Goal: Communication & Community: Answer question/provide support

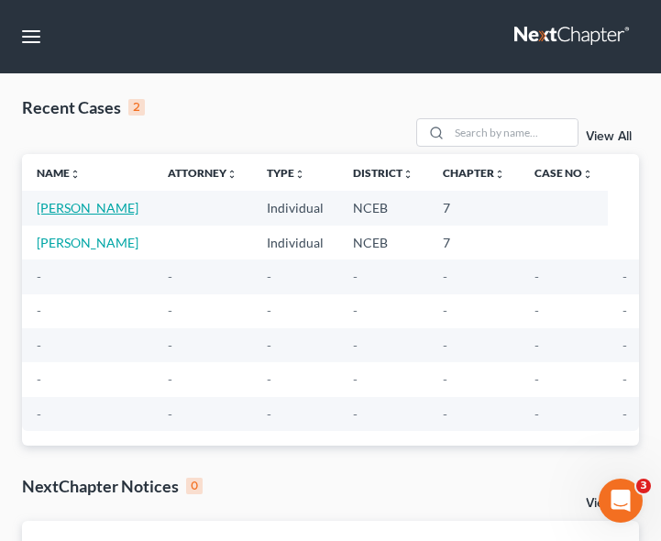
click at [83, 208] on link "[PERSON_NAME]" at bounding box center [88, 208] width 102 height 16
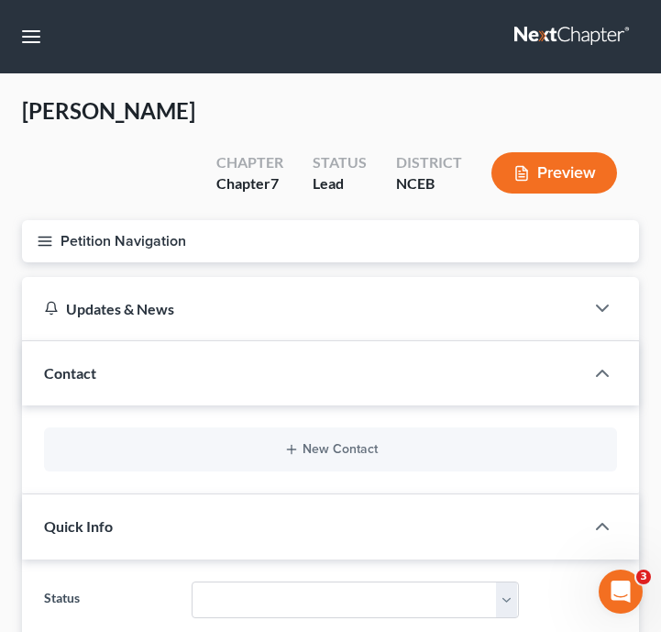
click at [53, 220] on button "Petition Navigation" at bounding box center [330, 241] width 617 height 42
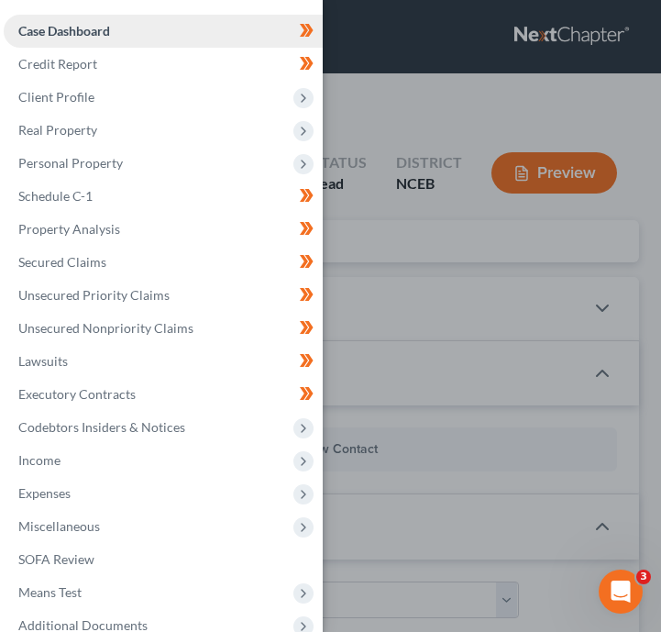
click at [123, 43] on link "Case Dashboard" at bounding box center [163, 31] width 319 height 33
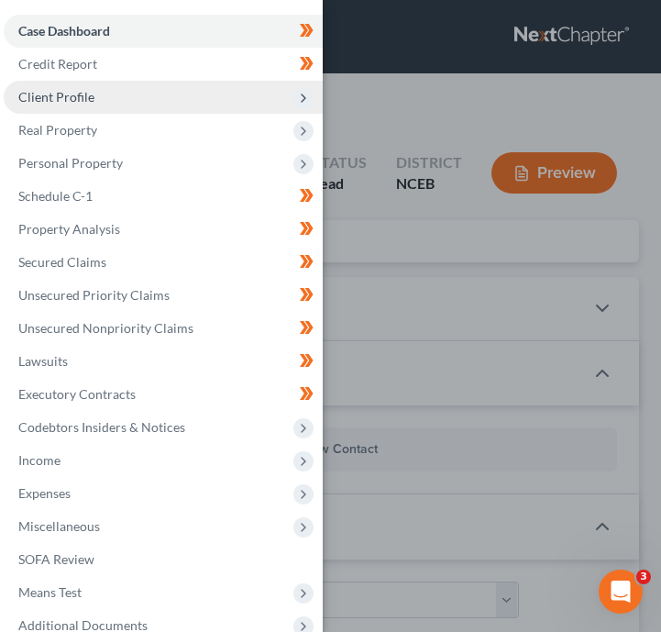
click at [112, 100] on span "Client Profile" at bounding box center [163, 97] width 319 height 33
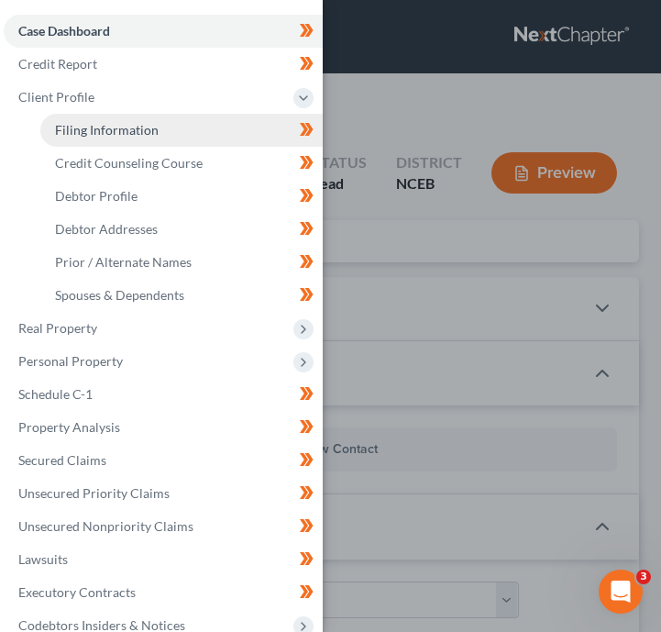
click at [114, 129] on span "Filing Information" at bounding box center [107, 130] width 104 height 16
select select "1"
select select "0"
select select "28"
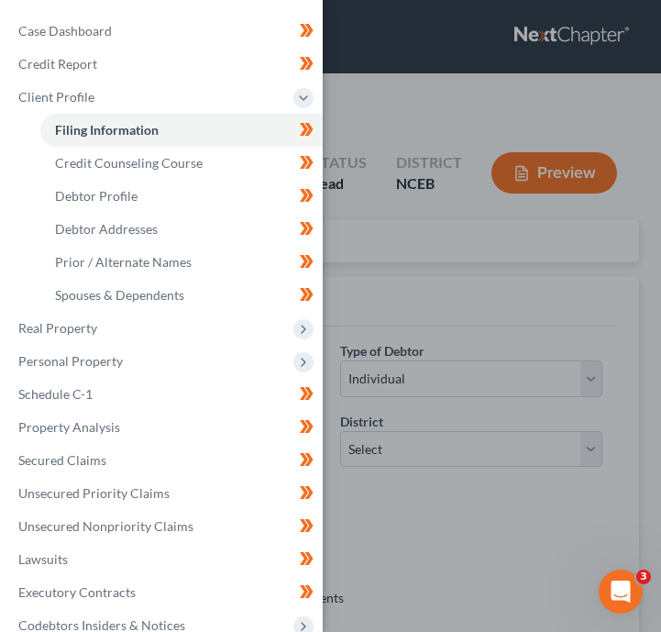
click at [432, 283] on div "Case Dashboard Payments Invoices Payments Payments Credit Report Client Profile" at bounding box center [330, 316] width 661 height 632
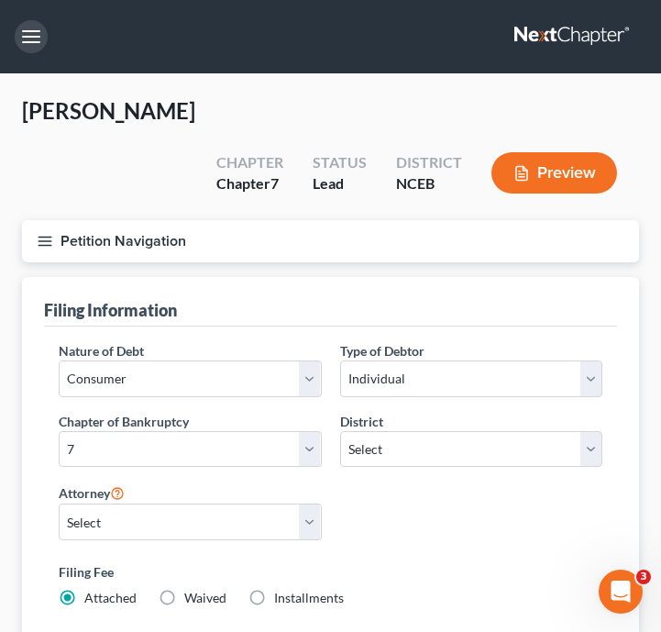
click at [38, 49] on button "button" at bounding box center [31, 36] width 33 height 33
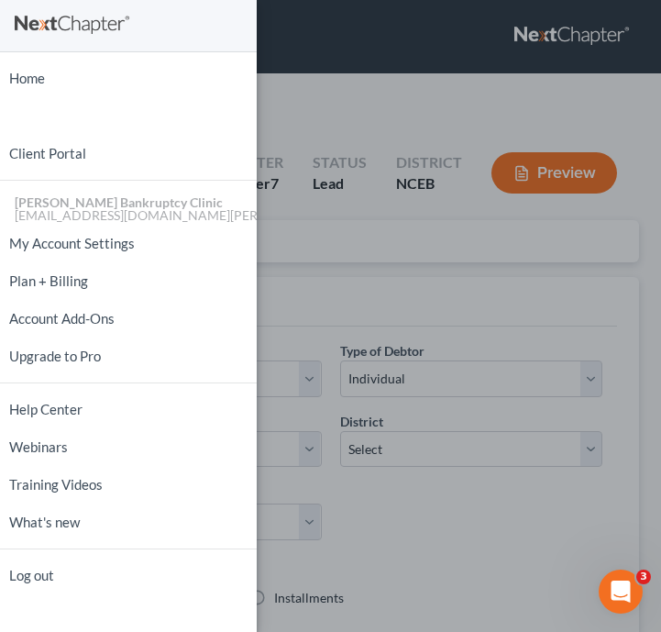
click at [369, 208] on div "Home New Case Client Portal [PERSON_NAME] Bankruptcy Clinic [EMAIL_ADDRESS][DOM…" at bounding box center [330, 316] width 661 height 632
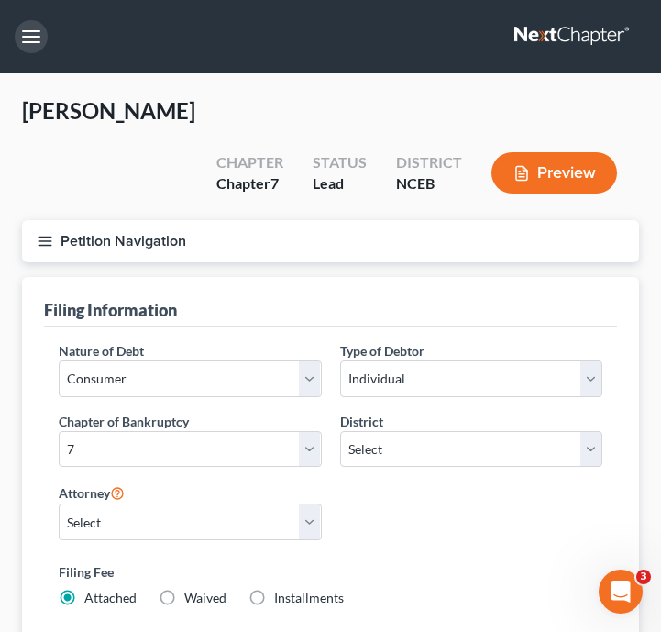
click at [29, 33] on button "button" at bounding box center [31, 36] width 33 height 33
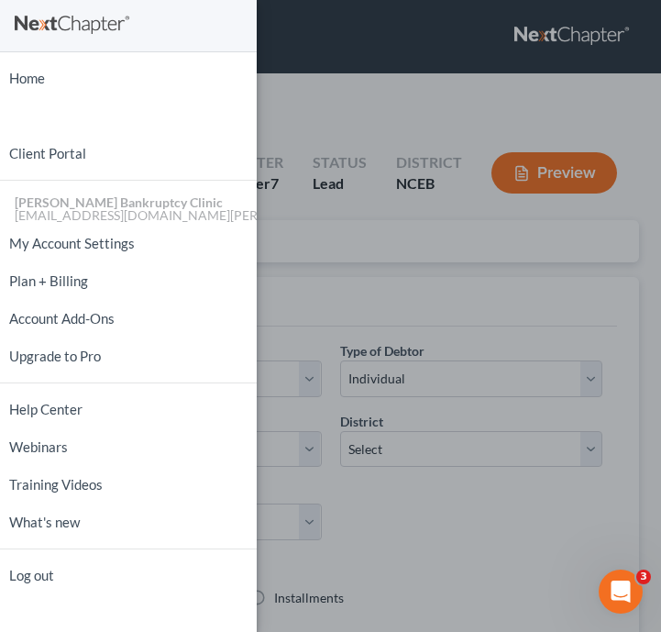
click at [356, 244] on div "Home New Case Client Portal Stubbs Bankruptcy Clinic njohannesian0929@email.cam…" at bounding box center [330, 316] width 661 height 632
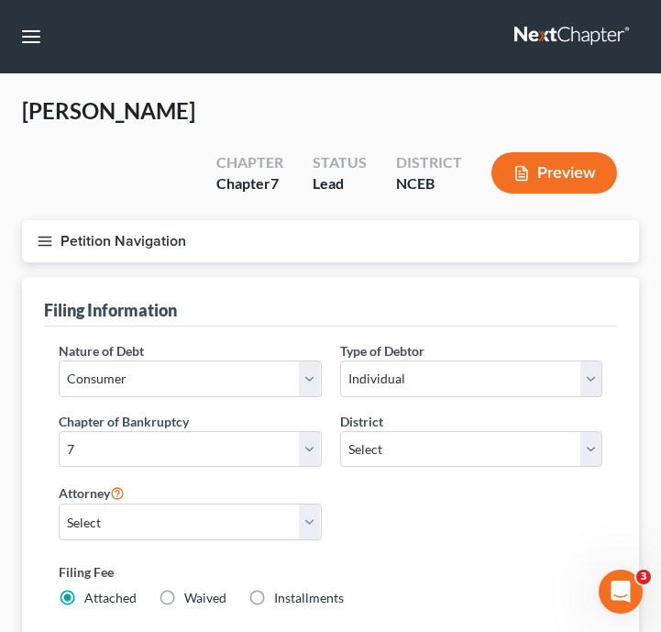
click at [46, 220] on button "Petition Navigation" at bounding box center [330, 241] width 617 height 42
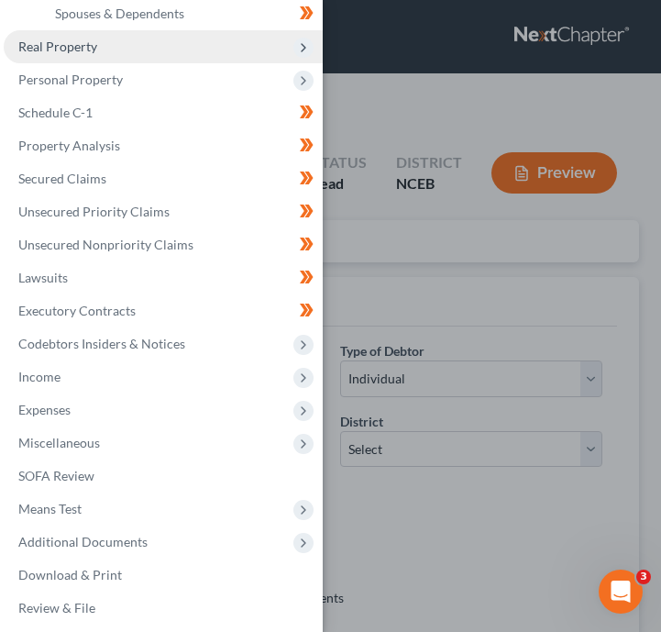
scroll to position [289, 0]
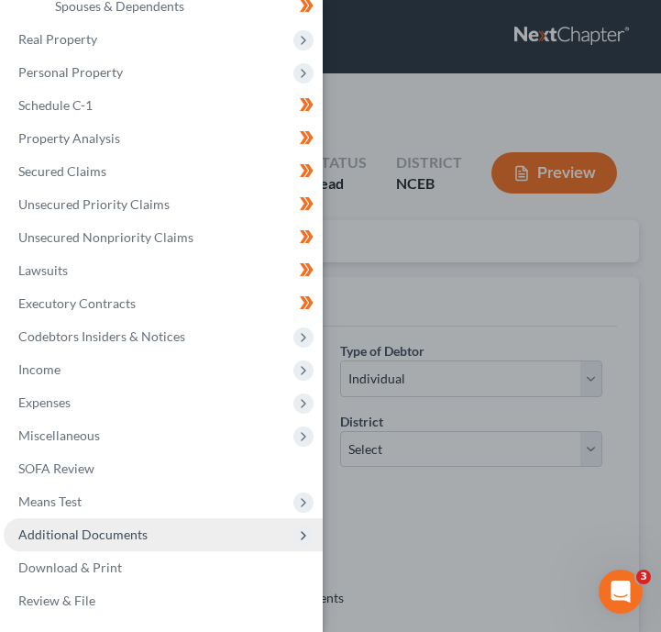
click at [125, 531] on span "Additional Documents" at bounding box center [82, 534] width 129 height 16
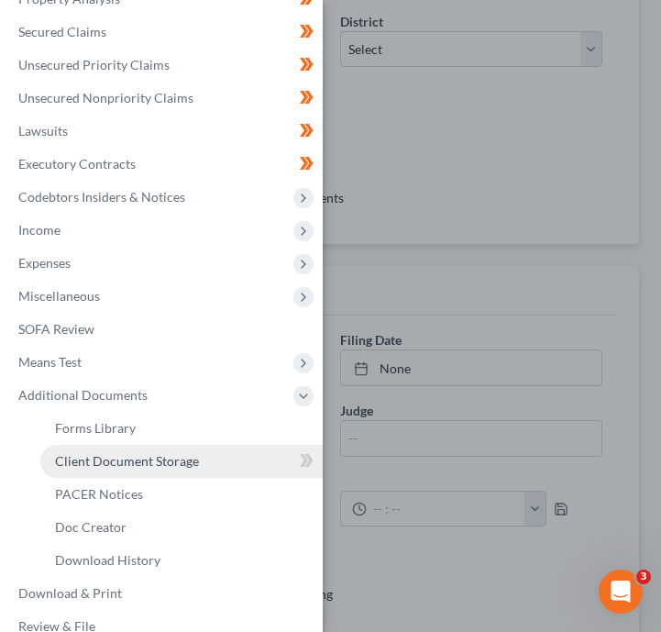
scroll to position [212, 0]
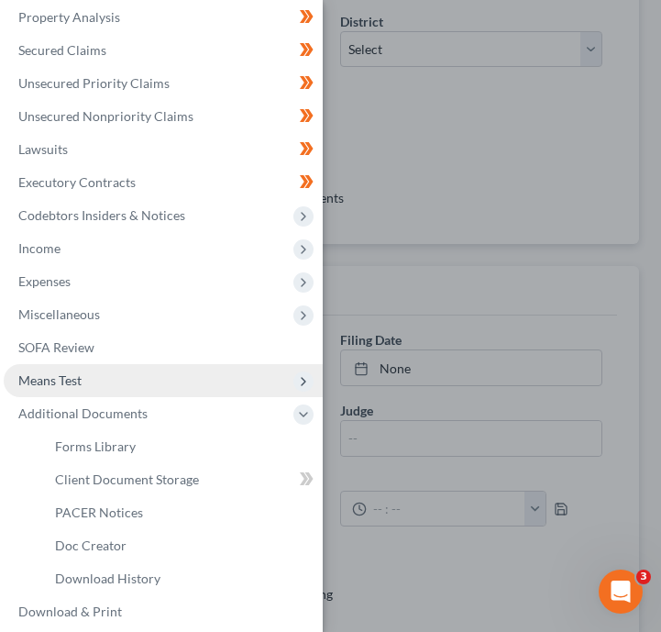
click at [123, 387] on span "Means Test" at bounding box center [163, 380] width 319 height 33
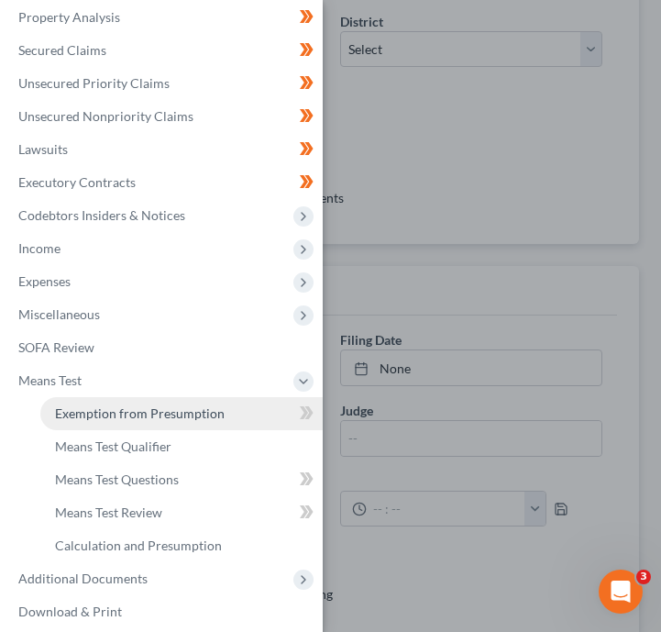
click at [129, 409] on span "Exemption from Presumption" at bounding box center [140, 413] width 170 height 16
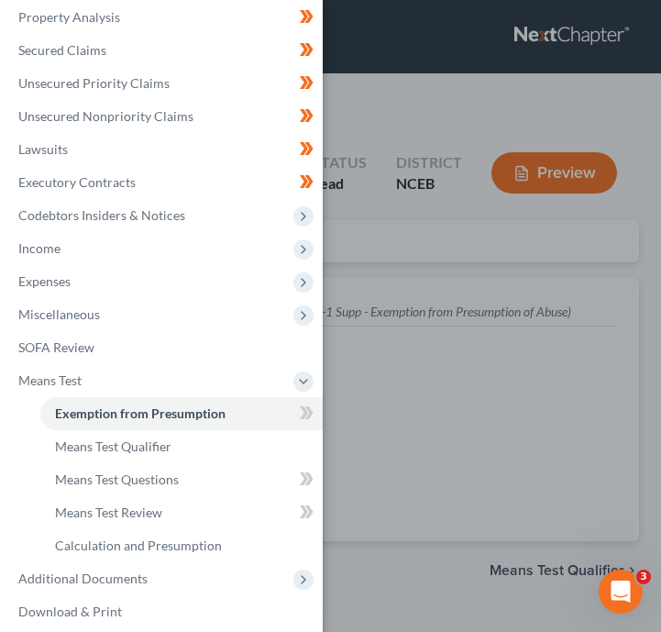
click at [410, 203] on div "Case Dashboard Payments Invoices Payments Payments Credit Report Client Profile" at bounding box center [330, 316] width 661 height 632
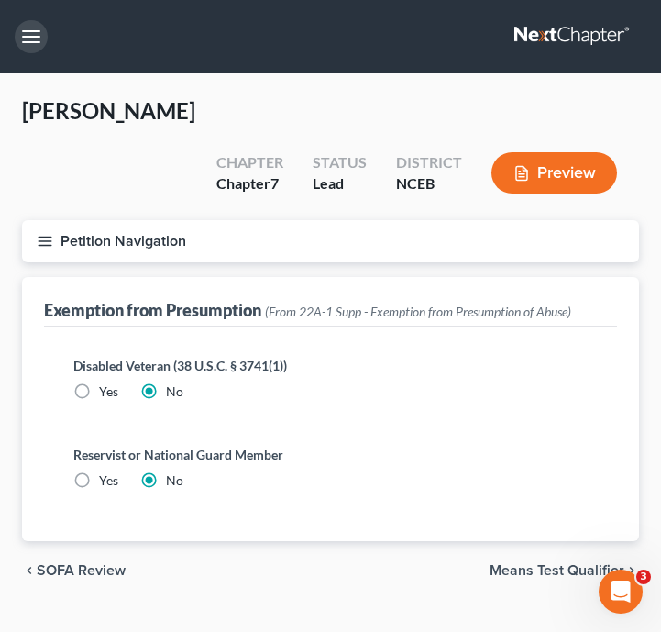
click at [39, 38] on button "button" at bounding box center [31, 36] width 33 height 33
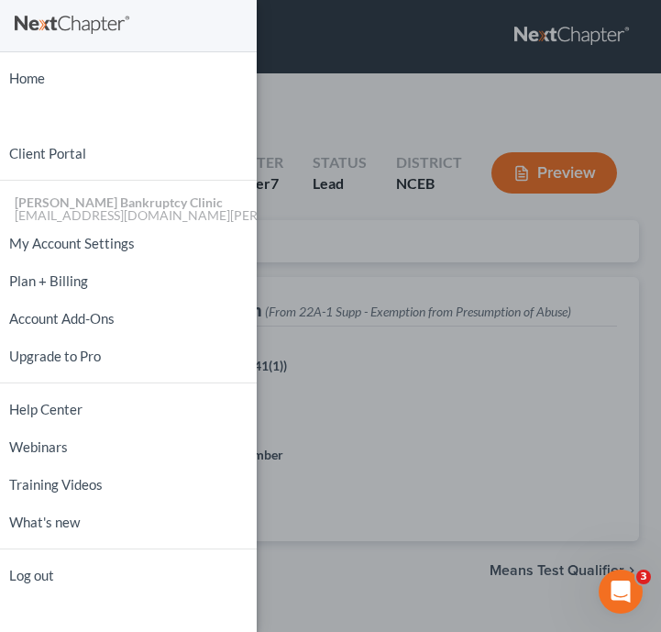
click at [419, 415] on div "Home New Case Client Portal Stubbs Bankruptcy Clinic njohannesian0929@email.cam…" at bounding box center [330, 316] width 661 height 632
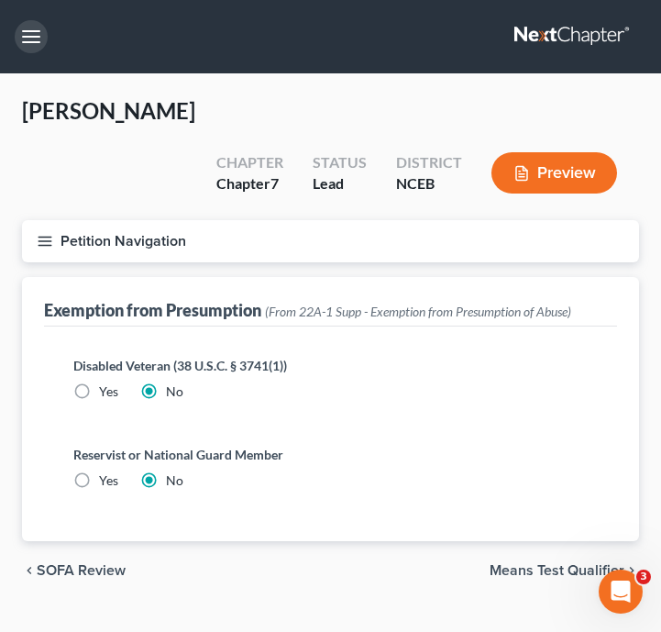
click at [35, 31] on button "button" at bounding box center [31, 36] width 33 height 33
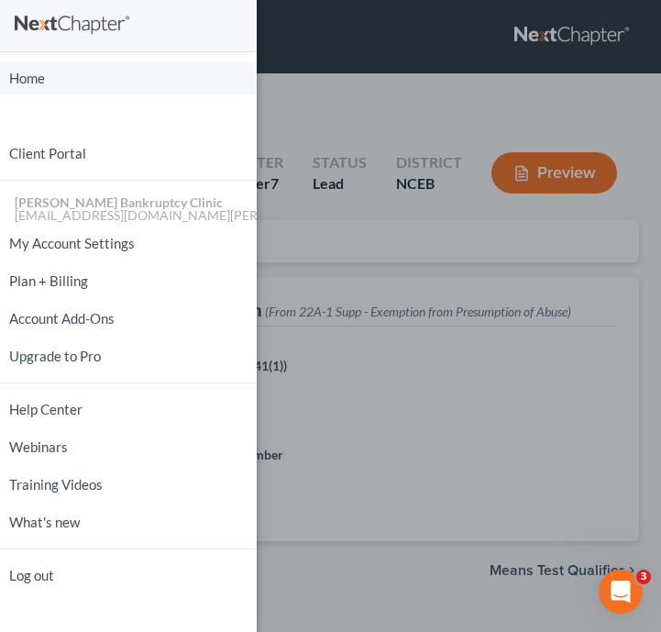
click at [48, 86] on link "Home" at bounding box center [128, 78] width 257 height 32
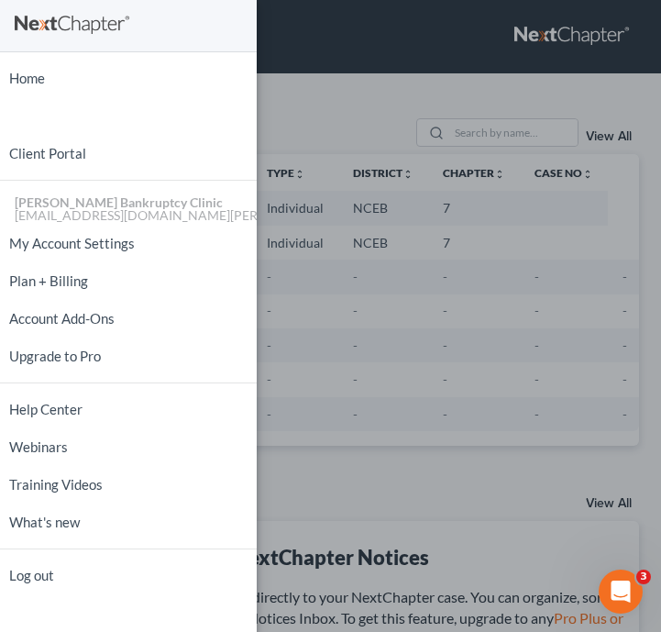
click at [351, 233] on div "Home New Case Client Portal Stubbs Bankruptcy Clinic njohannesian0929@email.cam…" at bounding box center [330, 316] width 661 height 632
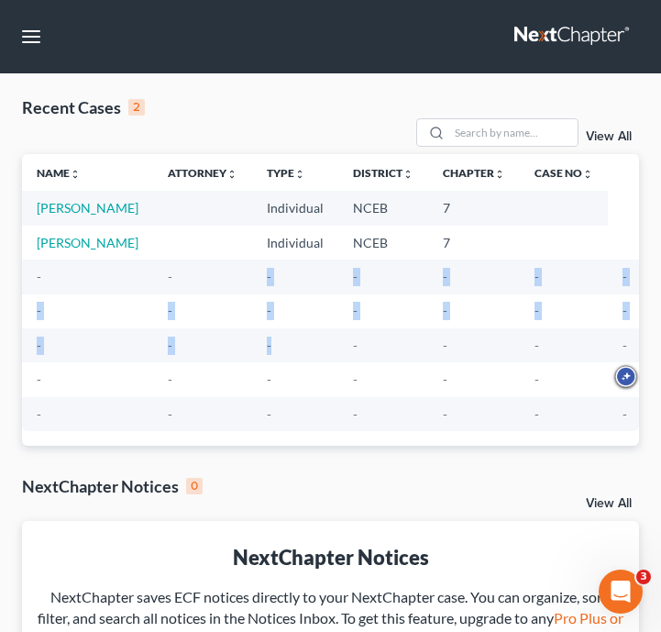
drag, startPoint x: 389, startPoint y: 329, endPoint x: 209, endPoint y: 289, distance: 184.2
click at [209, 289] on tbody "Blanks, Sonia Individual NCEB 7 Devere, Yvette Individual NCEB 7 - - - - - - - …" at bounding box center [332, 311] width 620 height 240
click at [102, 205] on link "Blanks, Sonia" at bounding box center [88, 208] width 102 height 16
select select "10"
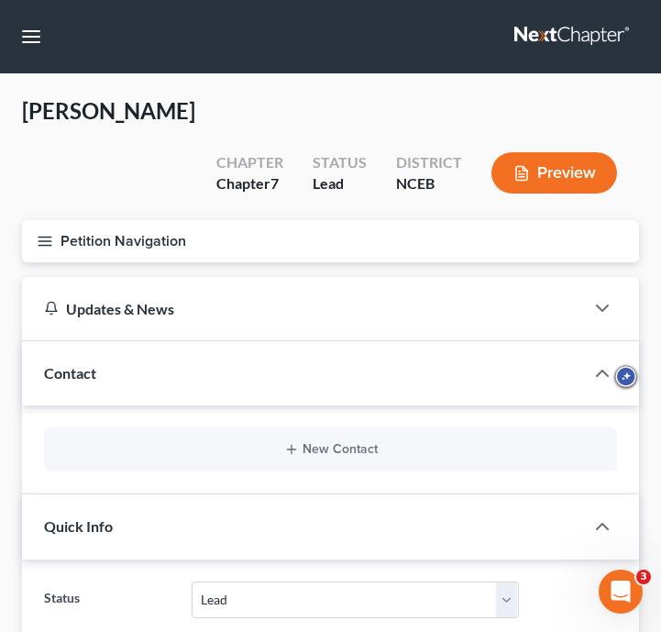
click at [51, 220] on button "Petition Navigation" at bounding box center [330, 241] width 617 height 42
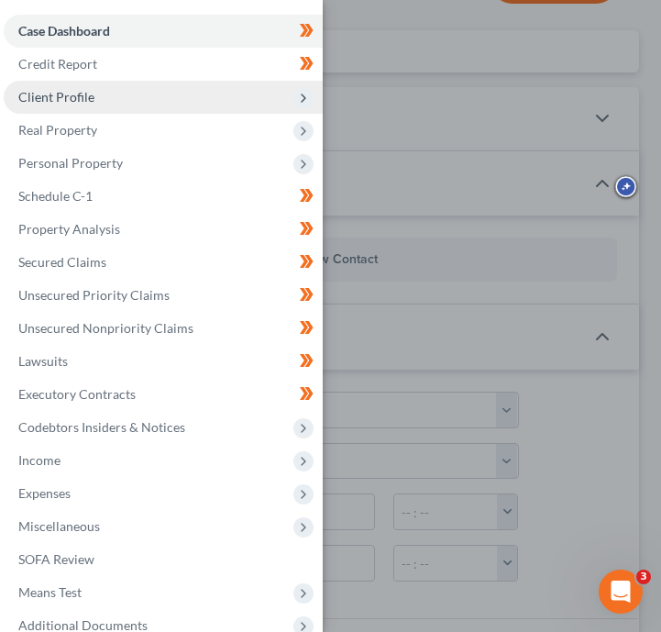
click at [138, 94] on span "Client Profile" at bounding box center [163, 97] width 319 height 33
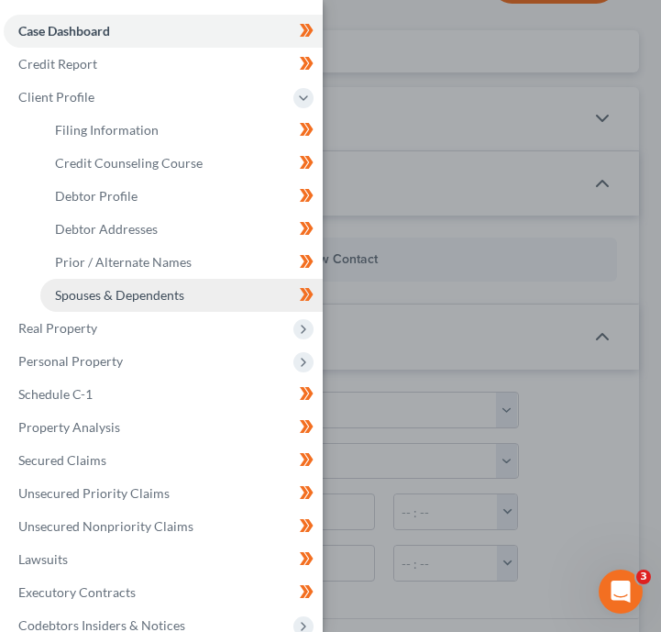
click at [149, 294] on span "Spouses & Dependents" at bounding box center [119, 295] width 129 height 16
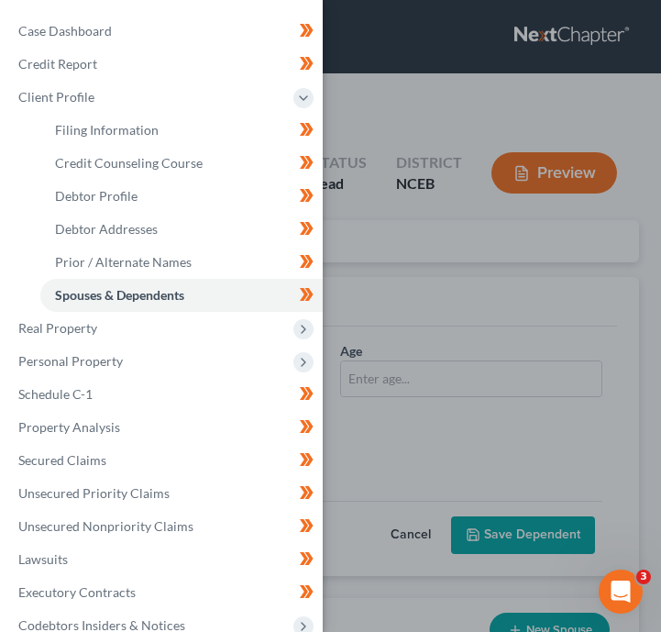
click at [362, 237] on div "Case Dashboard Payments Invoices Payments Payments Credit Report Client Profile" at bounding box center [330, 316] width 661 height 632
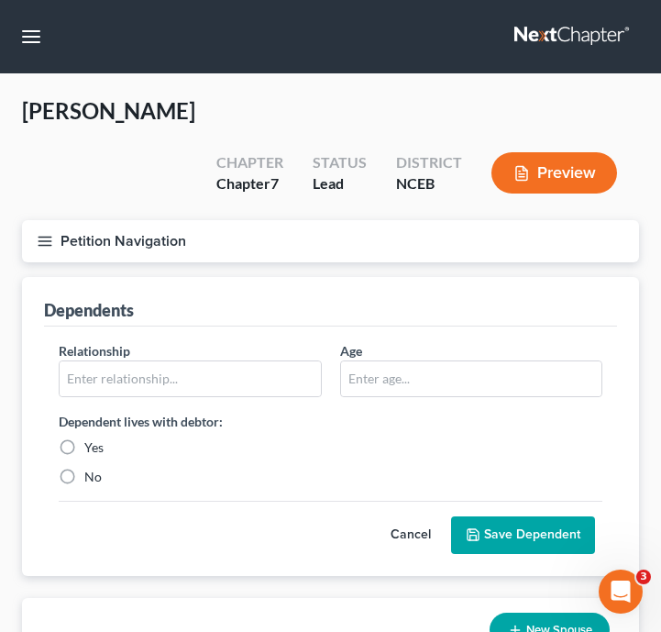
click at [39, 220] on button "Petition Navigation" at bounding box center [330, 241] width 617 height 42
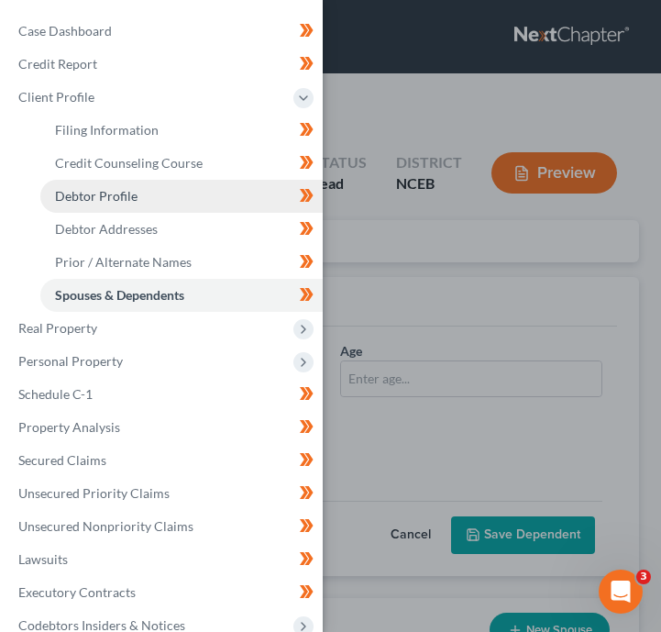
click at [39, 200] on ul "Filing Information Credit Counseling Course Debtor Profile Debtor Addresses" at bounding box center [163, 213] width 319 height 198
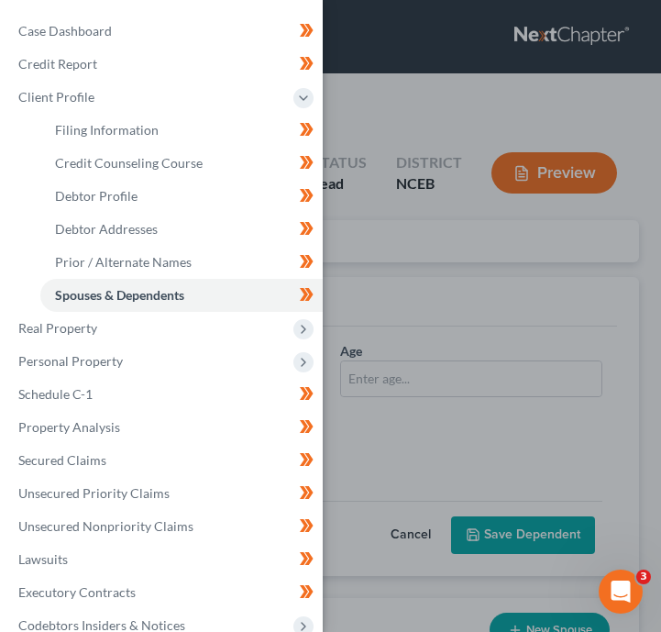
click at [404, 291] on div "Case Dashboard Payments Invoices Payments Payments Credit Report Client Profile" at bounding box center [330, 316] width 661 height 632
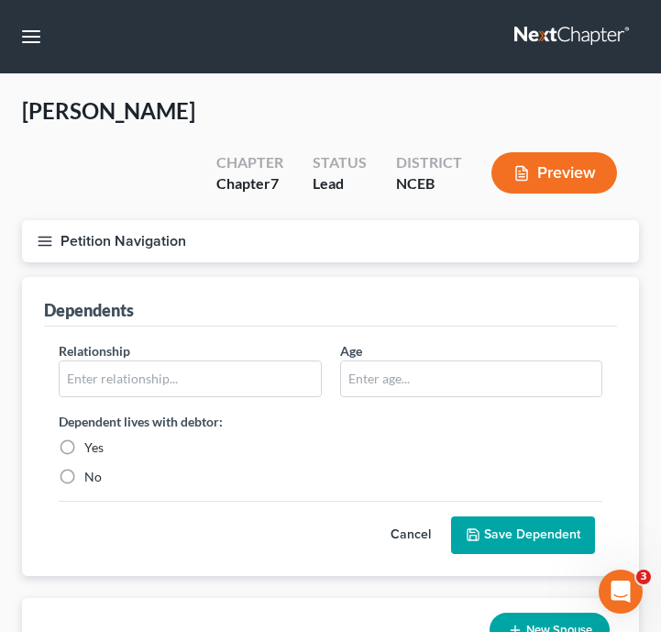
click at [13, 59] on nav "Home New Case Client Portal Stubbs Bankruptcy Clinic njohannesian0929@email.cam…" at bounding box center [330, 36] width 661 height 73
click at [20, 45] on button "button" at bounding box center [31, 36] width 33 height 33
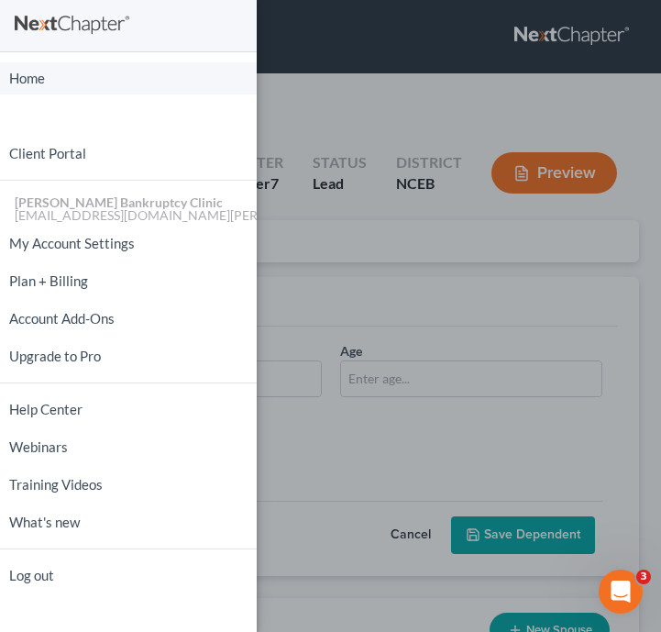
click at [72, 87] on link "Home" at bounding box center [128, 78] width 257 height 32
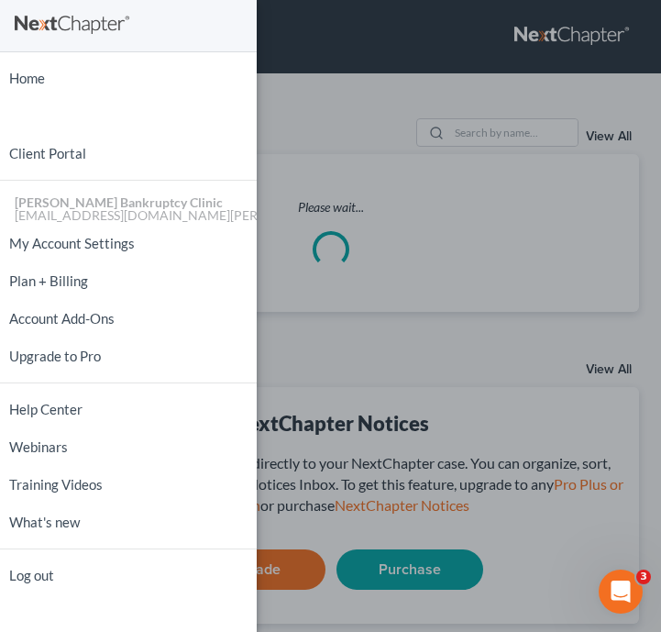
click at [311, 186] on div "Home New Case Client Portal Stubbs Bankruptcy Clinic njohannesian0929@email.cam…" at bounding box center [330, 316] width 661 height 632
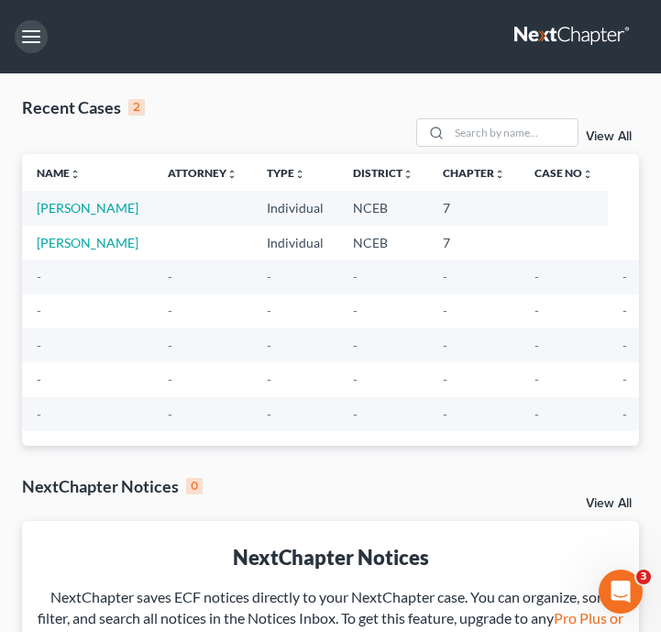
click at [45, 37] on button "button" at bounding box center [31, 36] width 33 height 33
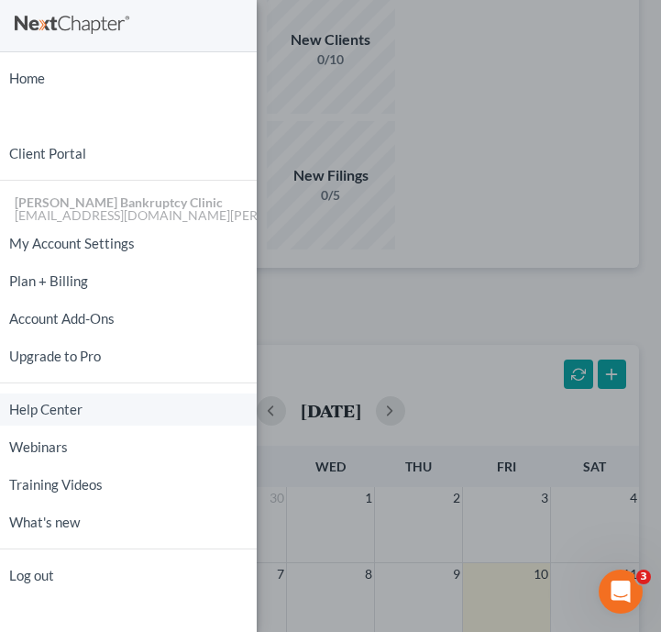
scroll to position [1248, 0]
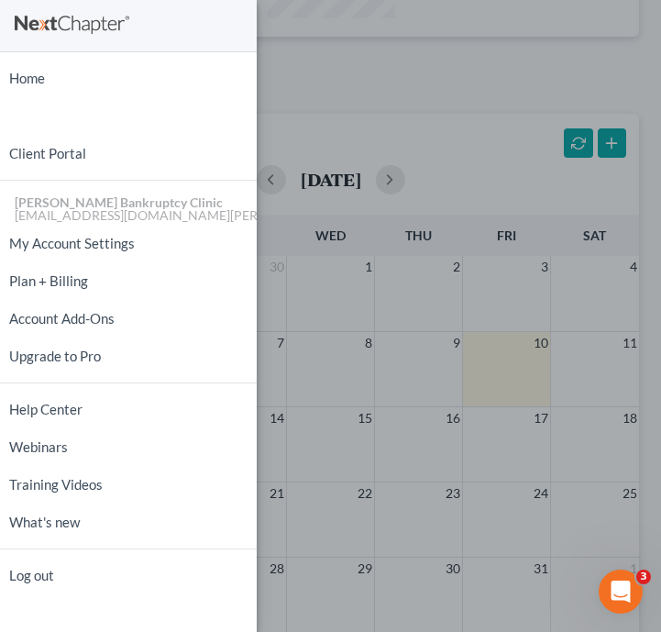
click at [467, 315] on div "Home New Case Client Portal Stubbs Bankruptcy Clinic njohannesian0929@email.cam…" at bounding box center [330, 316] width 661 height 632
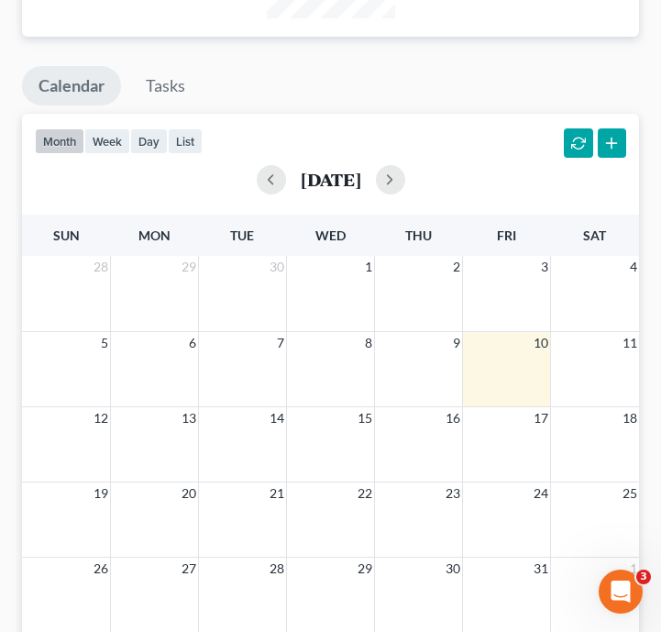
scroll to position [0, 0]
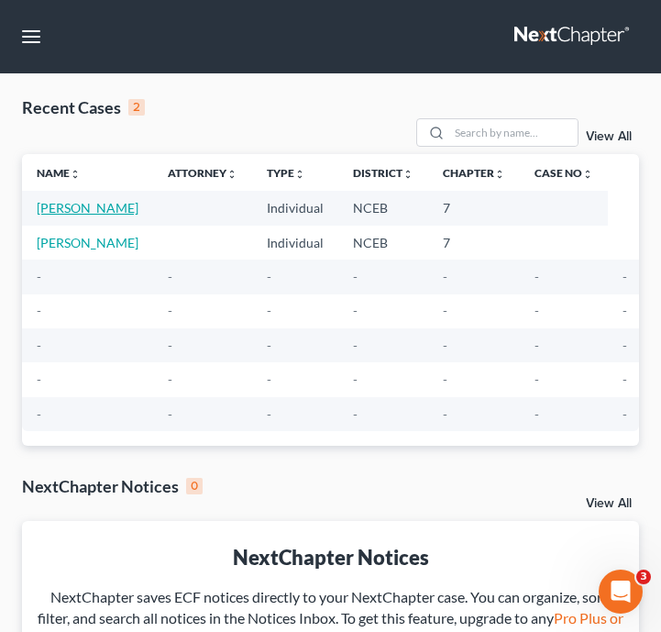
click at [84, 207] on link "Blanks, Sonia" at bounding box center [88, 208] width 102 height 16
select select "10"
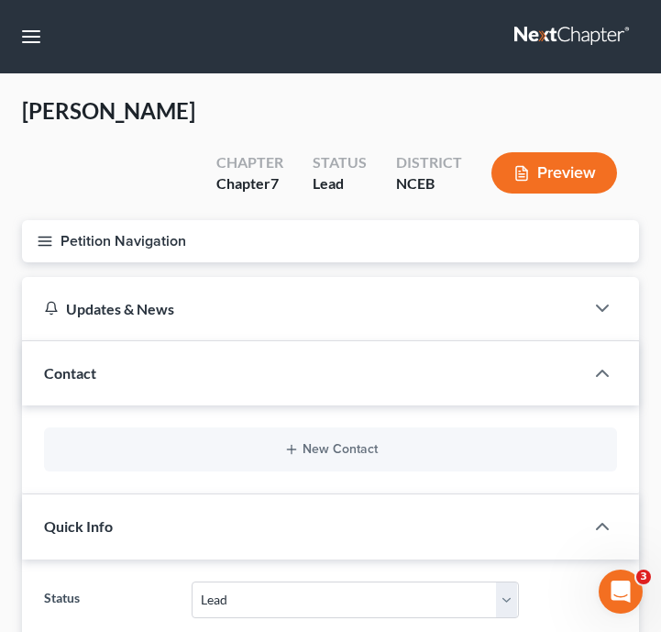
click at [547, 44] on link at bounding box center [572, 36] width 117 height 33
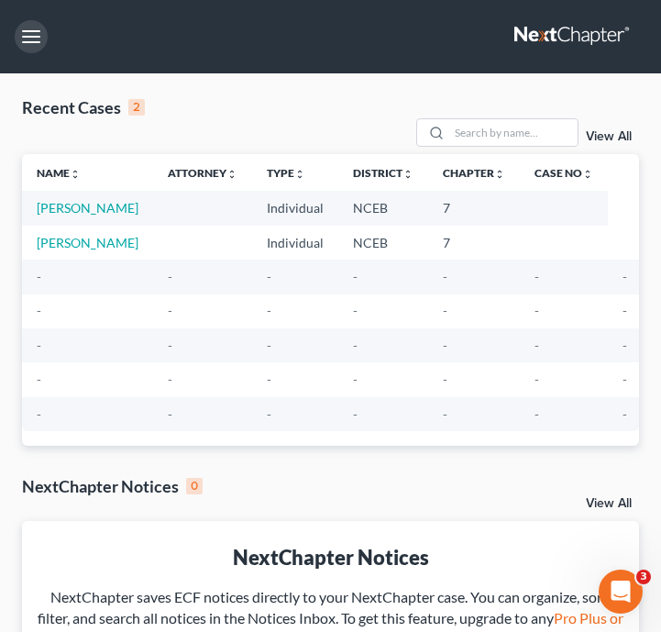
click at [39, 31] on button "button" at bounding box center [31, 36] width 33 height 33
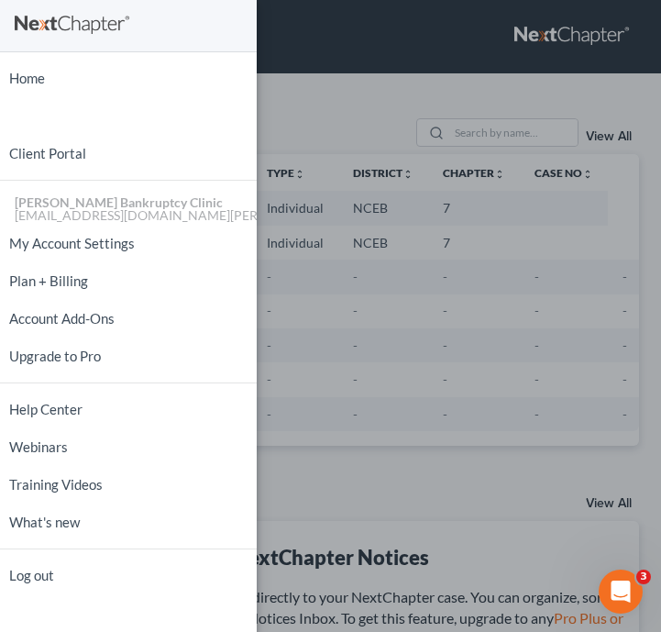
click at [374, 156] on div "Home New Case Client Portal [PERSON_NAME] Bankruptcy Clinic [EMAIL_ADDRESS][DOM…" at bounding box center [330, 316] width 661 height 632
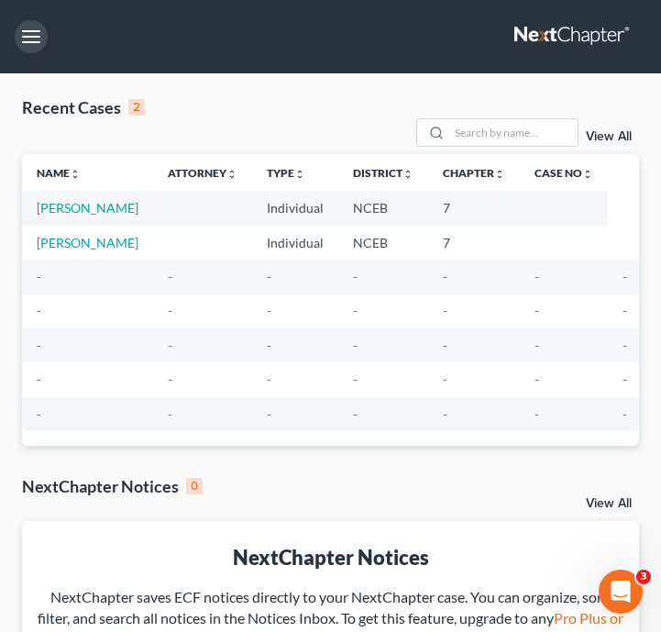
click at [28, 27] on button "button" at bounding box center [31, 36] width 33 height 33
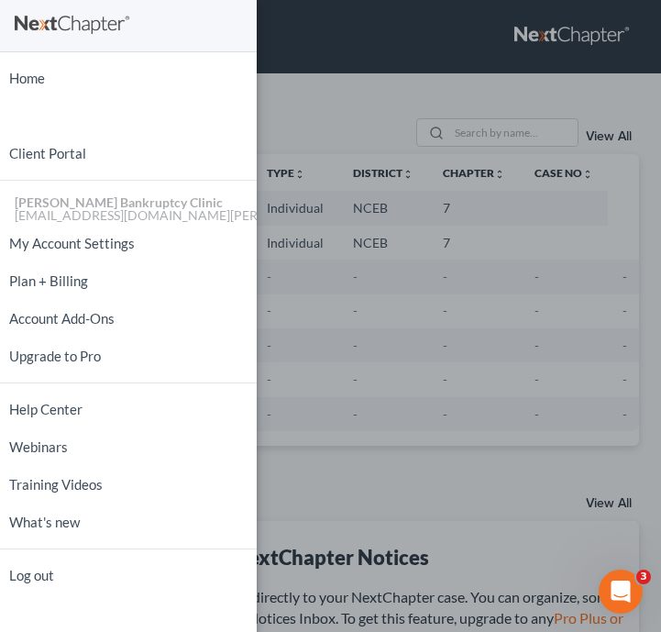
click at [265, 110] on div "Home New Case Client Portal [PERSON_NAME] Bankruptcy Clinic [EMAIL_ADDRESS][DOM…" at bounding box center [330, 316] width 661 height 632
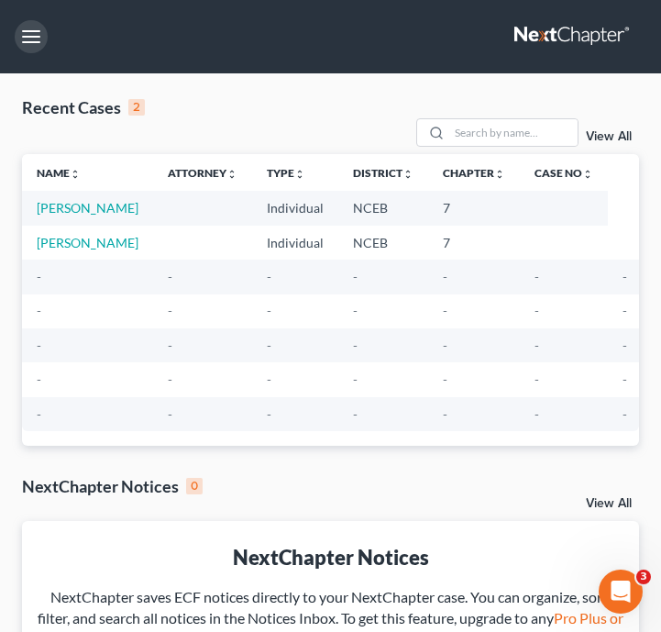
click at [41, 44] on button "button" at bounding box center [31, 36] width 33 height 33
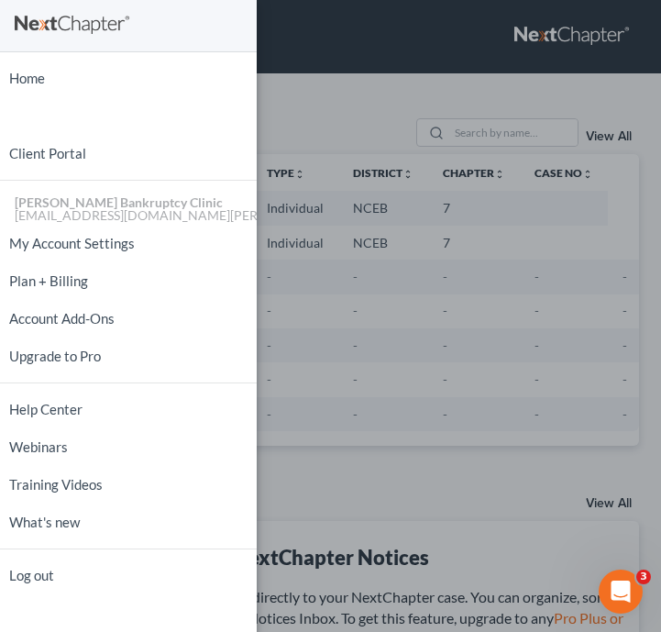
click at [506, 90] on div "Home New Case Client Portal Stubbs Bankruptcy Clinic njohannesian0929@email.cam…" at bounding box center [330, 316] width 661 height 632
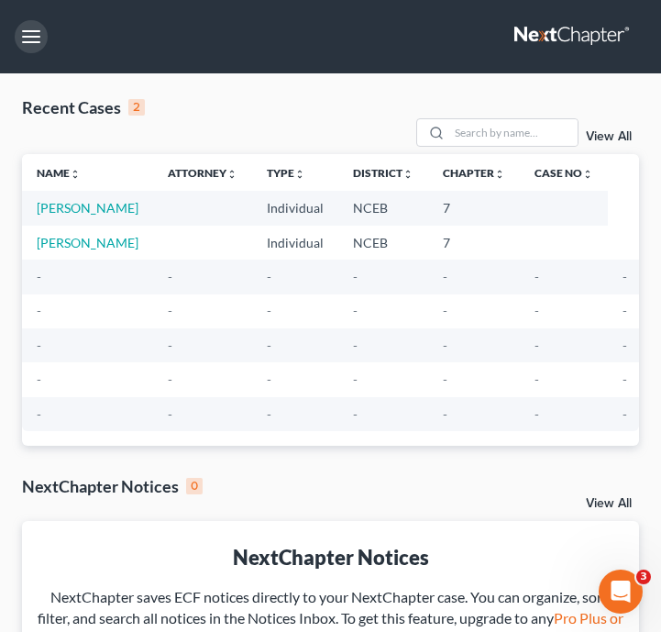
click at [41, 44] on button "button" at bounding box center [31, 36] width 33 height 33
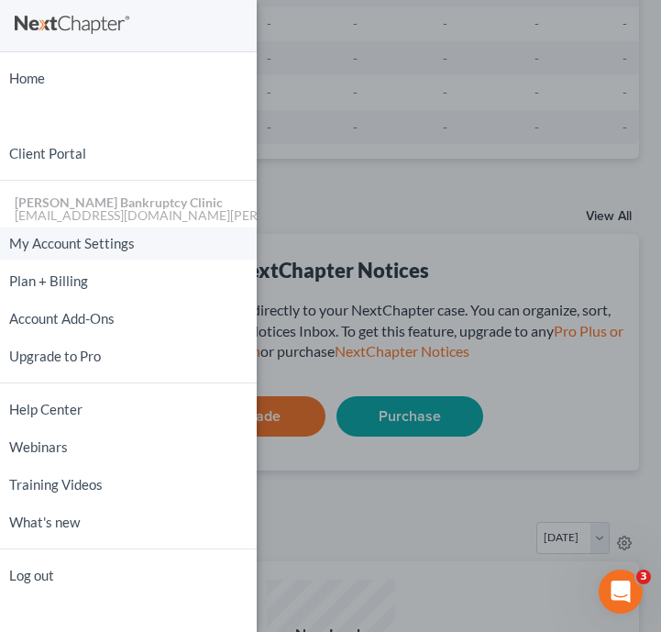
click at [137, 248] on link "My Account Settings" at bounding box center [128, 243] width 257 height 32
select select "24"
select select "28"
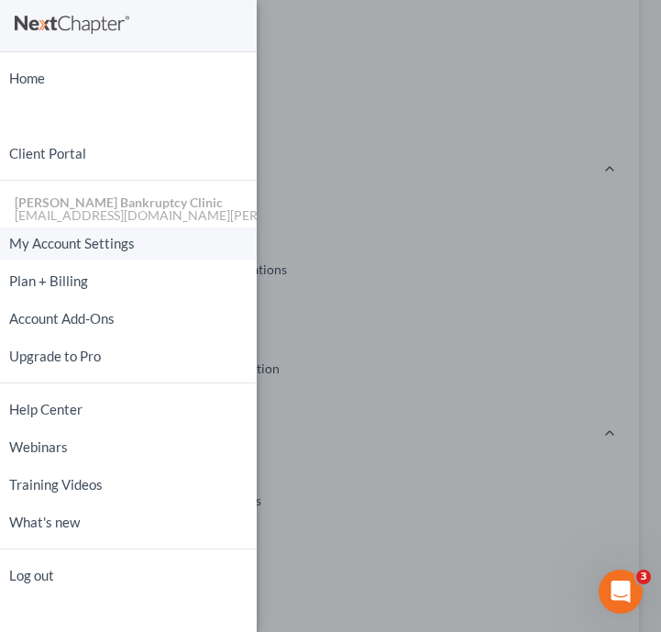
scroll to position [290, 0]
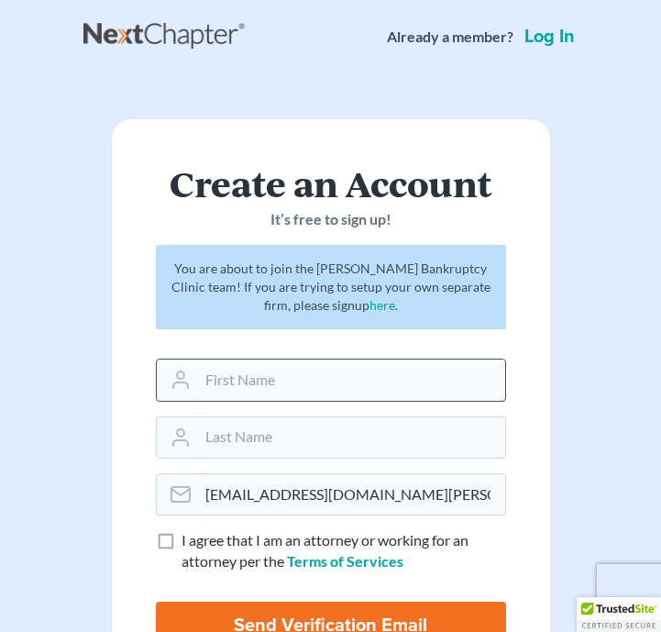
click at [276, 375] on input "text" at bounding box center [351, 379] width 307 height 40
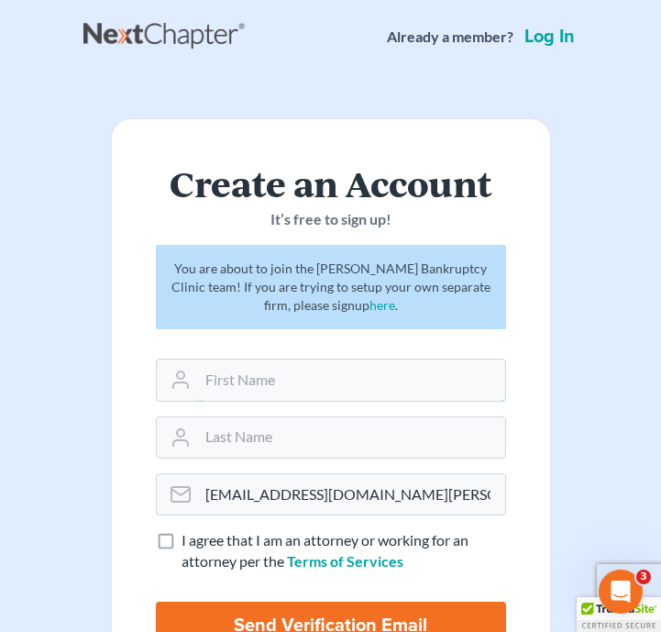
type input "Nicole"
type input "[PERSON_NAME]"
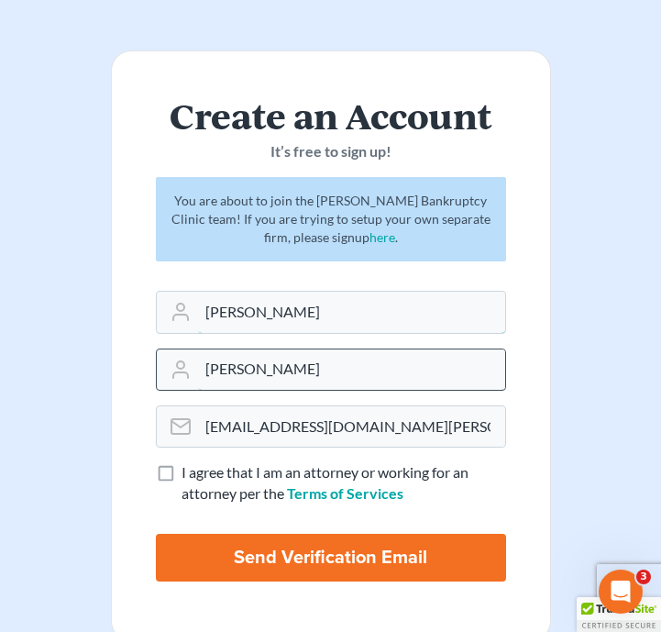
scroll to position [103, 0]
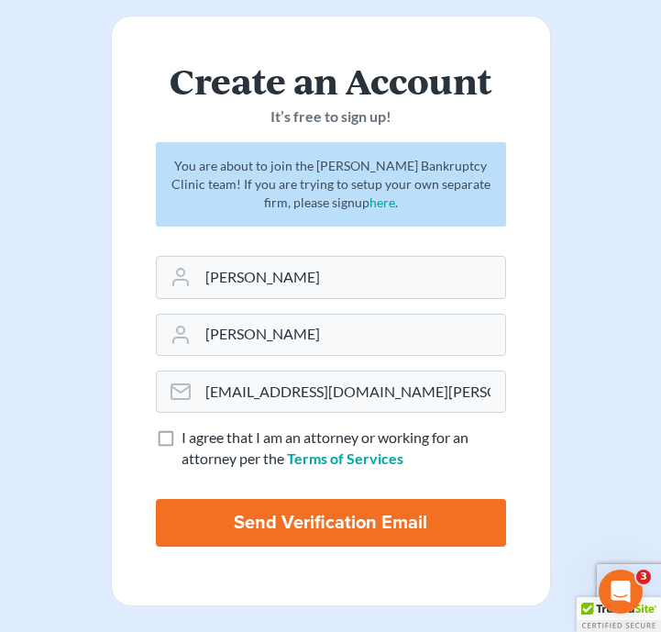
click at [195, 444] on span "I agree that I am an attorney or working for an attorney per the" at bounding box center [325, 447] width 287 height 39
click at [195, 439] on input "I agree that I am an attorney or working for an attorney per the Terms of Servi…" at bounding box center [195, 433] width 12 height 12
checkbox input "true"
click at [242, 534] on input "Send Verification Email" at bounding box center [331, 523] width 350 height 48
type input "Thinking..."
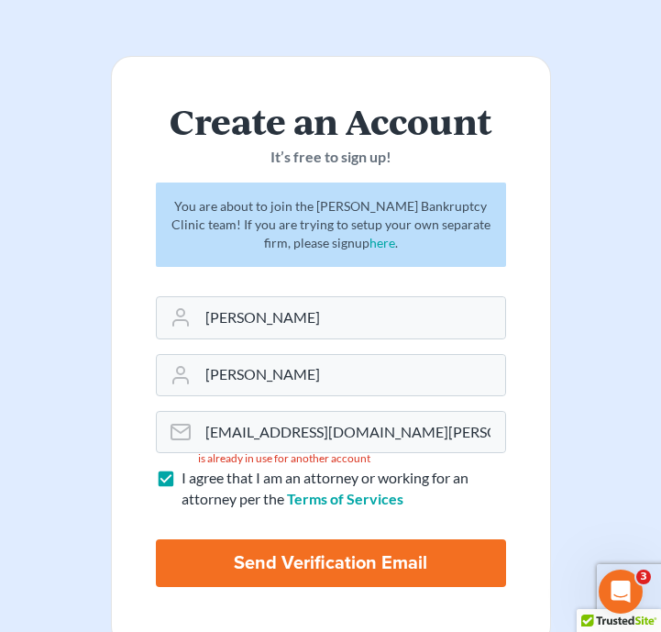
scroll to position [70, 0]
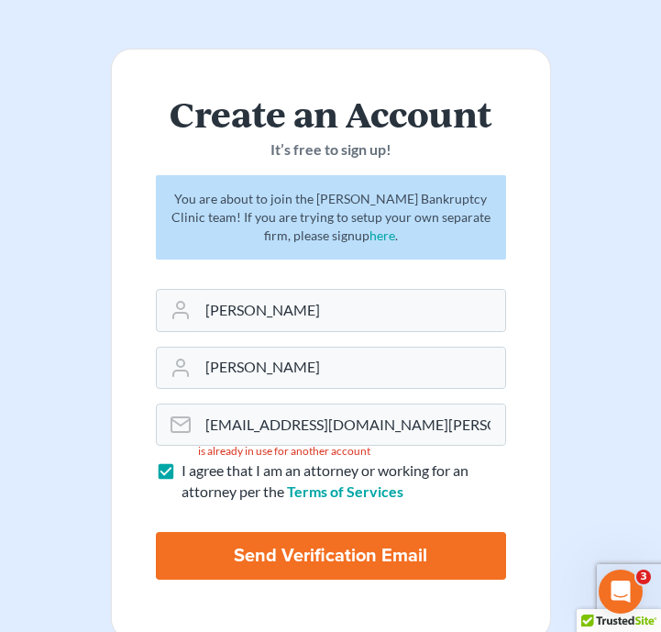
click at [379, 575] on input "Send Verification Email" at bounding box center [331, 556] width 350 height 48
type input "Thinking..."
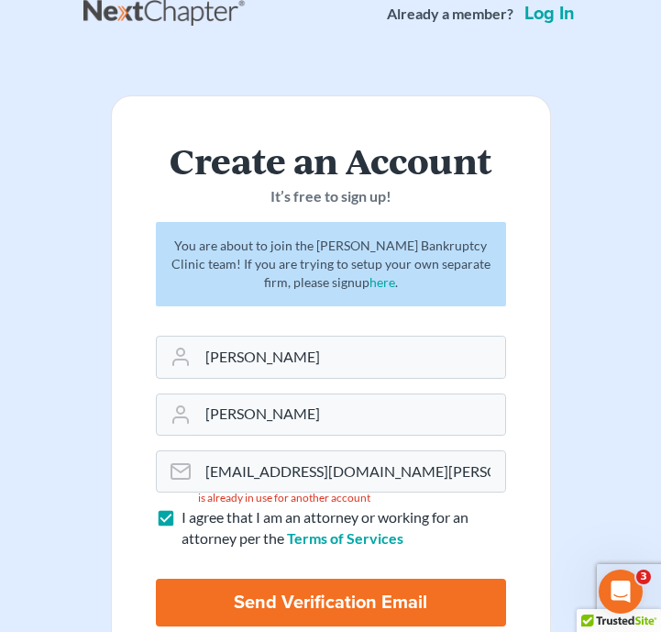
scroll to position [28, 0]
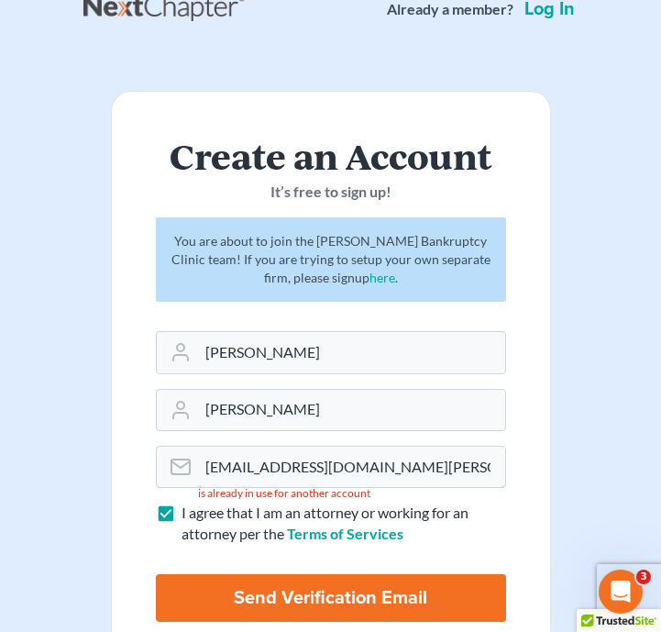
drag, startPoint x: 322, startPoint y: 469, endPoint x: 135, endPoint y: 468, distance: 187.0
click at [135, 468] on form "Create an Account It’s free to sign up! You are about to join the [PERSON_NAME]…" at bounding box center [331, 386] width 440 height 590
drag, startPoint x: 414, startPoint y: 475, endPoint x: 282, endPoint y: 468, distance: 131.3
click at [282, 468] on input "[EMAIL_ADDRESS][DOMAIN_NAME][PERSON_NAME]" at bounding box center [351, 467] width 307 height 40
click at [269, 475] on input "[EMAIL_ADDRESS][DOMAIN_NAME]" at bounding box center [351, 467] width 307 height 40
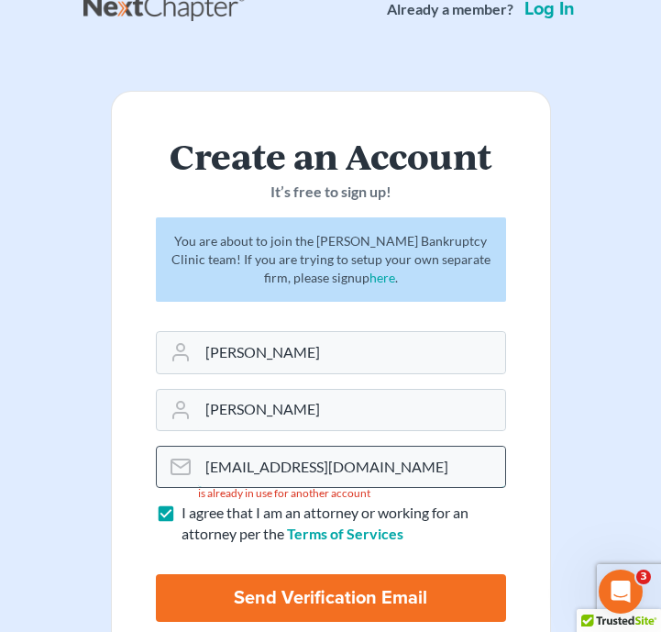
click at [269, 469] on input "nicolesept@gmail.com" at bounding box center [351, 467] width 307 height 40
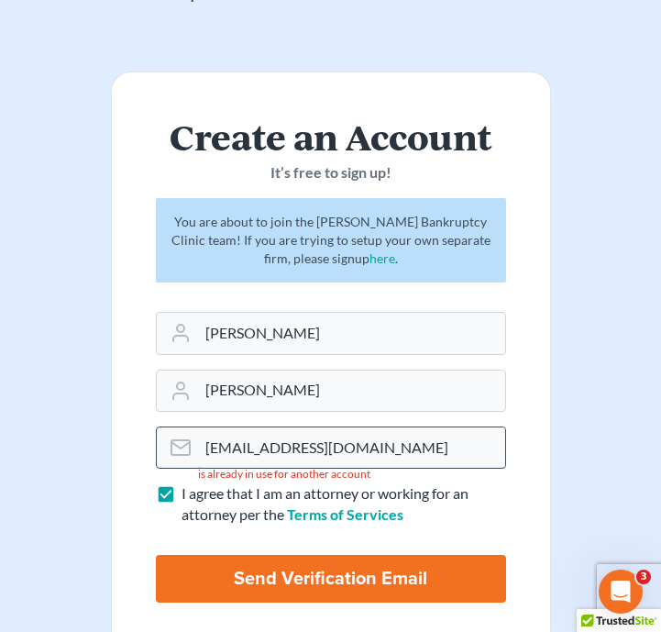
scroll to position [52, 0]
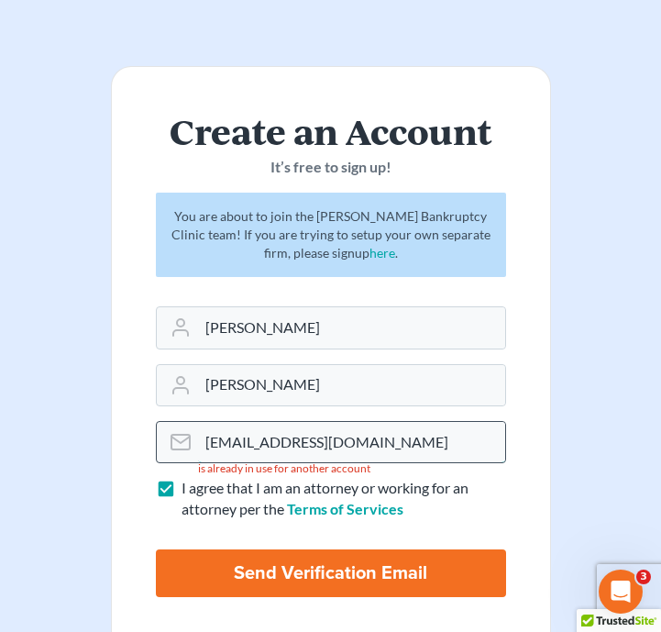
drag, startPoint x: 370, startPoint y: 445, endPoint x: 171, endPoint y: 442, distance: 199.0
click at [171, 442] on div "nicolesept9@gmail.com is already in use for another account" at bounding box center [331, 442] width 350 height 42
type input "[EMAIL_ADDRESS][DOMAIN_NAME][PERSON_NAME]"
click at [459, 449] on input "[EMAIL_ADDRESS][DOMAIN_NAME][PERSON_NAME]" at bounding box center [351, 442] width 307 height 40
click at [444, 566] on input "Send Verification Email" at bounding box center [331, 573] width 350 height 48
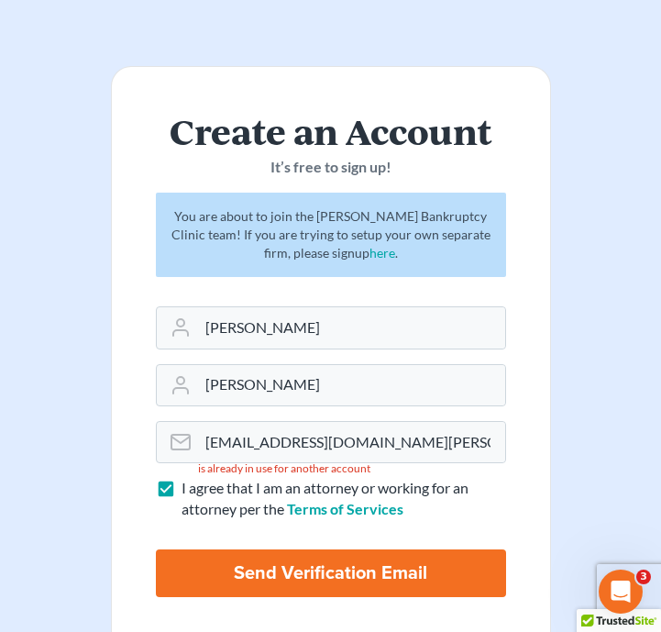
type input "Thinking..."
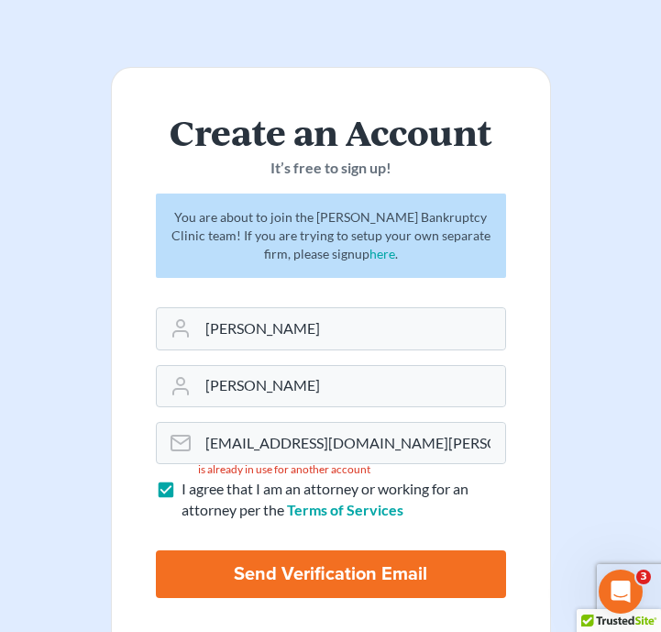
scroll to position [59, 0]
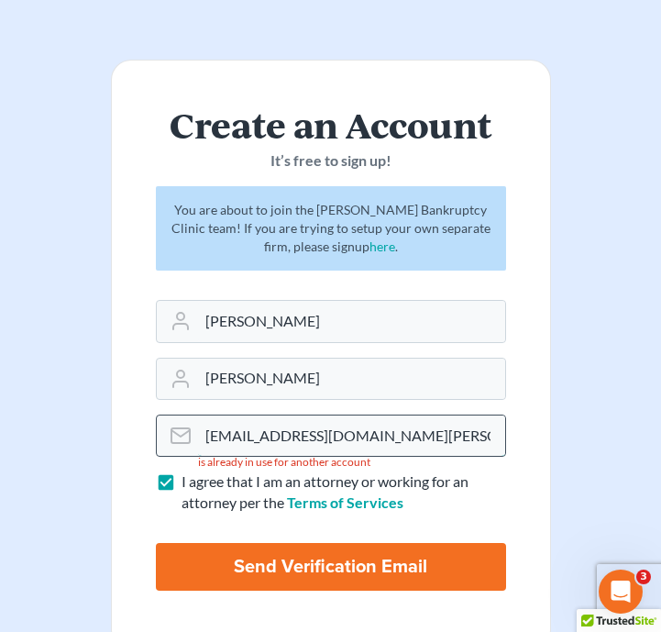
click at [475, 421] on input "[EMAIL_ADDRESS][DOMAIN_NAME][PERSON_NAME]" at bounding box center [351, 435] width 307 height 40
click at [480, 432] on input "[EMAIL_ADDRESS][DOMAIN_NAME][PERSON_NAME]" at bounding box center [351, 435] width 307 height 40
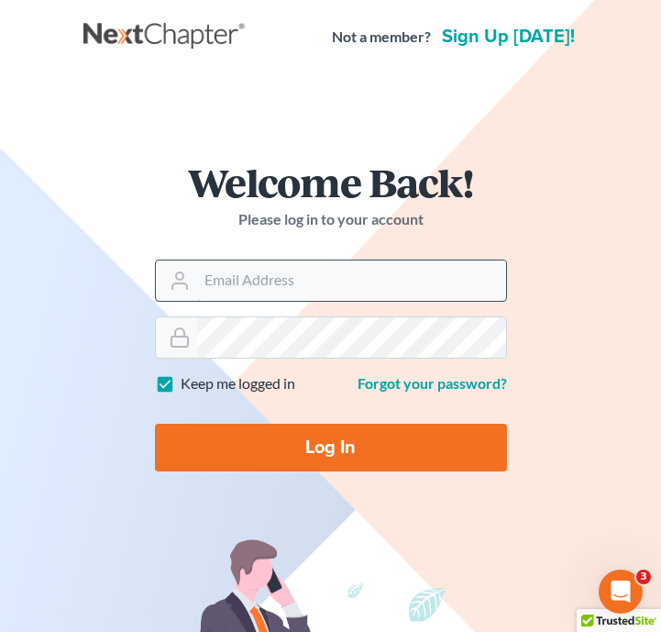
click at [236, 279] on input "Email Address" at bounding box center [351, 280] width 309 height 40
click at [312, 277] on input "Email Address" at bounding box center [351, 280] width 309 height 40
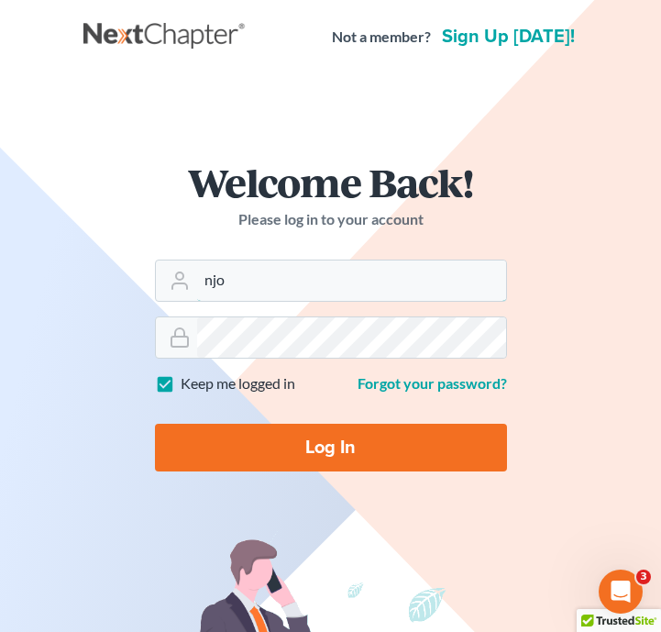
type input "[EMAIL_ADDRESS][DOMAIN_NAME][PERSON_NAME]"
click at [155, 424] on input "Log In" at bounding box center [331, 448] width 352 height 48
type input "Thinking..."
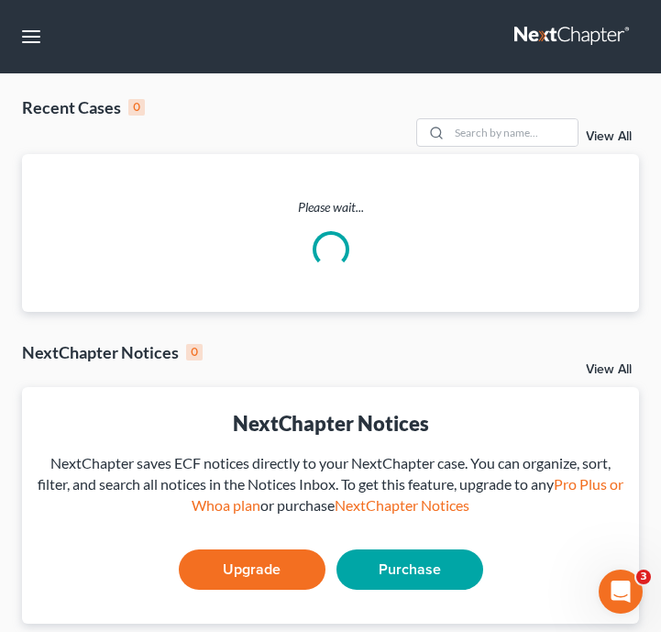
click at [634, 596] on div "Open Intercom Messenger" at bounding box center [620, 591] width 61 height 61
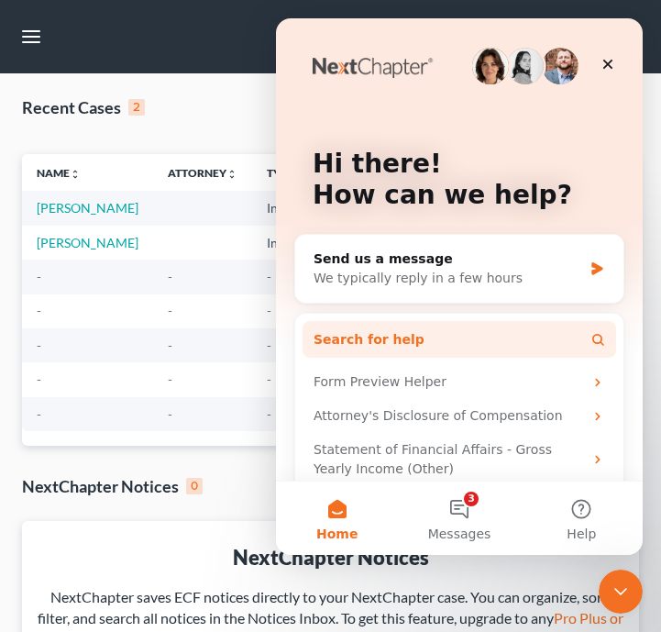
scroll to position [76, 0]
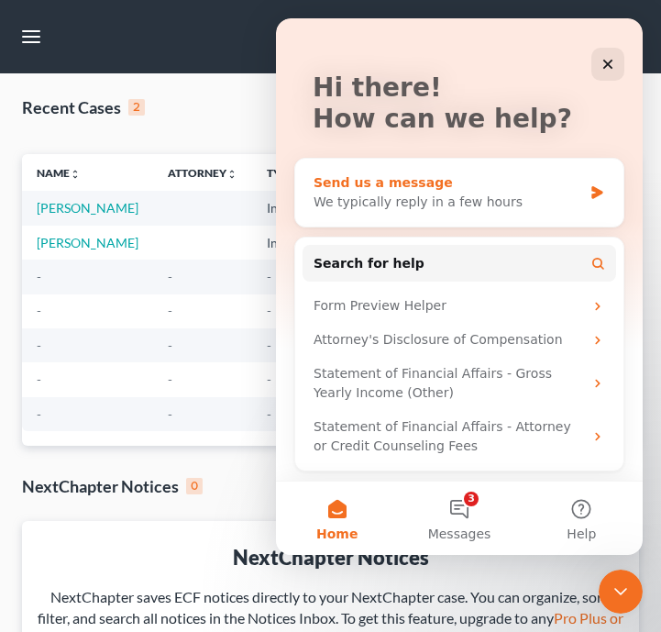
click at [485, 197] on div "We typically reply in a few hours" at bounding box center [448, 202] width 269 height 19
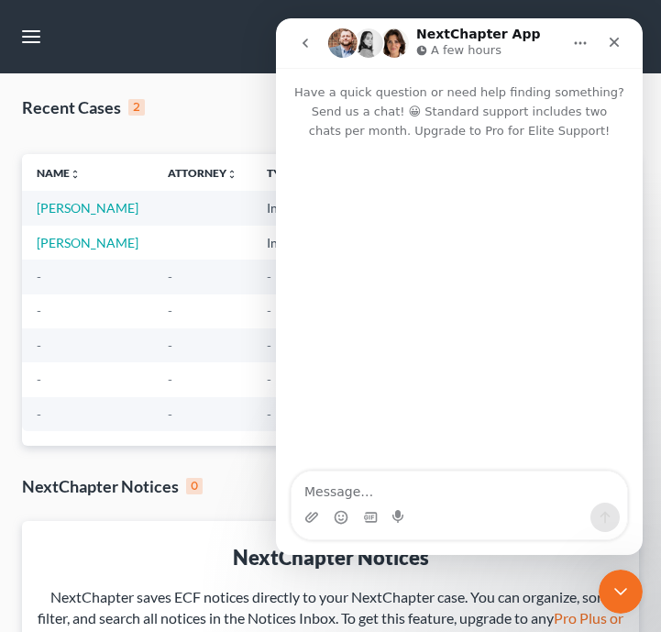
scroll to position [0, 0]
type textarea "C"
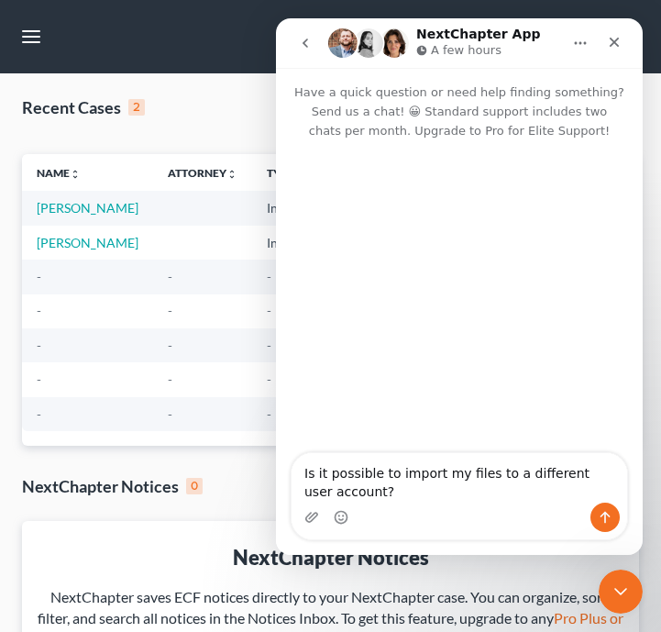
type textarea "Is it possible to import my files to a different user account?"
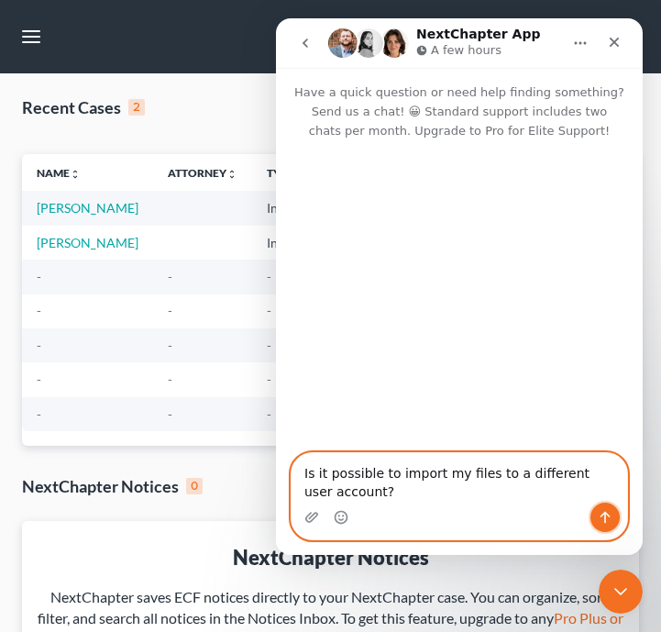
click at [608, 515] on icon "Send a message…" at bounding box center [606, 518] width 10 height 12
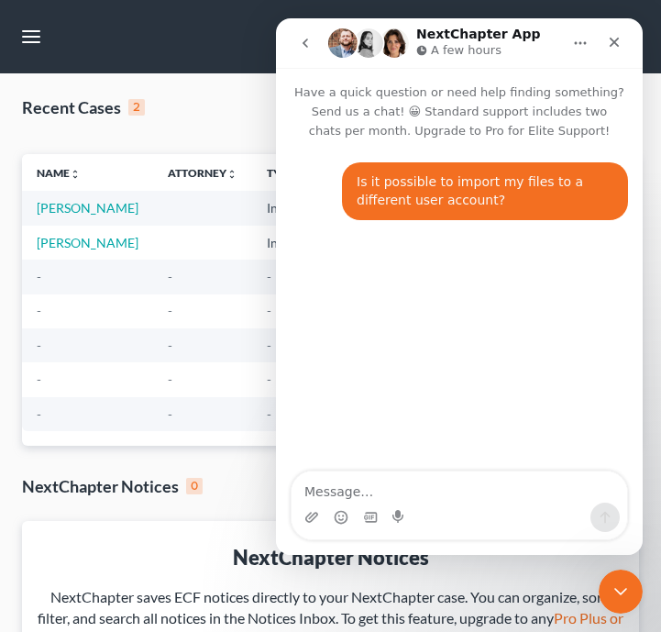
click at [261, 312] on td "-" at bounding box center [295, 311] width 86 height 34
click at [50, 47] on nav "Home New Case Client Portal Stubbs Bankruptcy Clinic njohannesian0929@email.cam…" at bounding box center [330, 36] width 661 height 73
click at [44, 43] on button "button" at bounding box center [31, 36] width 33 height 33
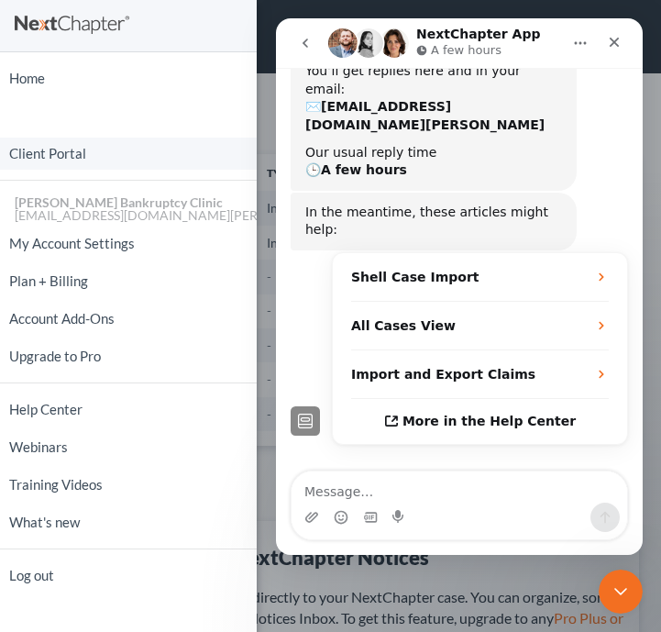
scroll to position [192, 0]
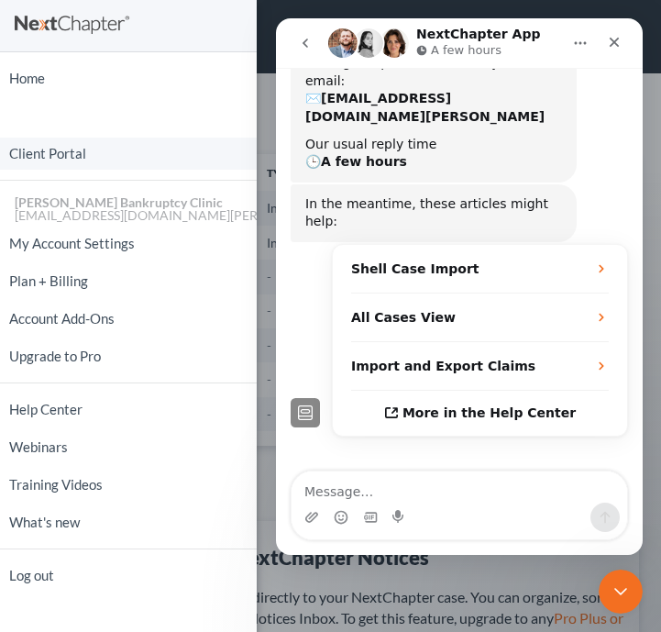
click at [75, 148] on link "Client Portal" at bounding box center [128, 154] width 257 height 32
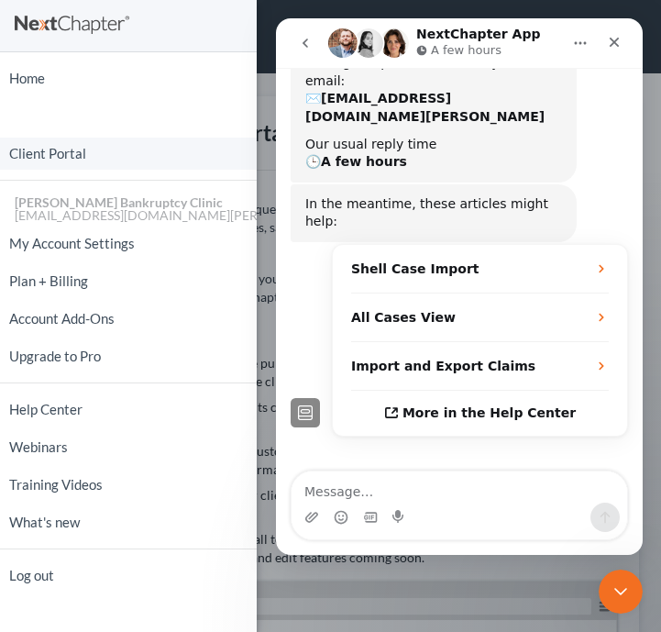
click at [75, 148] on link "Client Portal" at bounding box center [128, 154] width 257 height 32
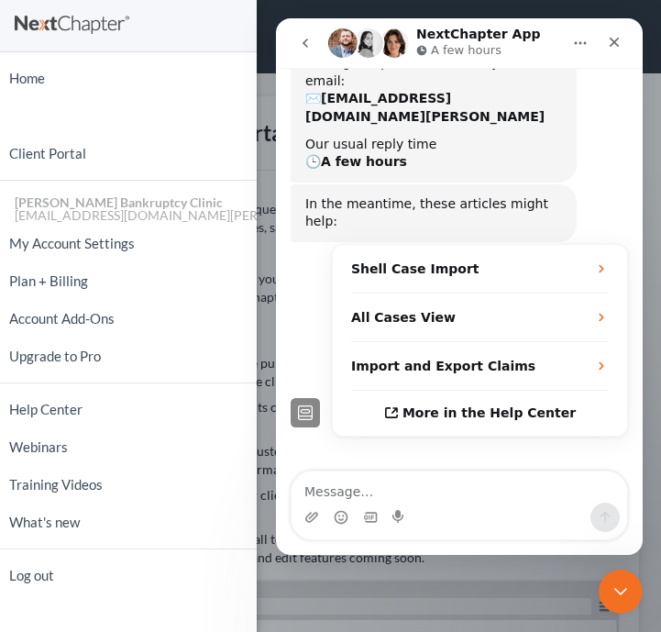
click at [272, 244] on div "Home New Case Client Portal Stubbs Bankruptcy Clinic njohannesian0929@email.cam…" at bounding box center [330, 316] width 661 height 632
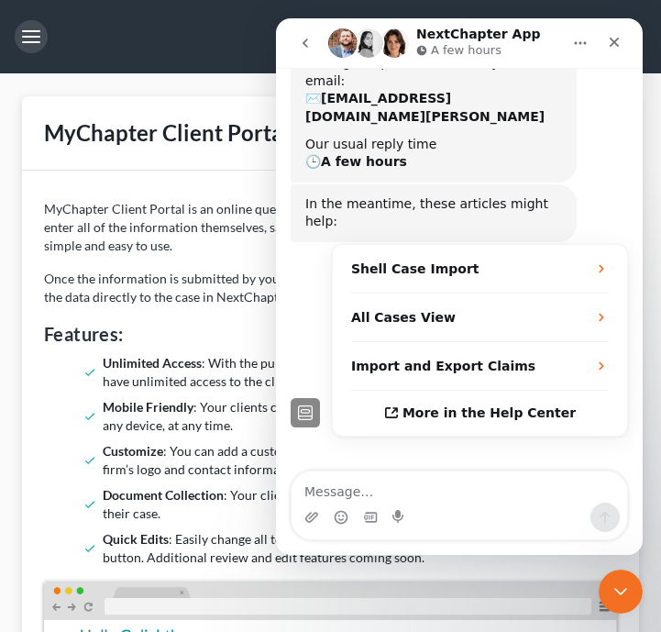
click at [33, 48] on button "button" at bounding box center [31, 36] width 33 height 33
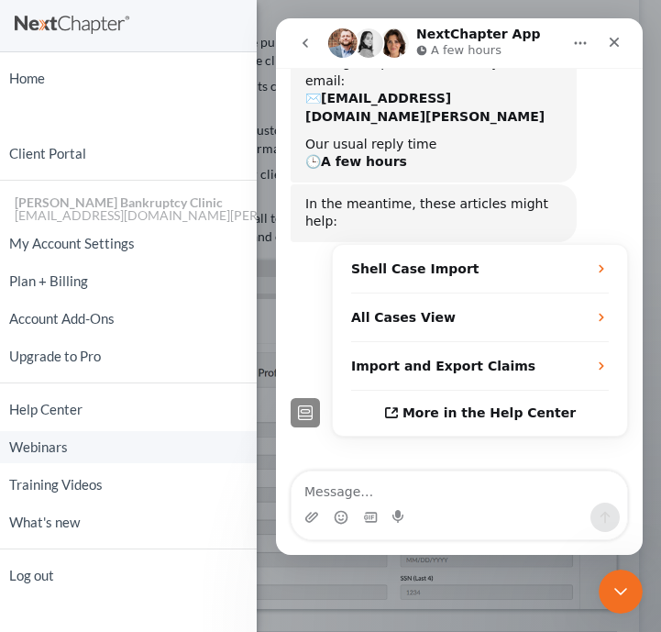
scroll to position [508, 0]
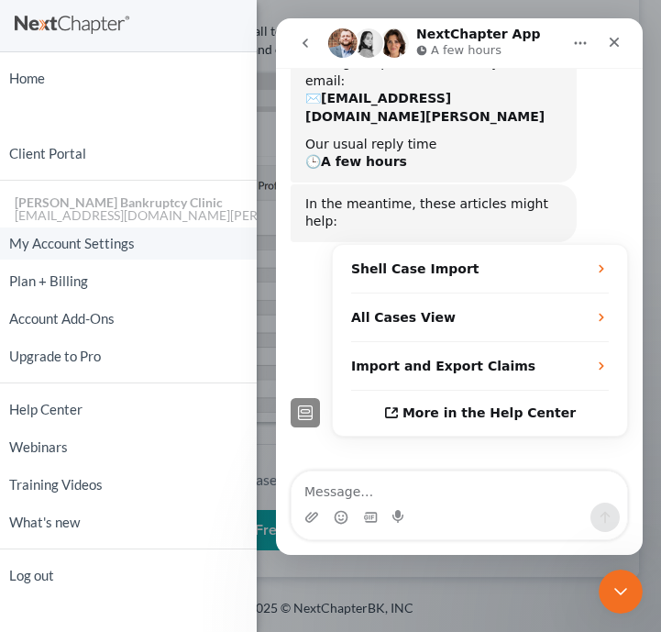
click at [128, 258] on link "My Account Settings" at bounding box center [128, 243] width 257 height 32
select select "24"
select select "28"
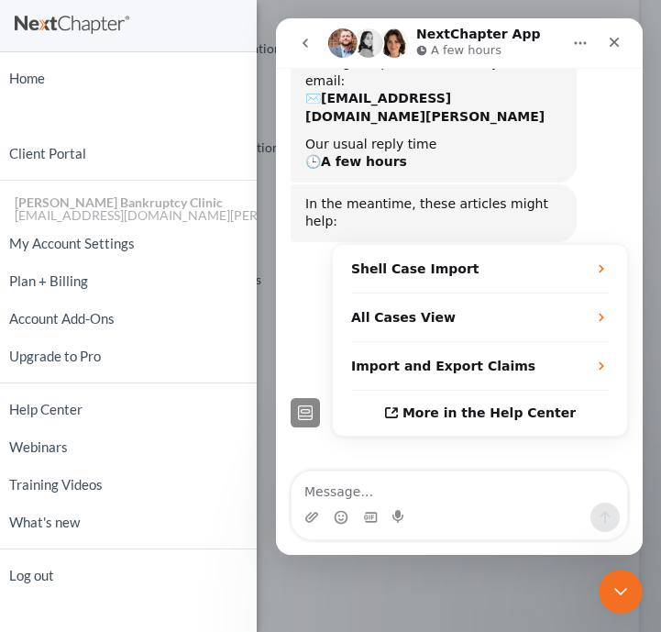
click at [304, 36] on icon "go back" at bounding box center [305, 43] width 15 height 15
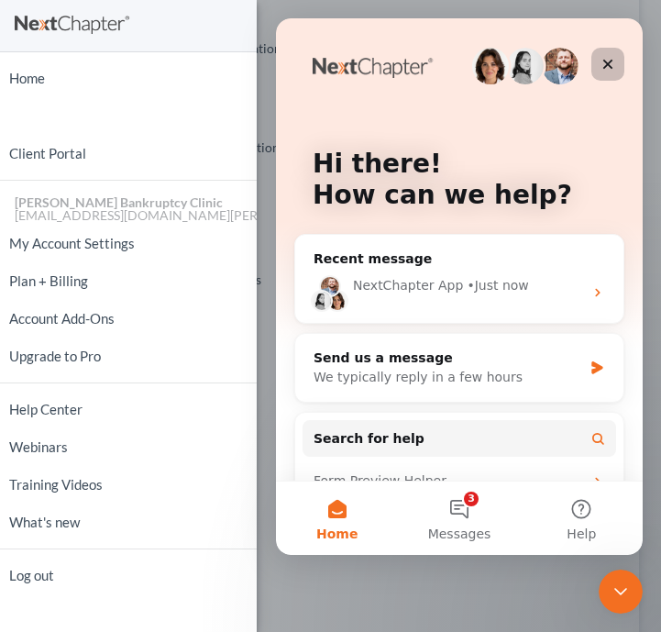
click at [601, 54] on div "Close" at bounding box center [607, 64] width 33 height 33
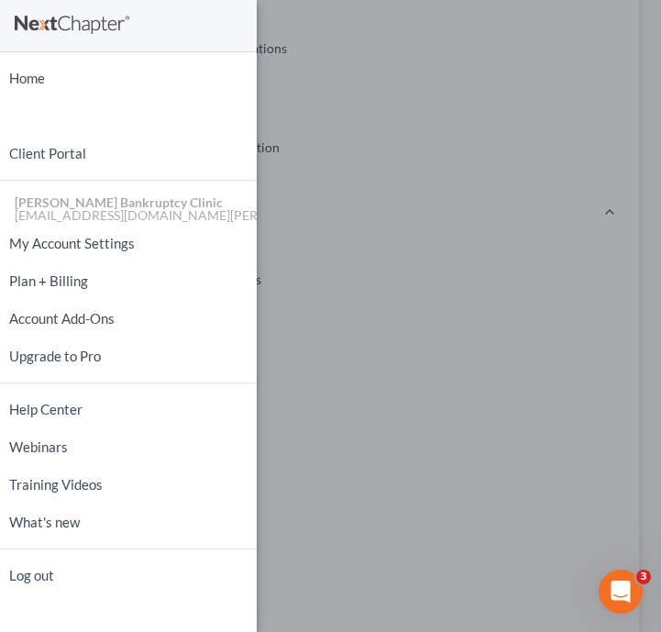
click at [441, 129] on div "Home New Case Client Portal Stubbs Bankruptcy Clinic njohannesian0929@email.cam…" at bounding box center [330, 316] width 661 height 632
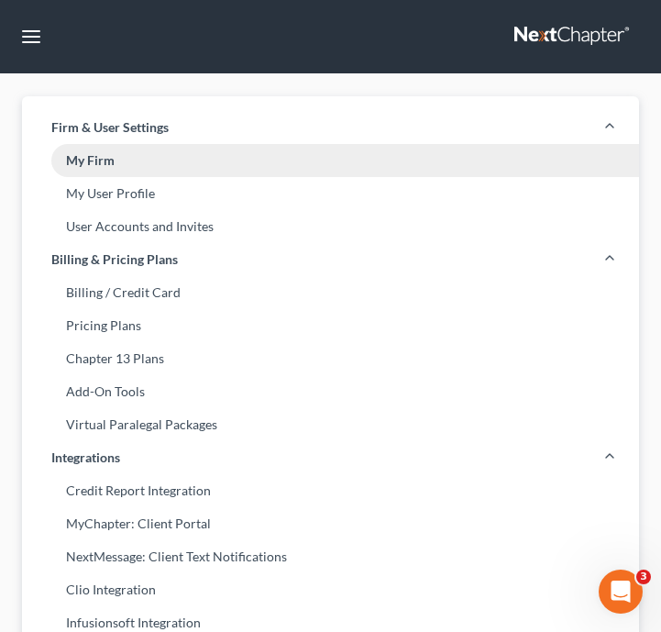
click at [338, 160] on link "My Firm" at bounding box center [330, 160] width 617 height 33
click at [329, 165] on link "My Firm" at bounding box center [330, 160] width 617 height 33
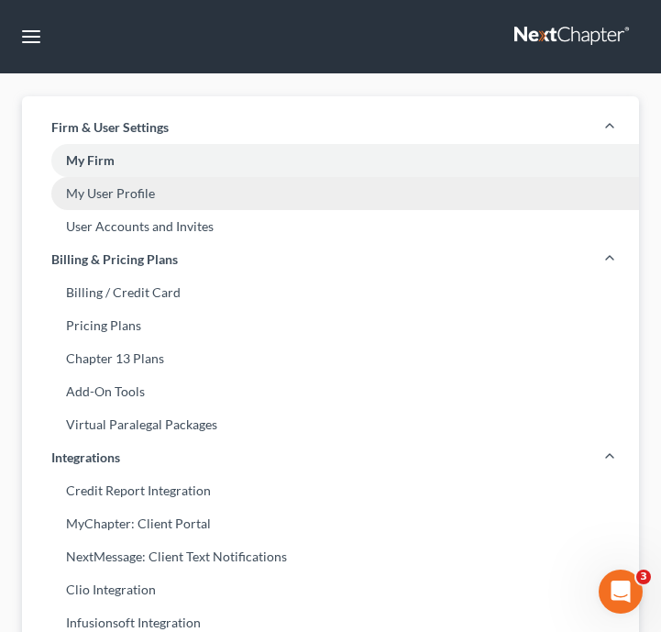
click at [288, 196] on link "My User Profile" at bounding box center [330, 193] width 617 height 33
select select "28"
select select "paralegal"
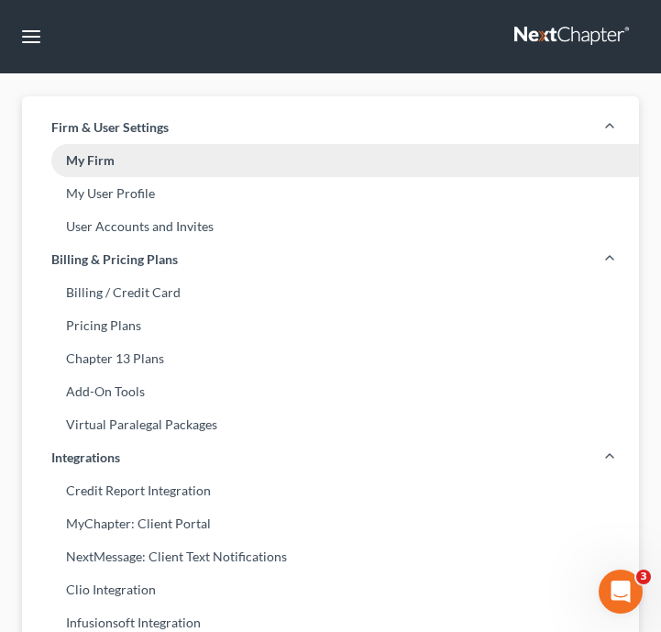
click at [287, 165] on link "My Firm" at bounding box center [330, 160] width 617 height 33
select select "57"
select select "24"
select select "28"
click at [29, 39] on button "button" at bounding box center [31, 36] width 33 height 33
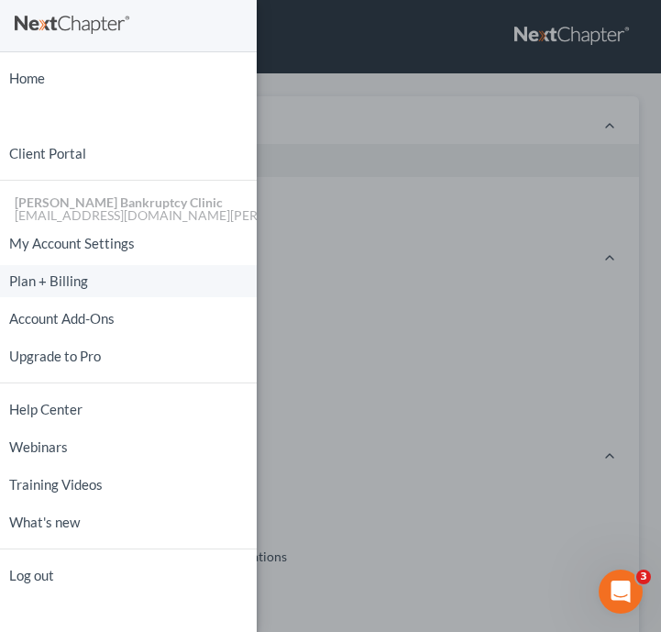
click at [140, 281] on link "Plan + Billing" at bounding box center [128, 281] width 257 height 32
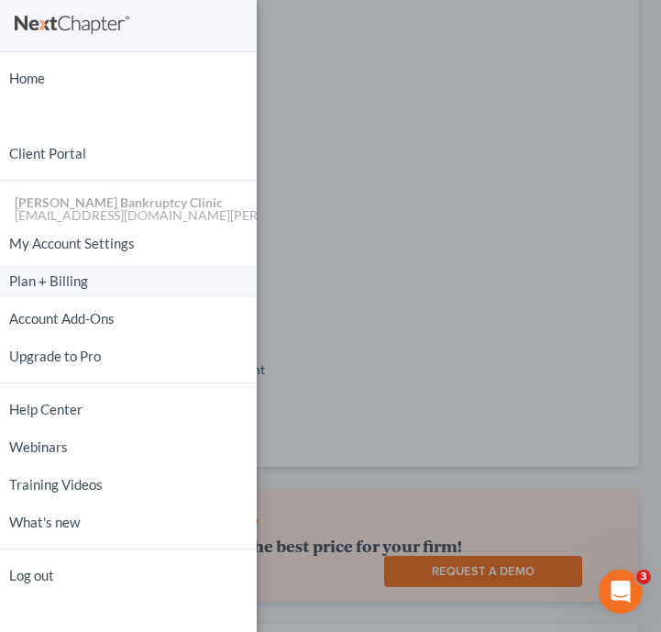
scroll to position [975, 0]
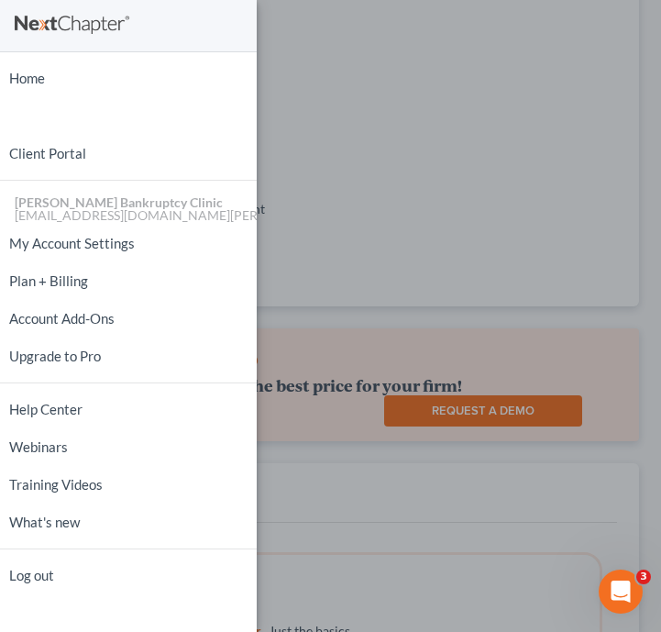
click at [330, 304] on div "Home New Case Client Portal Stubbs Bankruptcy Clinic njohannesian0929@email.cam…" at bounding box center [330, 316] width 661 height 632
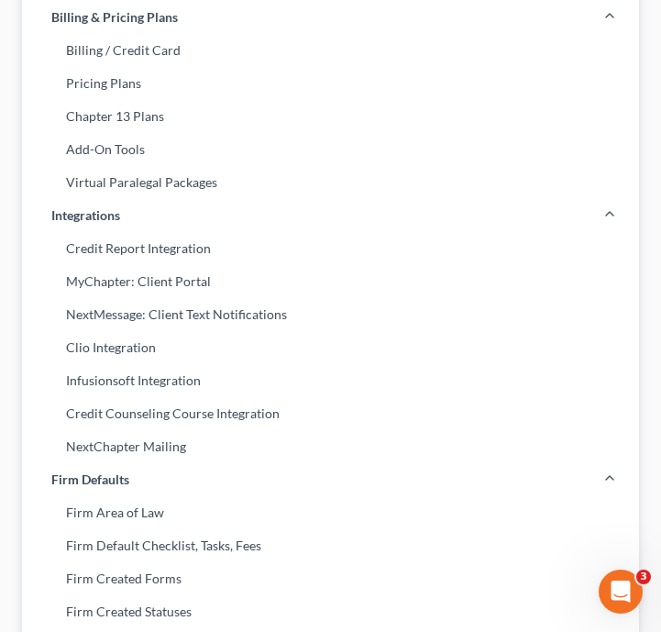
scroll to position [0, 0]
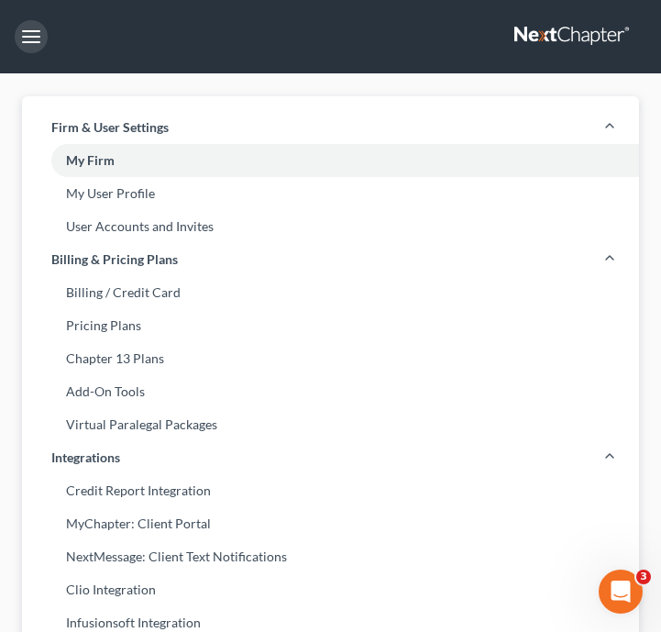
click at [21, 24] on button "button" at bounding box center [31, 36] width 33 height 33
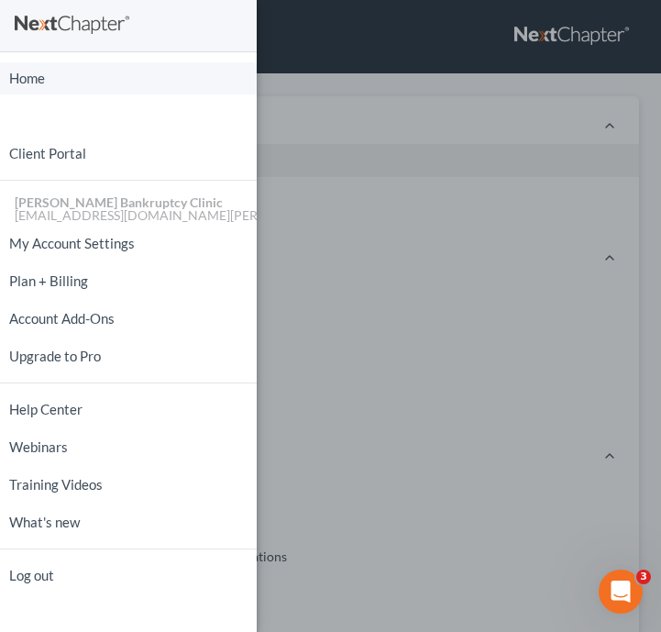
click at [149, 72] on link "Home" at bounding box center [128, 78] width 257 height 32
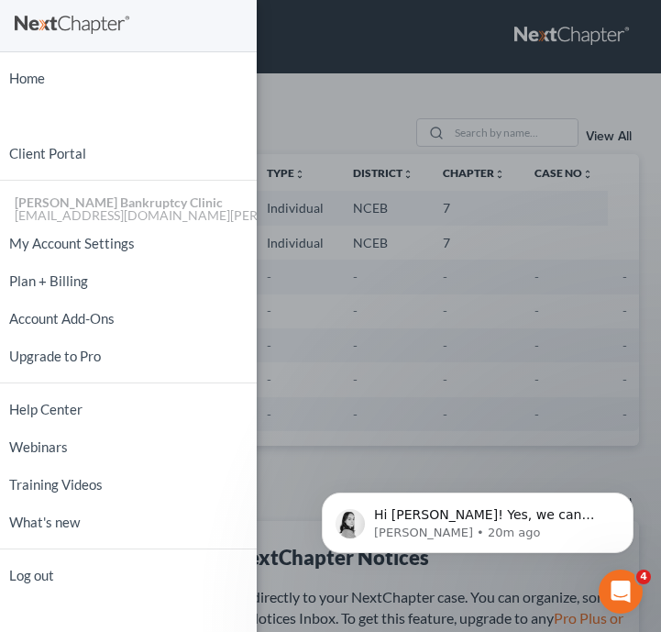
click at [539, 311] on div "Home New Case Client Portal Stubbs Bankruptcy Clinic njohannesian0929@email.cam…" at bounding box center [330, 316] width 661 height 632
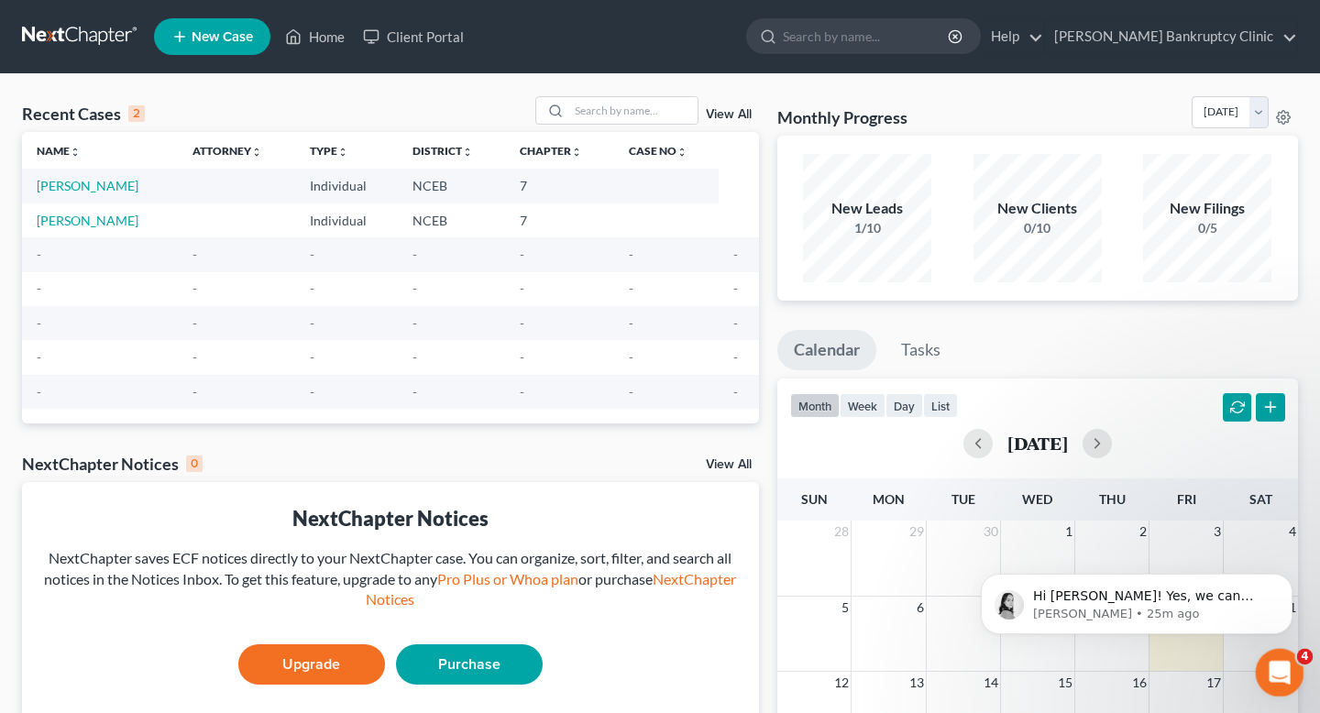
click at [660, 631] on div "Open Intercom Messenger" at bounding box center [1277, 670] width 61 height 61
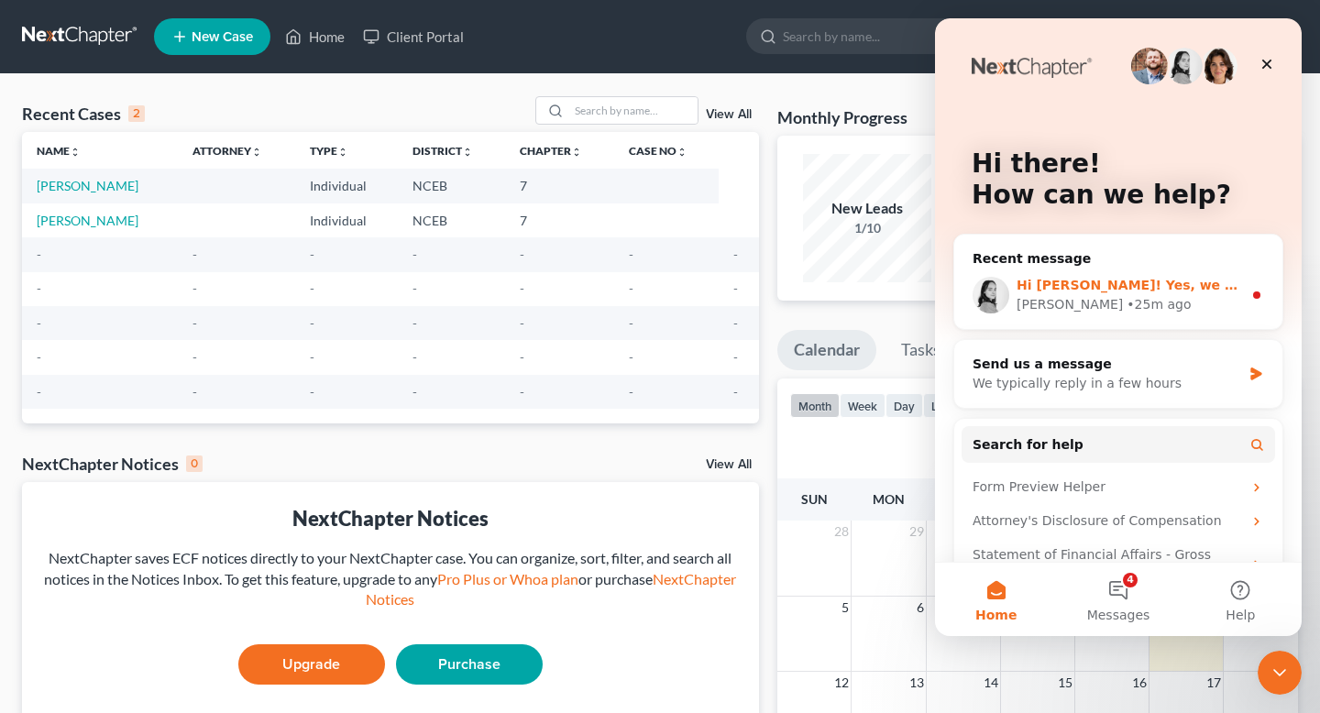
click at [660, 315] on div "Hi Nicole! Yes, we can transfer cases between firms in NextChapter. We would ju…" at bounding box center [1118, 295] width 328 height 68
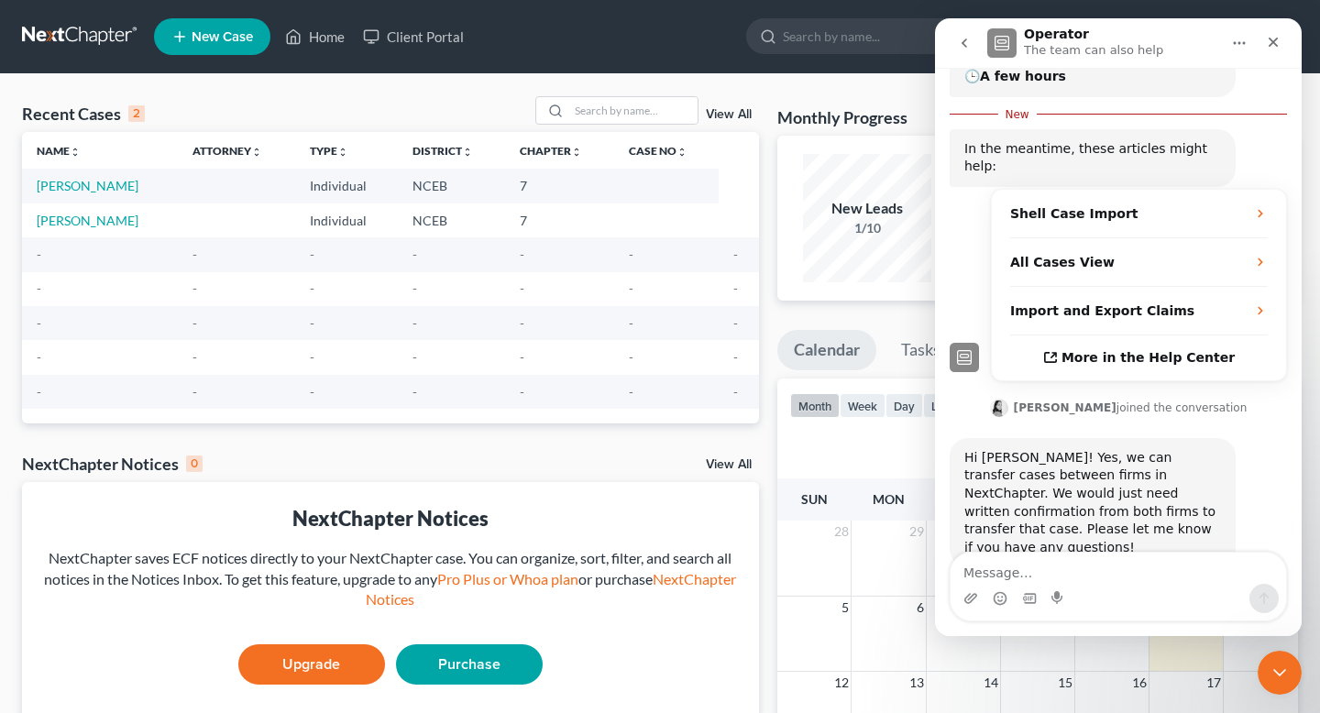
scroll to position [276, 0]
drag, startPoint x: 1076, startPoint y: 572, endPoint x: 941, endPoint y: 562, distance: 135.2
click at [660, 562] on div "is there also a way is there also a way" at bounding box center [1118, 587] width 367 height 70
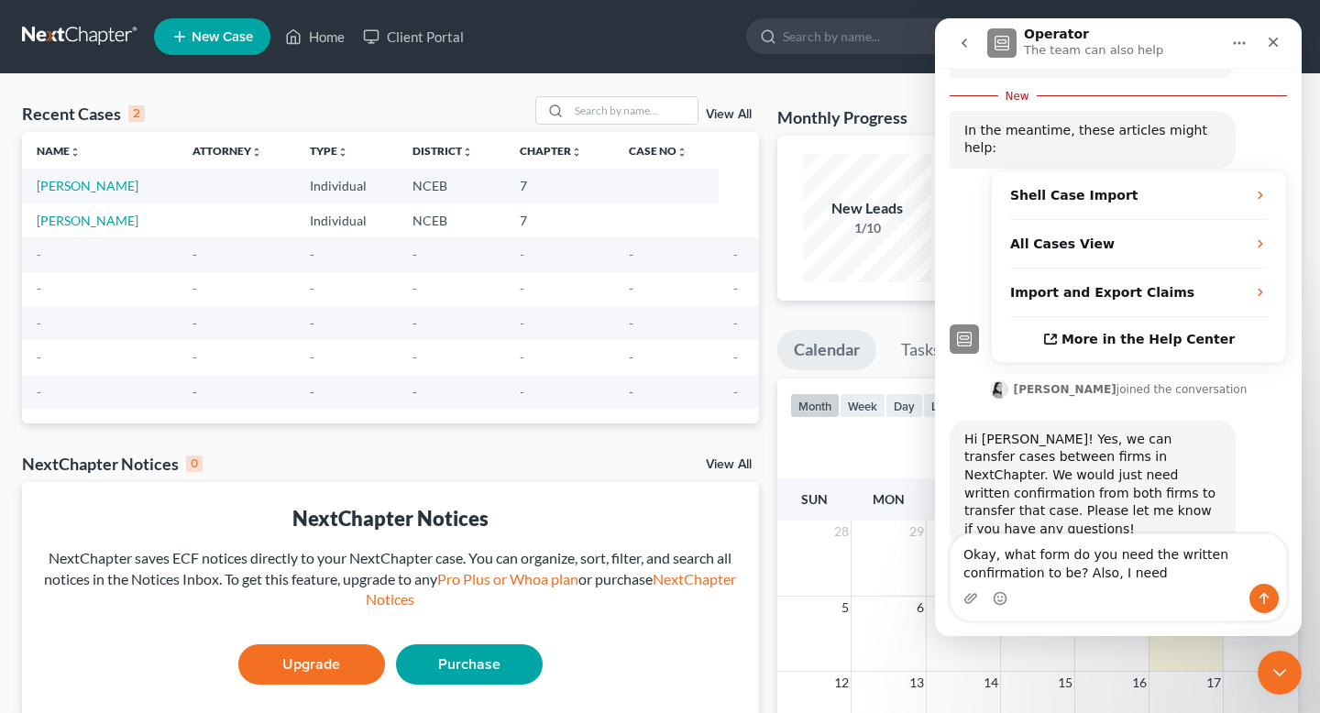
type textarea "Okay, what form do you need the written confirmation to be? Also, I need"
click at [540, 82] on div "Recent Cases 2 View All Name unfold_more expand_more expand_less Attorney unfol…" at bounding box center [660, 550] width 1320 height 952
click at [342, 46] on link "Home" at bounding box center [315, 36] width 78 height 33
click at [323, 37] on link "Home" at bounding box center [315, 36] width 78 height 33
click at [660, 45] on icon "Close" at bounding box center [1273, 42] width 15 height 15
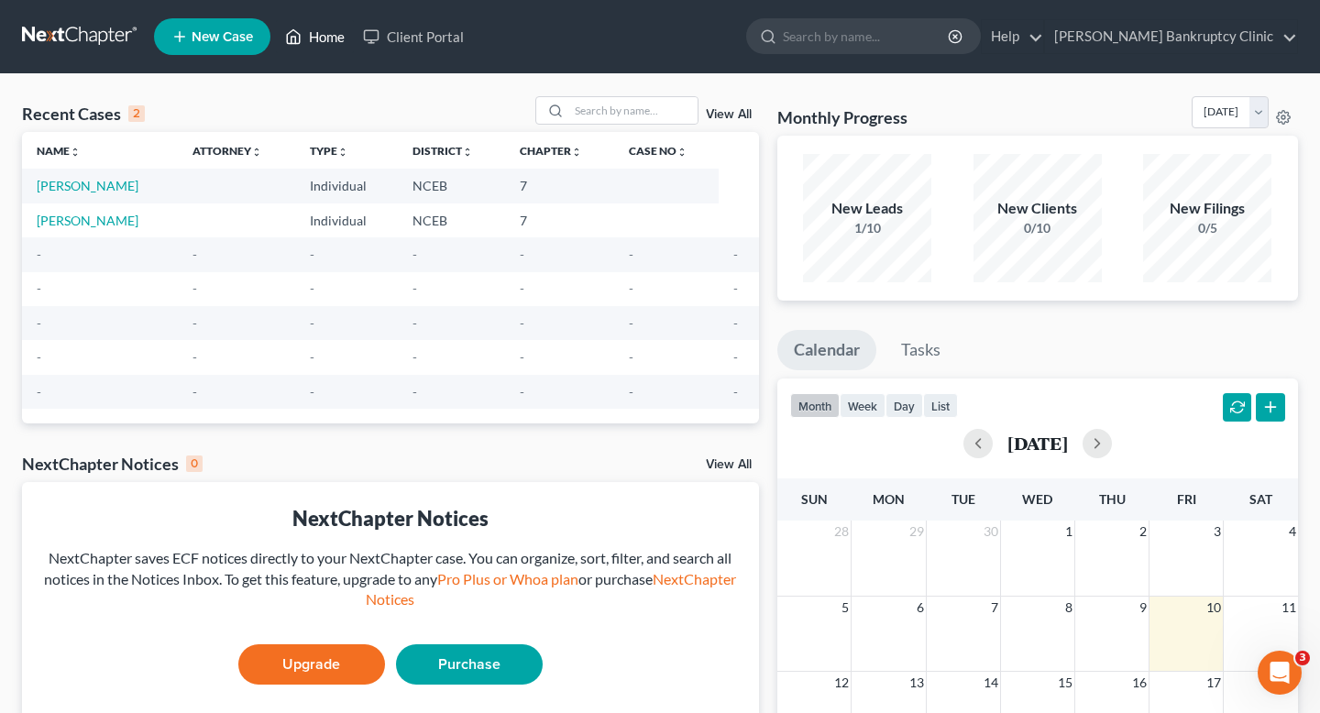
click at [321, 39] on link "Home" at bounding box center [315, 36] width 78 height 33
click at [660, 23] on link "Stubbs Bankruptcy Clinic" at bounding box center [1171, 36] width 252 height 33
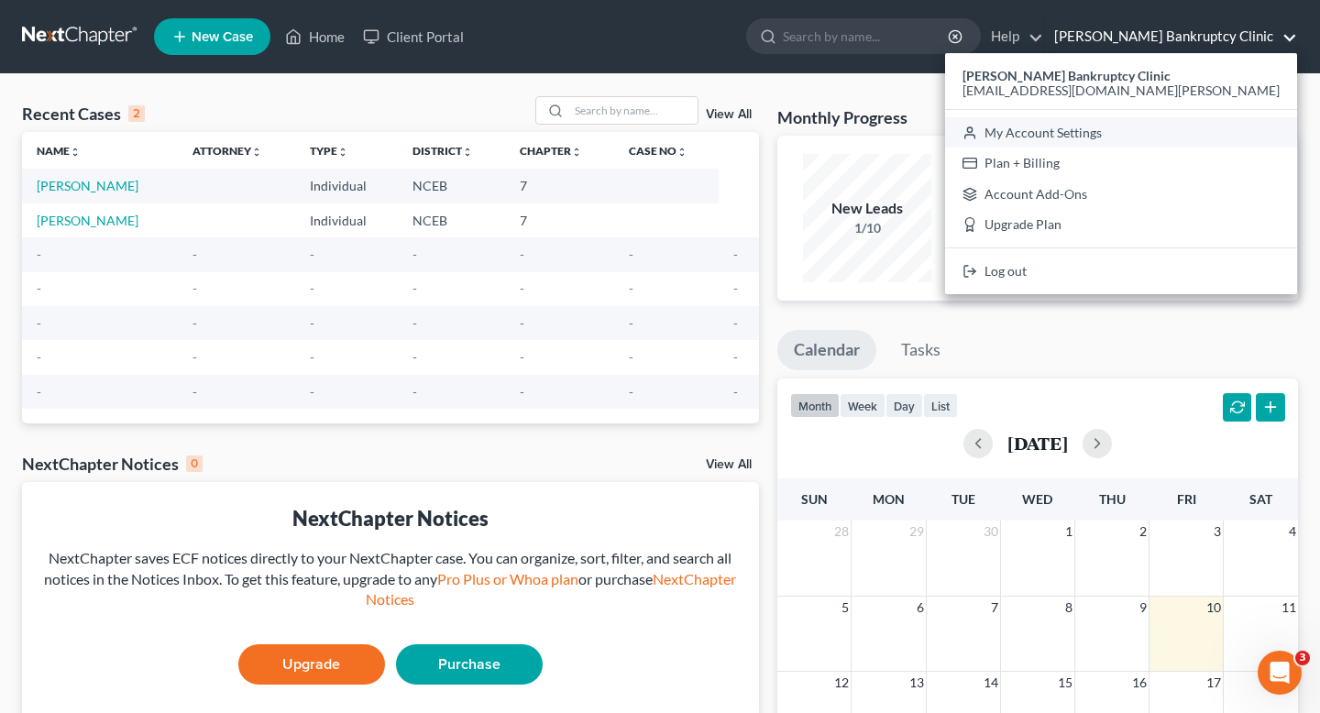
click at [660, 138] on link "My Account Settings" at bounding box center [1121, 132] width 352 height 31
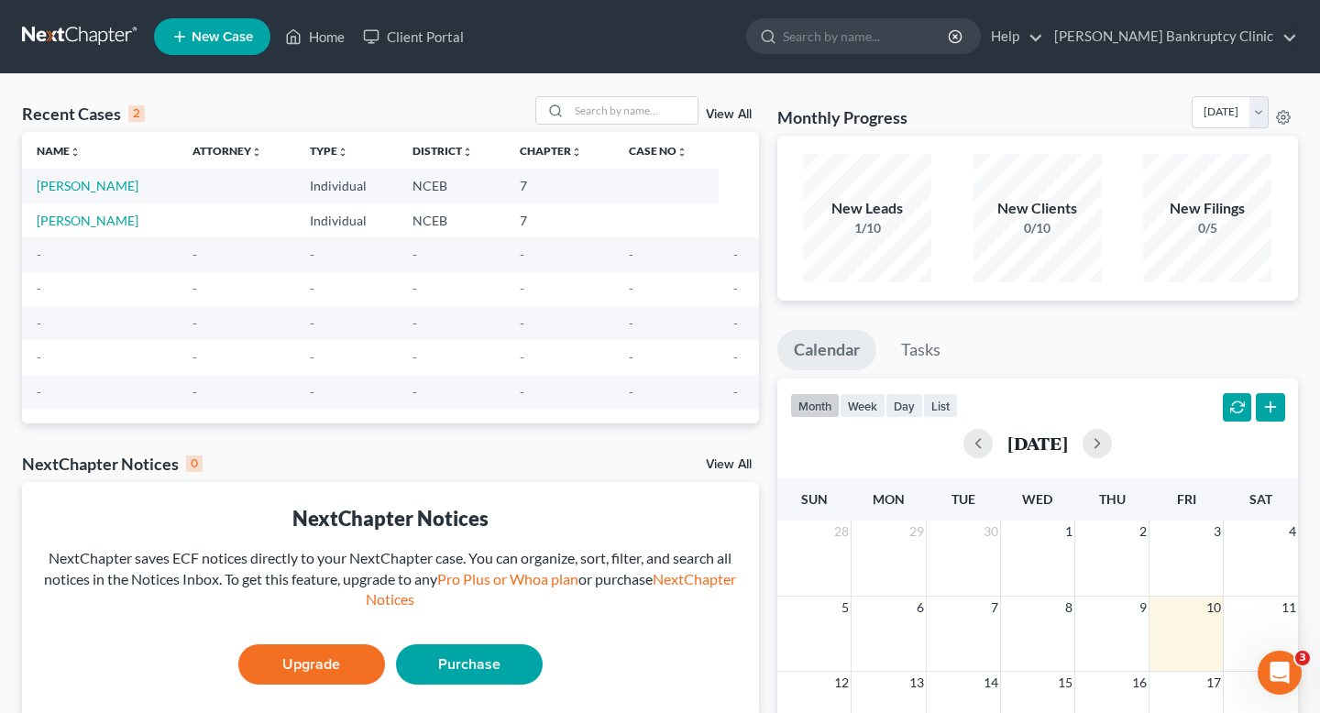
select select "57"
select select "24"
select select "28"
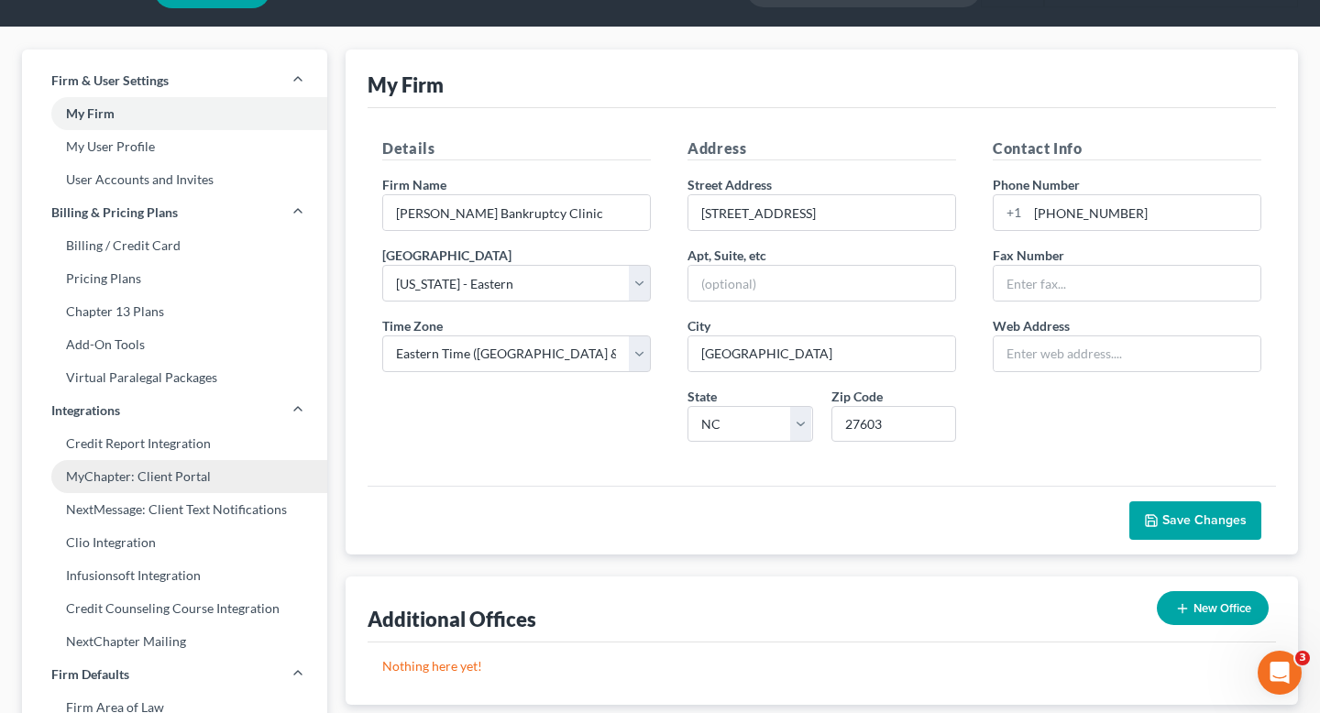
scroll to position [37, 0]
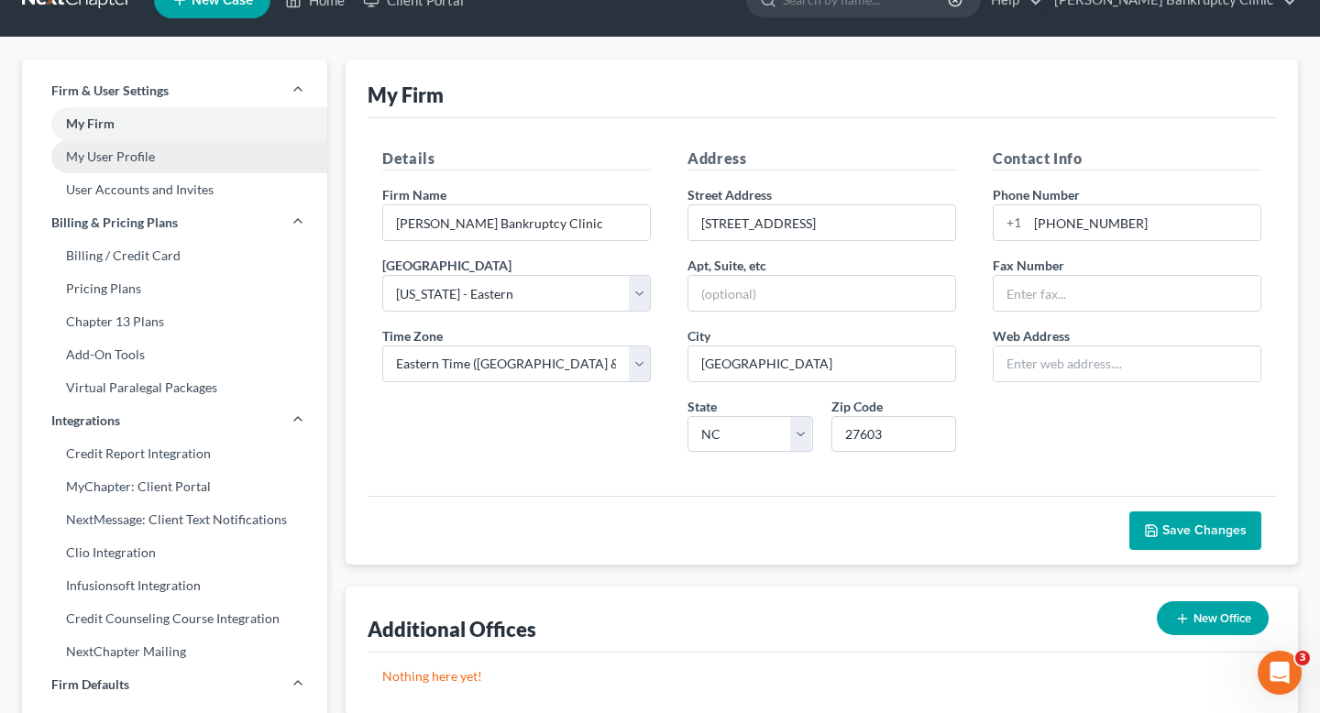
click at [149, 159] on link "My User Profile" at bounding box center [174, 156] width 305 height 33
select select "28"
select select "paralegal"
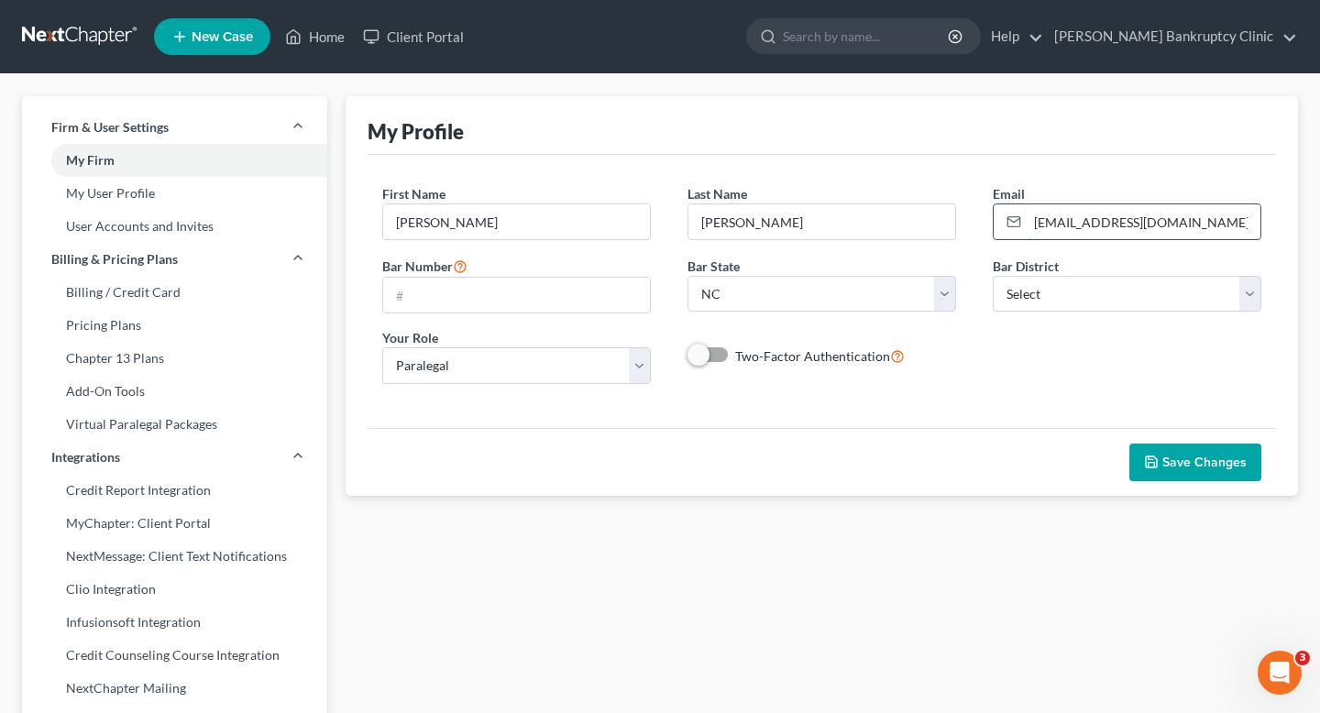
click at [660, 228] on input "njohannesian0929@email.campbell.edu" at bounding box center [1144, 221] width 233 height 35
type input "nicolesept9@gmail.com"
select select "57"
click at [660, 469] on span "Save Changes" at bounding box center [1205, 463] width 84 height 16
click at [660, 631] on div "Open Intercom Messenger" at bounding box center [1277, 670] width 61 height 61
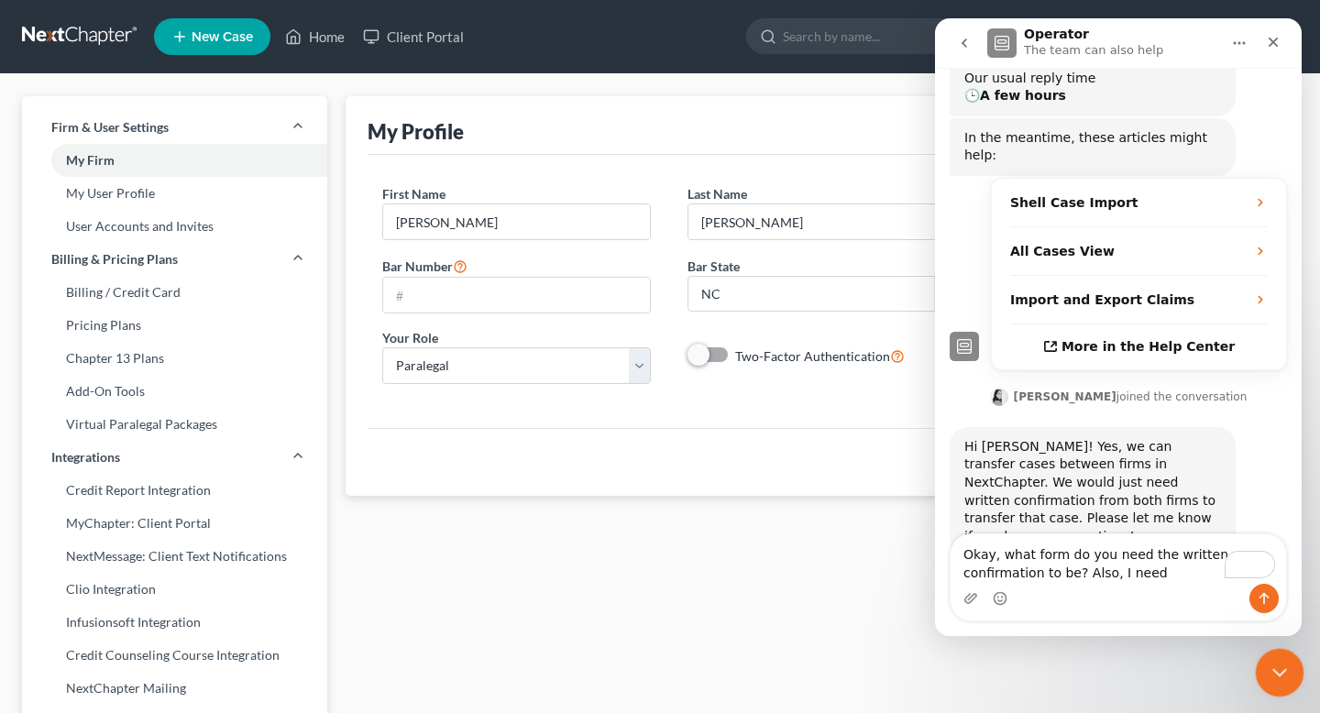
scroll to position [264, 0]
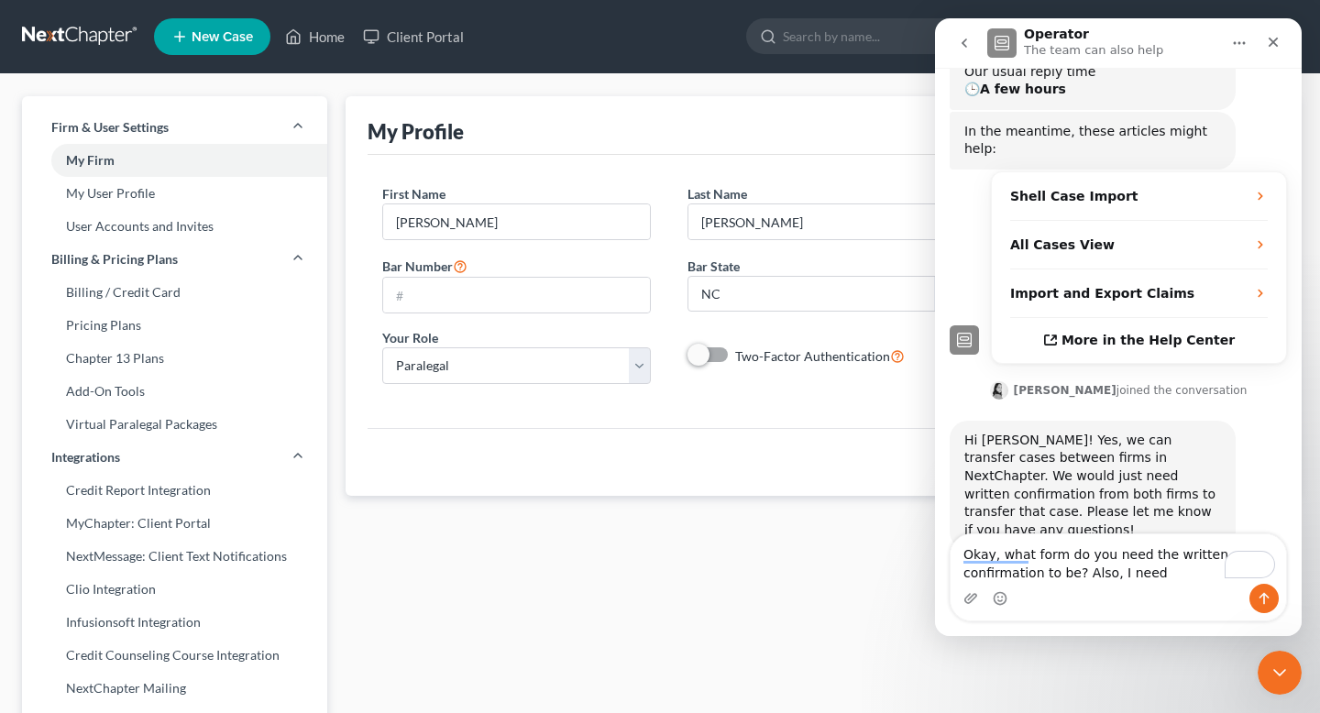
drag, startPoint x: 1171, startPoint y: 584, endPoint x: 1091, endPoint y: 581, distance: 79.8
click at [660, 581] on div "Okay, what form do you need the written confirmation to be? Also, I need Okay, …" at bounding box center [1119, 578] width 336 height 86
drag, startPoint x: 1087, startPoint y: 574, endPoint x: 1166, endPoint y: 573, distance: 79.8
click at [660, 573] on textarea "Okay, what form do you need the written confirmation to be? Also, I need" at bounding box center [1119, 560] width 336 height 50
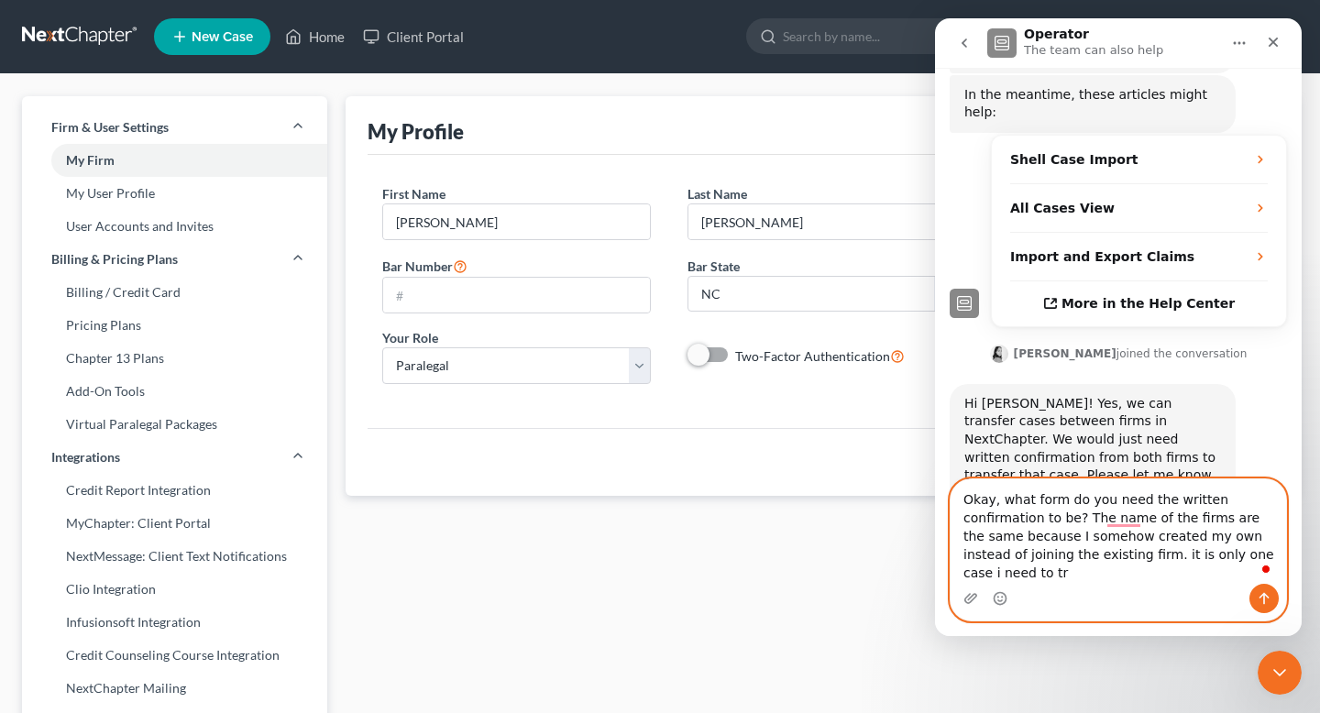
scroll to position [319, 0]
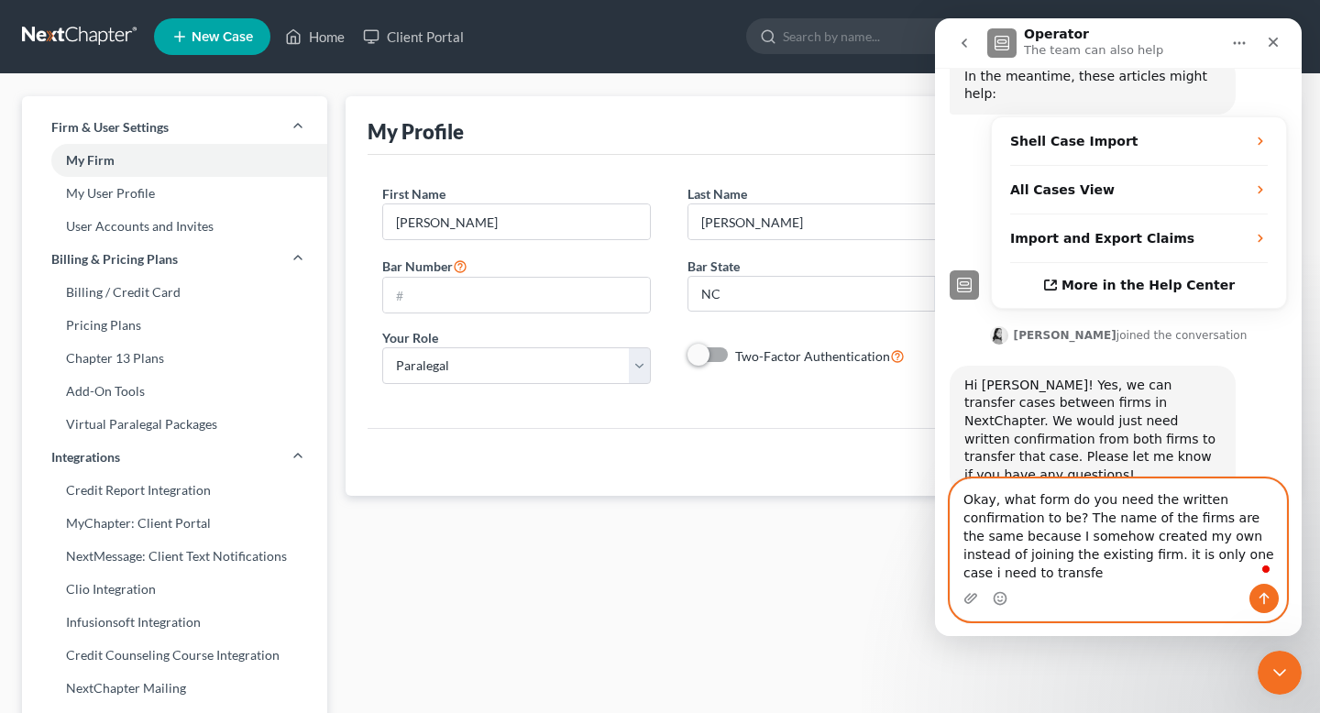
type textarea "Okay, what form do you need the written confirmation to be? The name of the fir…"
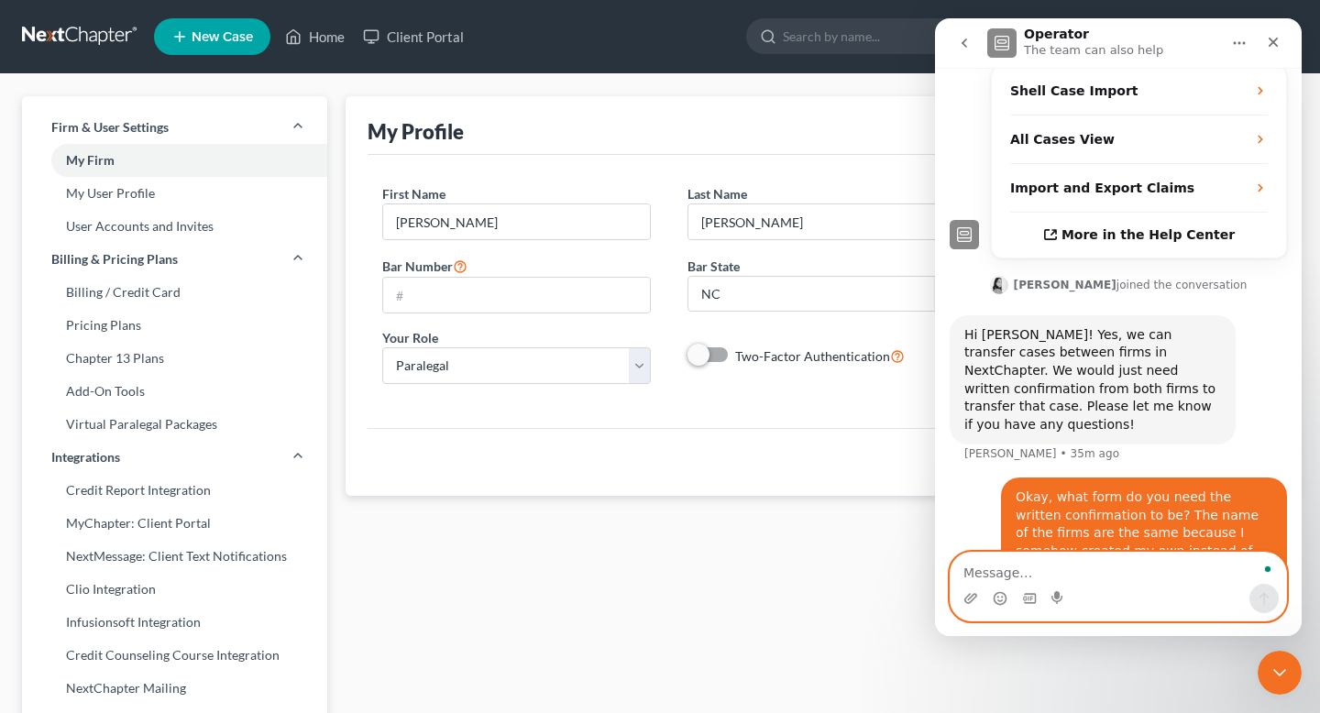
scroll to position [372, 0]
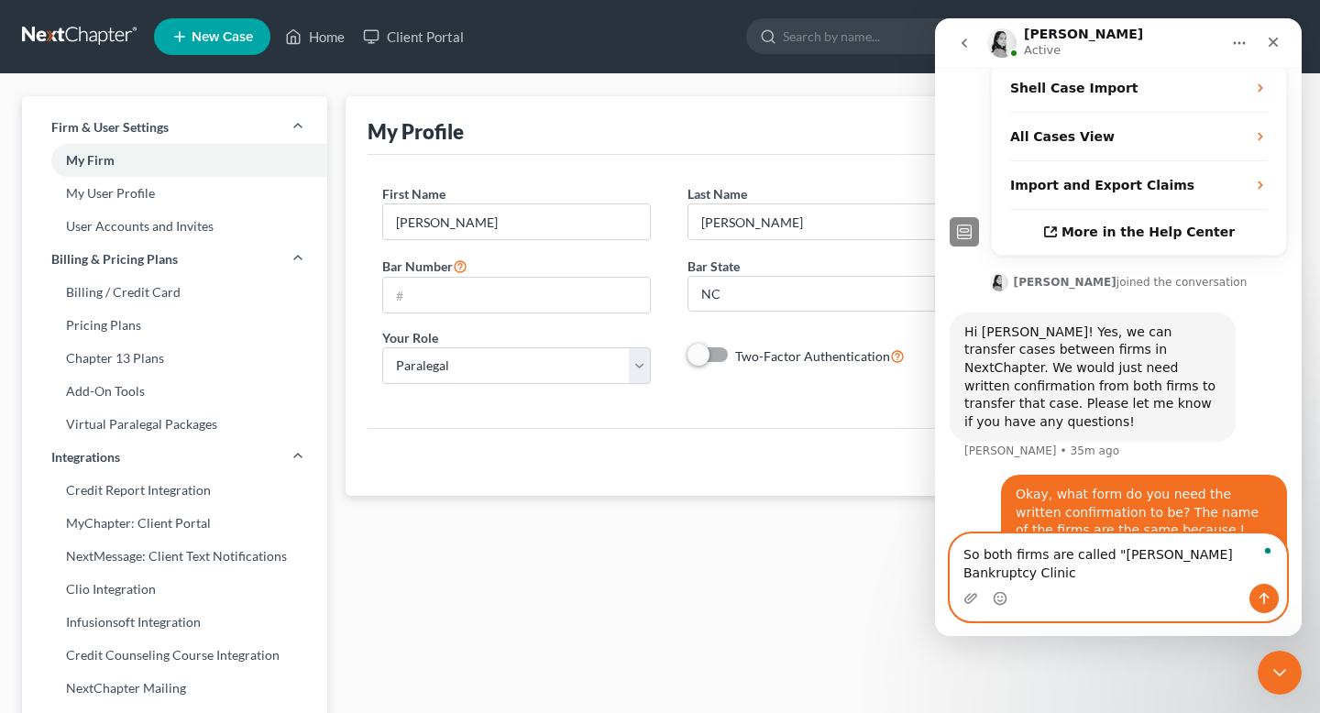
type textarea "So both firms are called "Stubbs Bankruptcy Clinic""
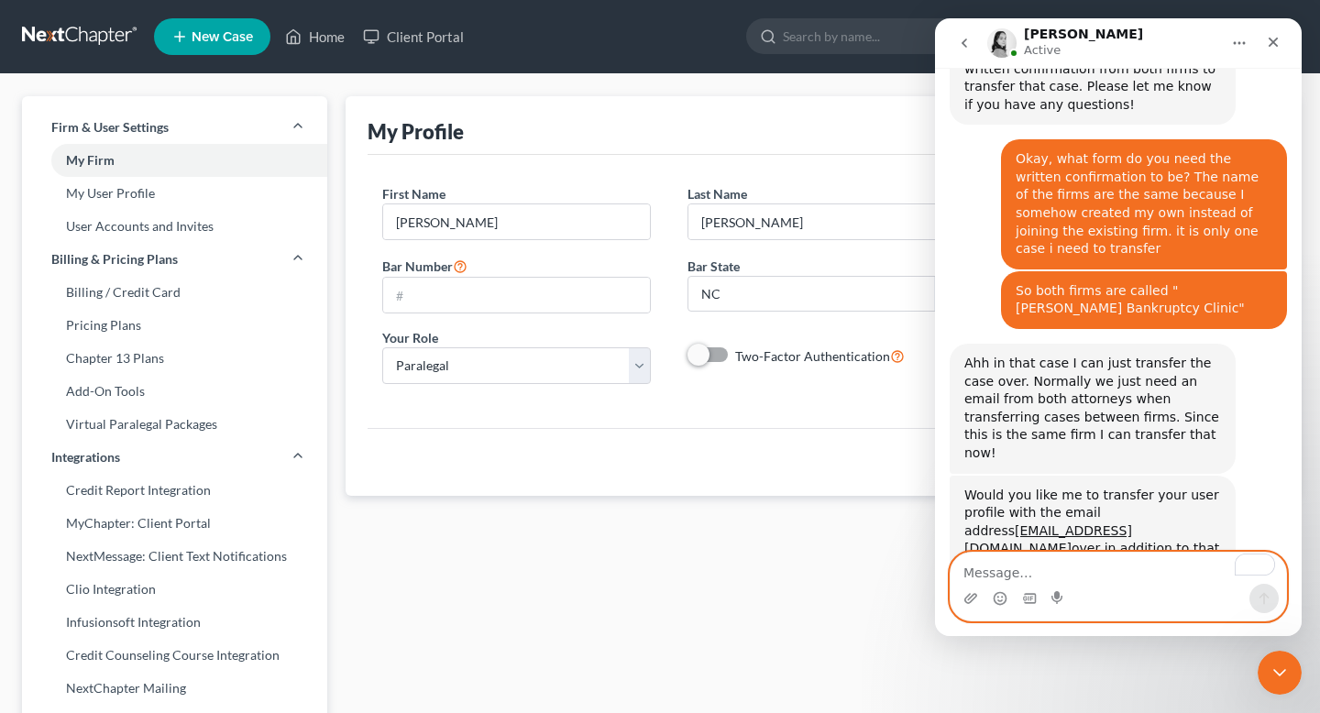
scroll to position [690, 0]
click at [660, 572] on textarea "To enrich screen reader interactions, please activate Accessibility in Grammarl…" at bounding box center [1119, 568] width 336 height 31
type textarea "n"
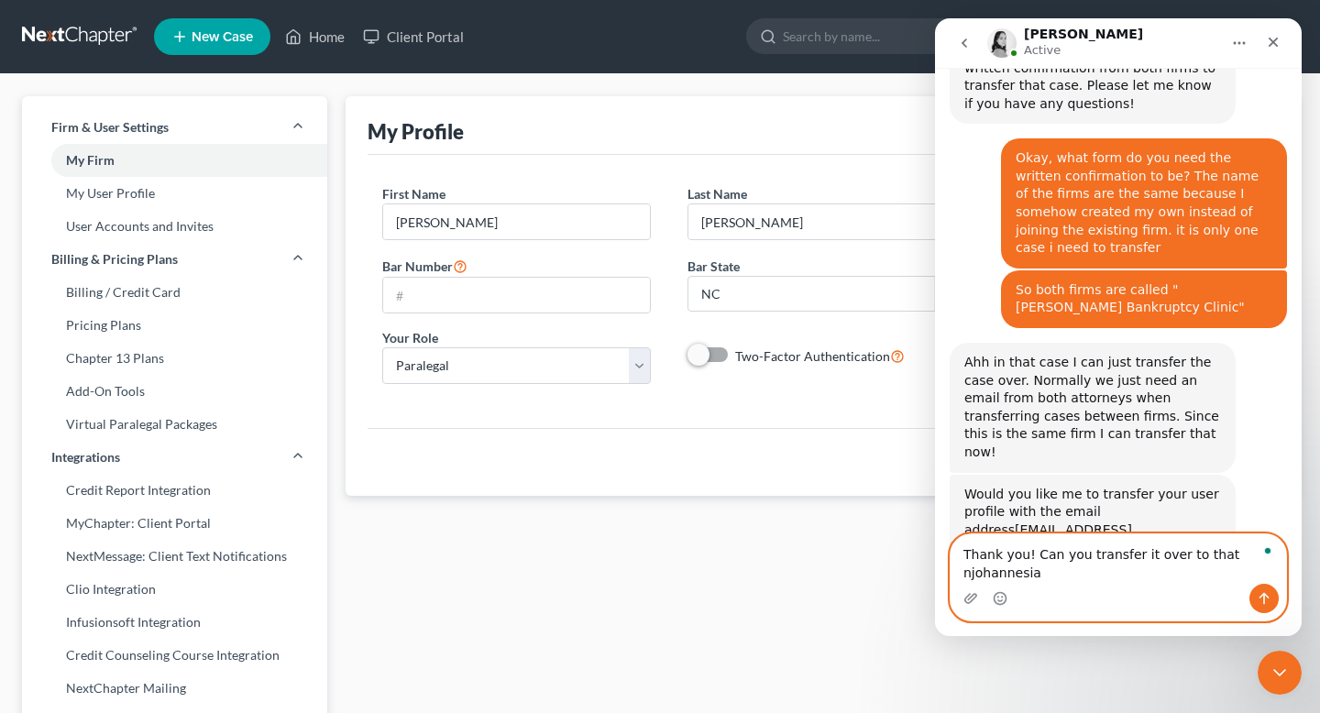
scroll to position [709, 0]
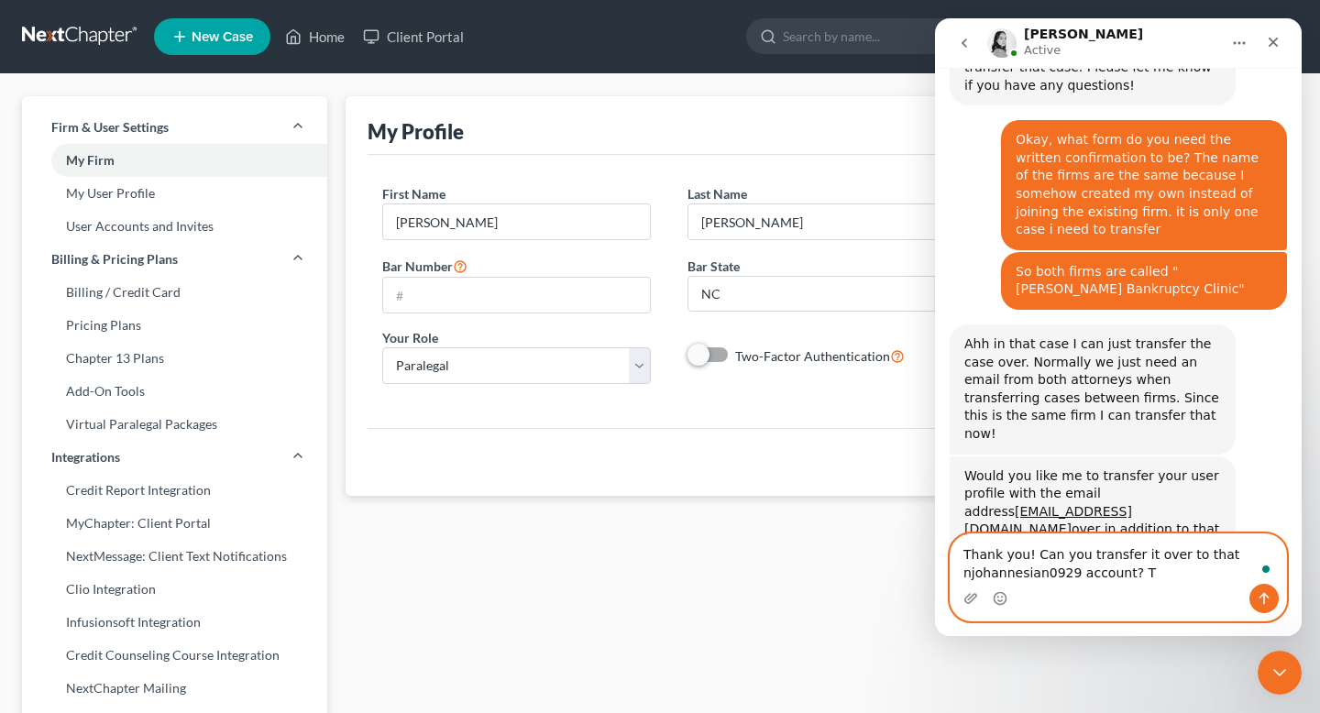
type textarea "Thank you! Can you transfer it over to that njohannesian0929 account?"
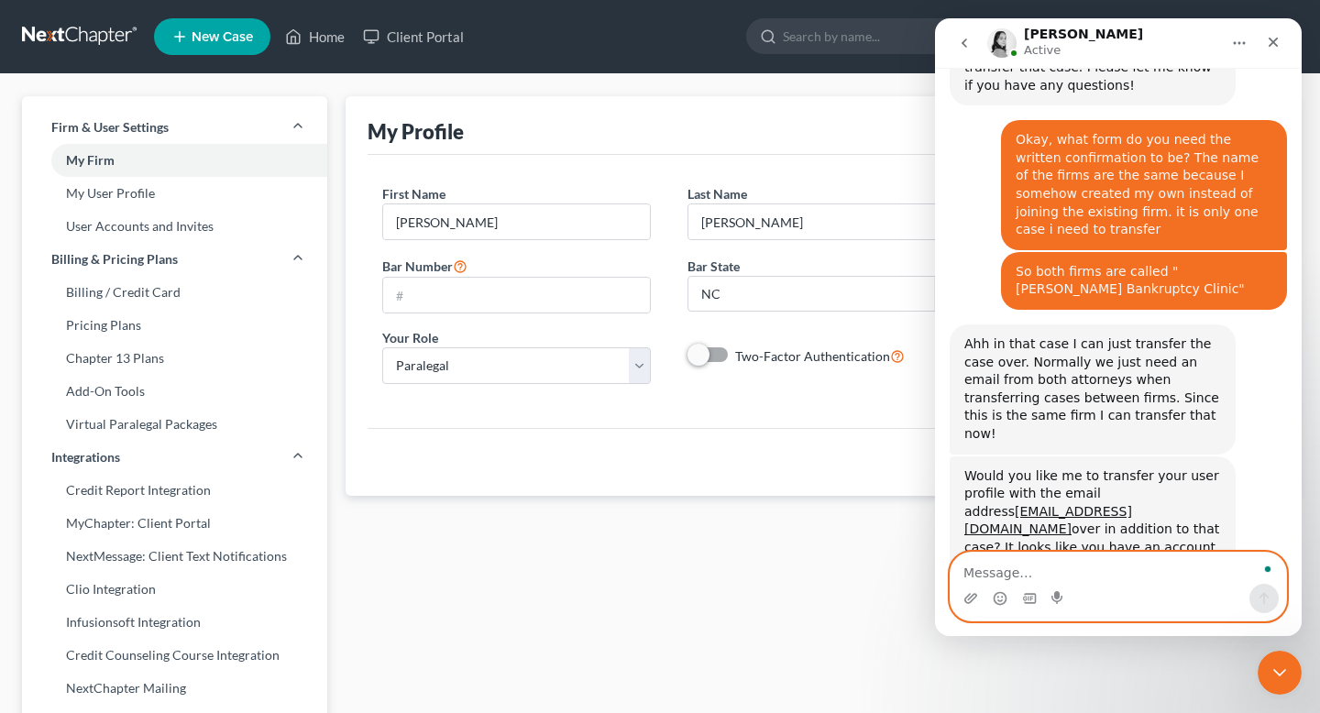
scroll to position [763, 0]
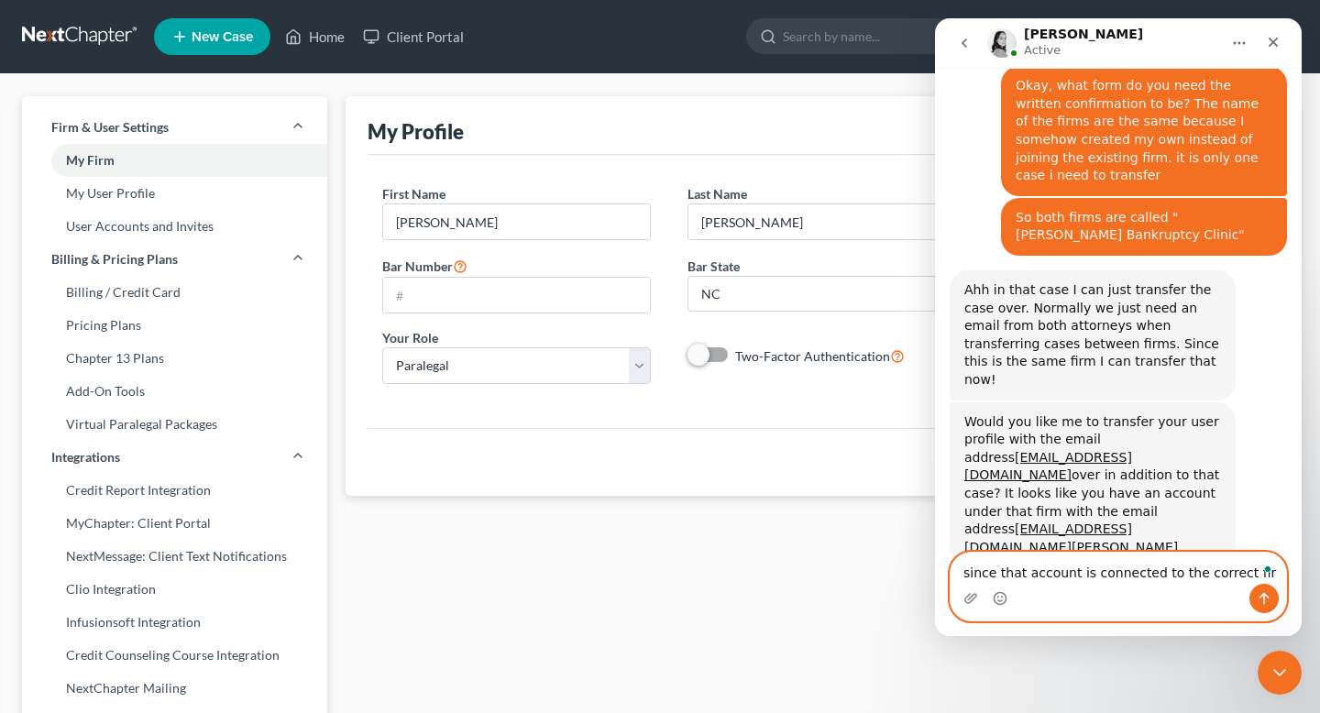
type textarea "since that account is connected to the correct firm"
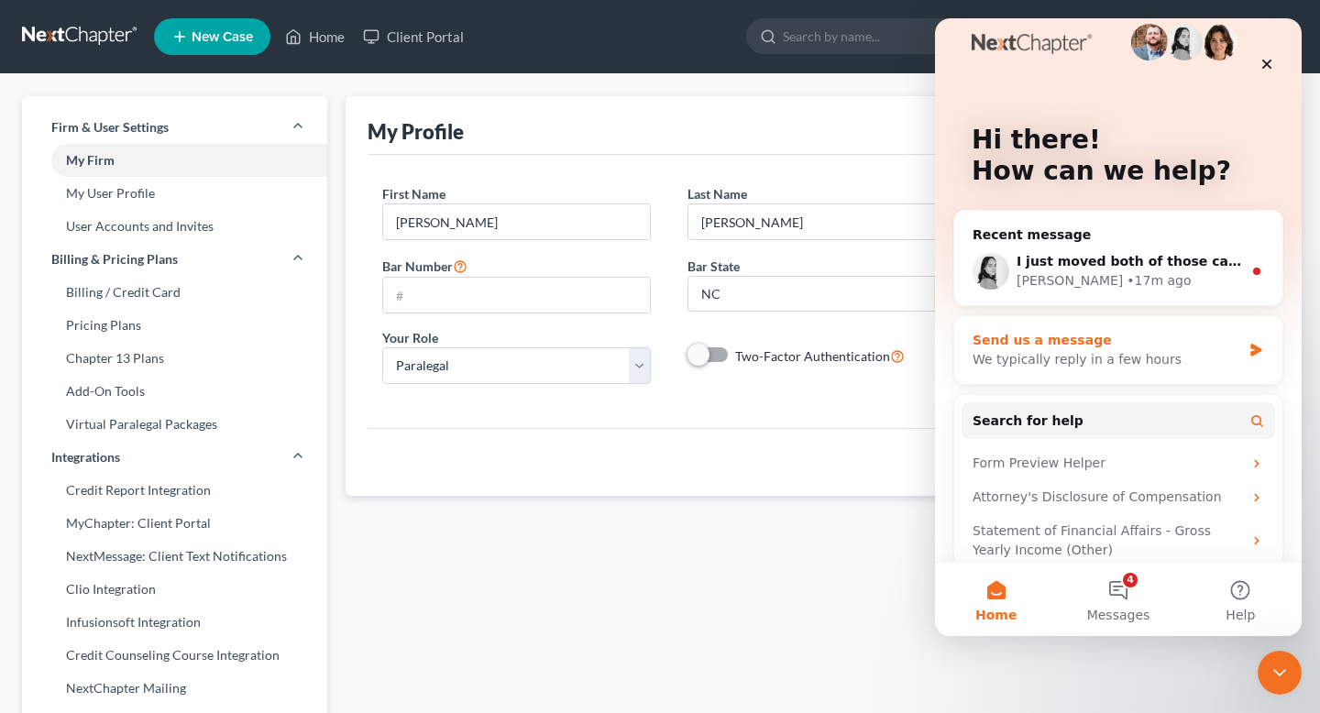
scroll to position [0, 0]
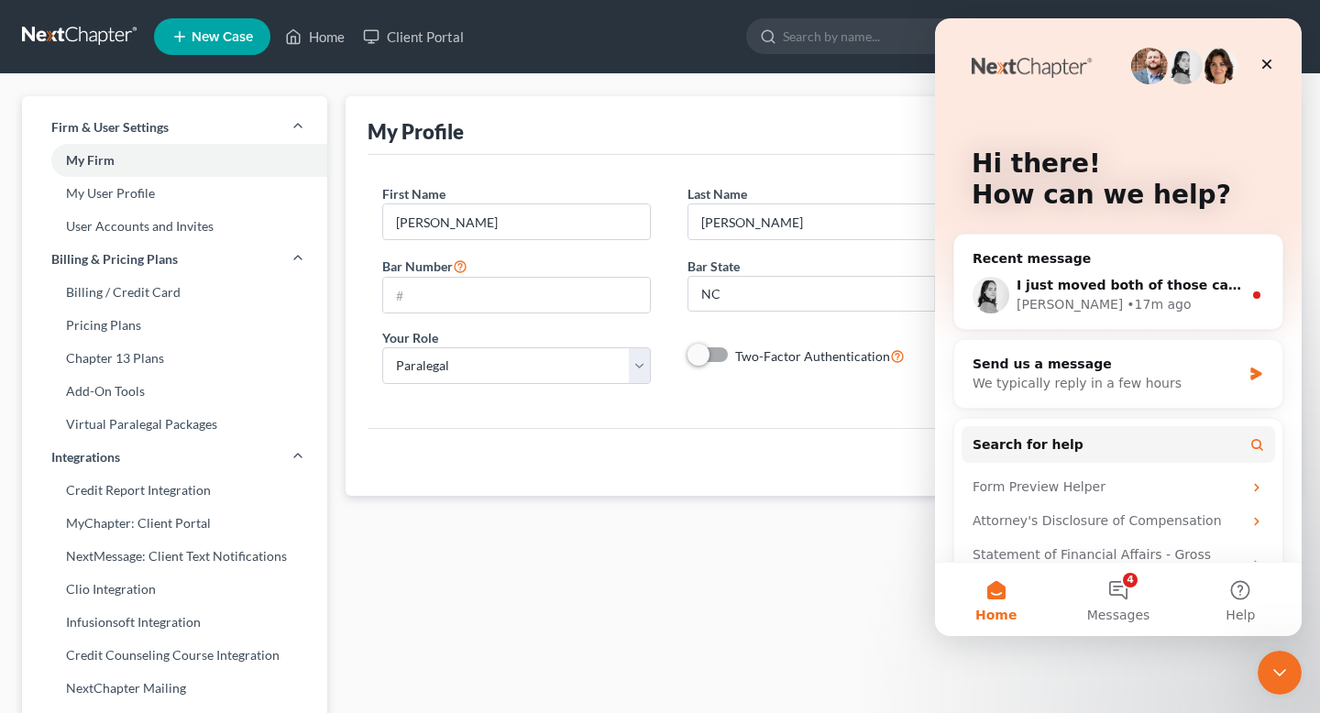
click at [660, 534] on div "My Profile JOIN ATTORNEY DIRECTORY First Name * Nicole Last Name * Ohannesian E…" at bounding box center [821, 699] width 971 height 1207
click at [660, 114] on div "My Profile JOIN ATTORNEY DIRECTORY" at bounding box center [822, 125] width 909 height 59
click at [83, 171] on link "My Firm" at bounding box center [174, 160] width 305 height 33
select select "57"
select select "24"
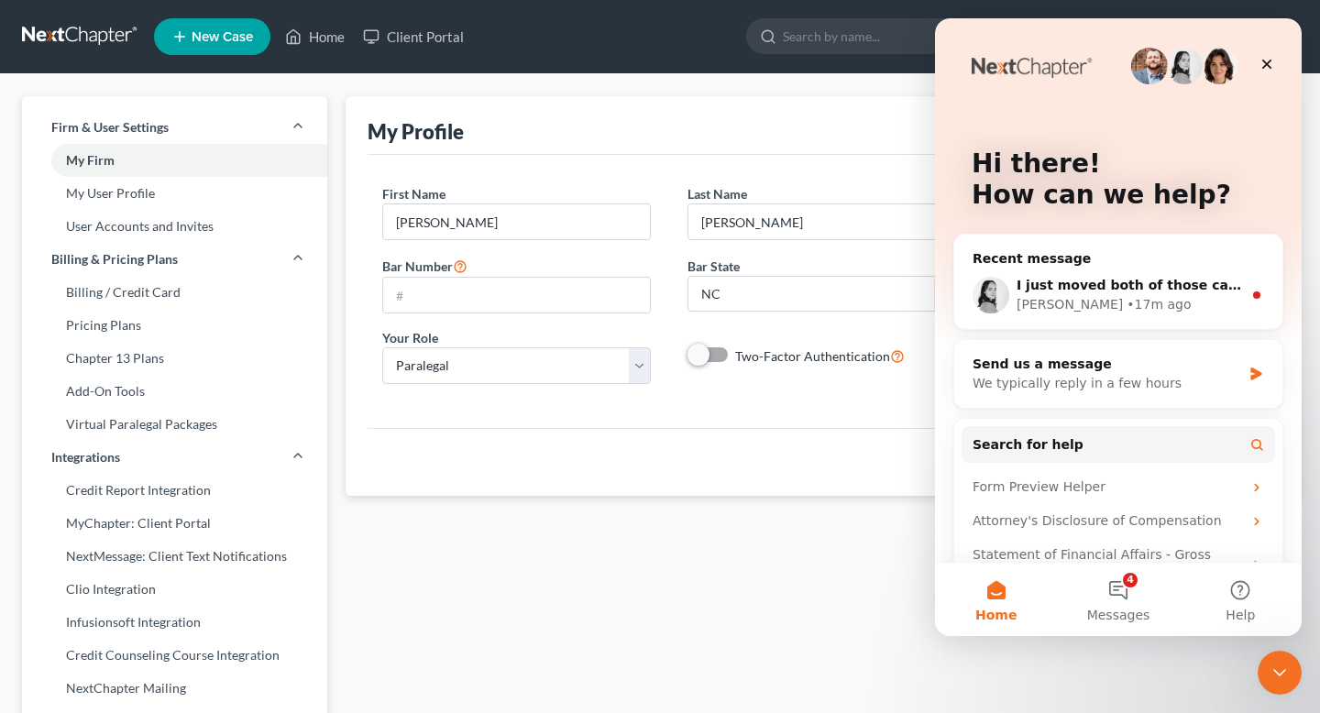
select select "28"
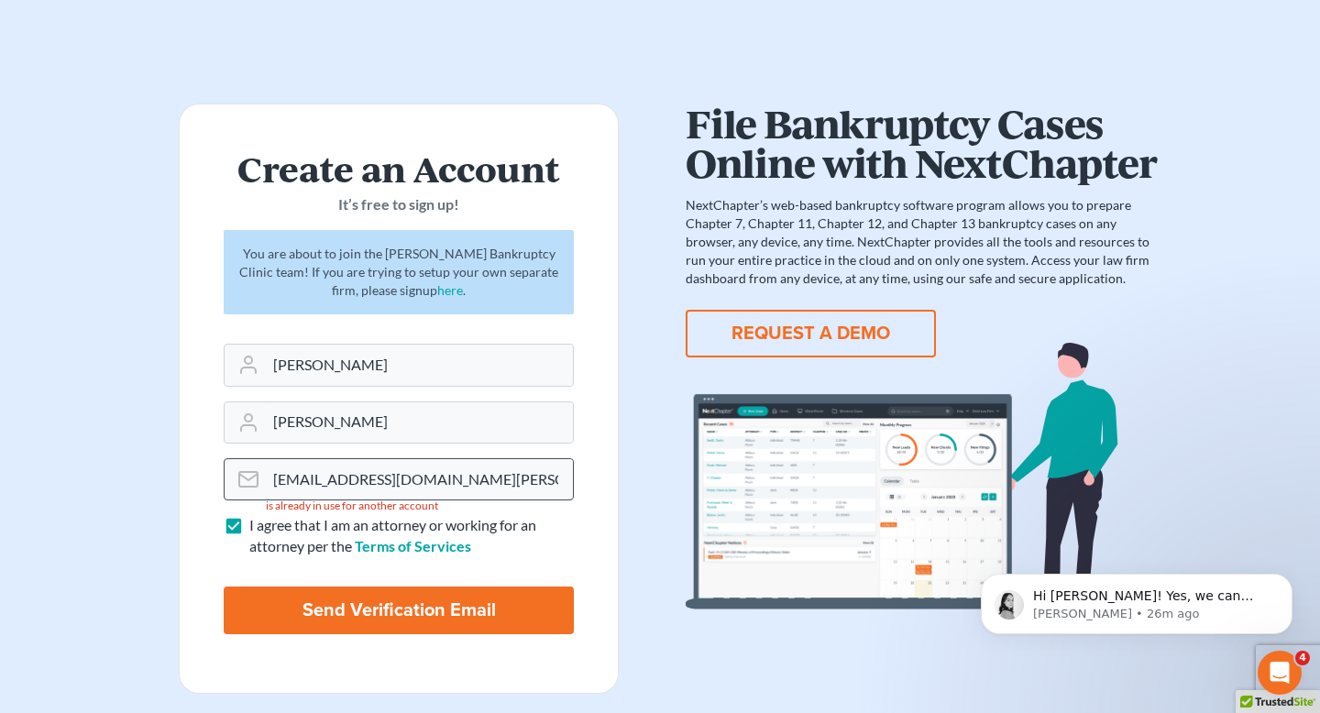
click at [351, 490] on input "[EMAIL_ADDRESS][DOMAIN_NAME][PERSON_NAME]" at bounding box center [419, 479] width 307 height 40
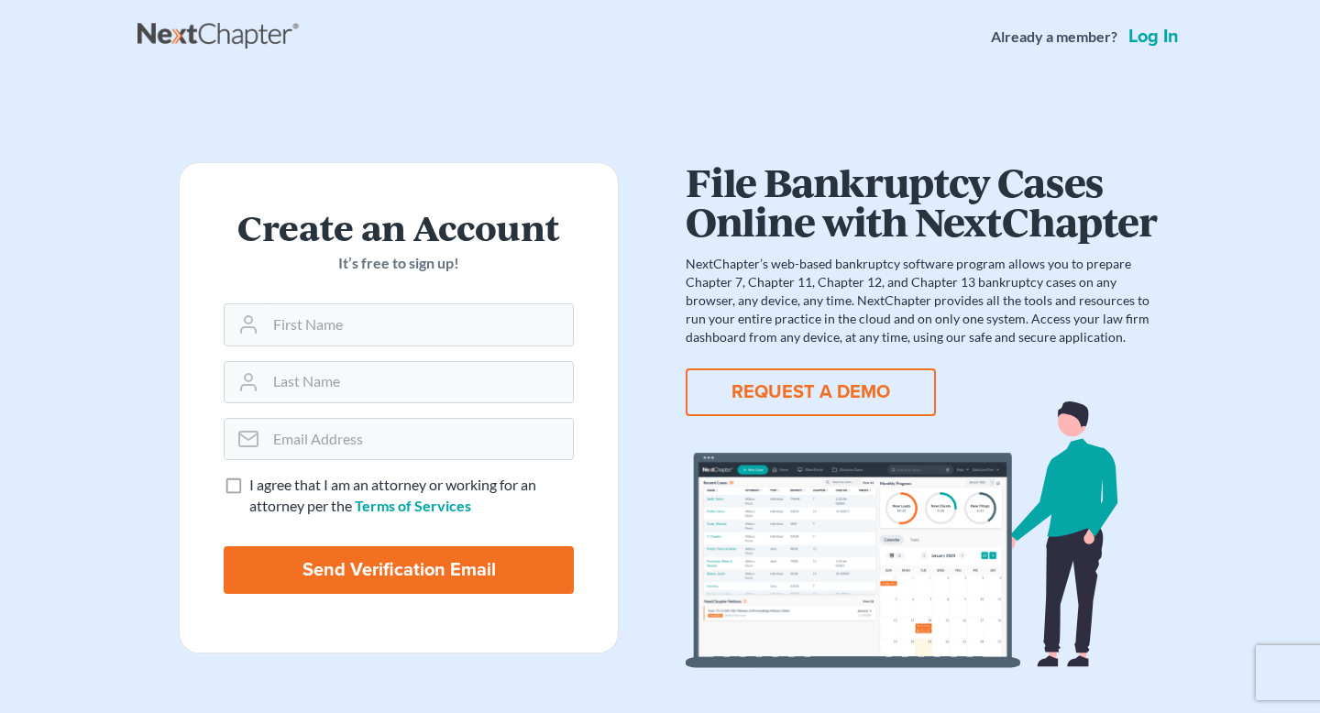
scroll to position [59, 0]
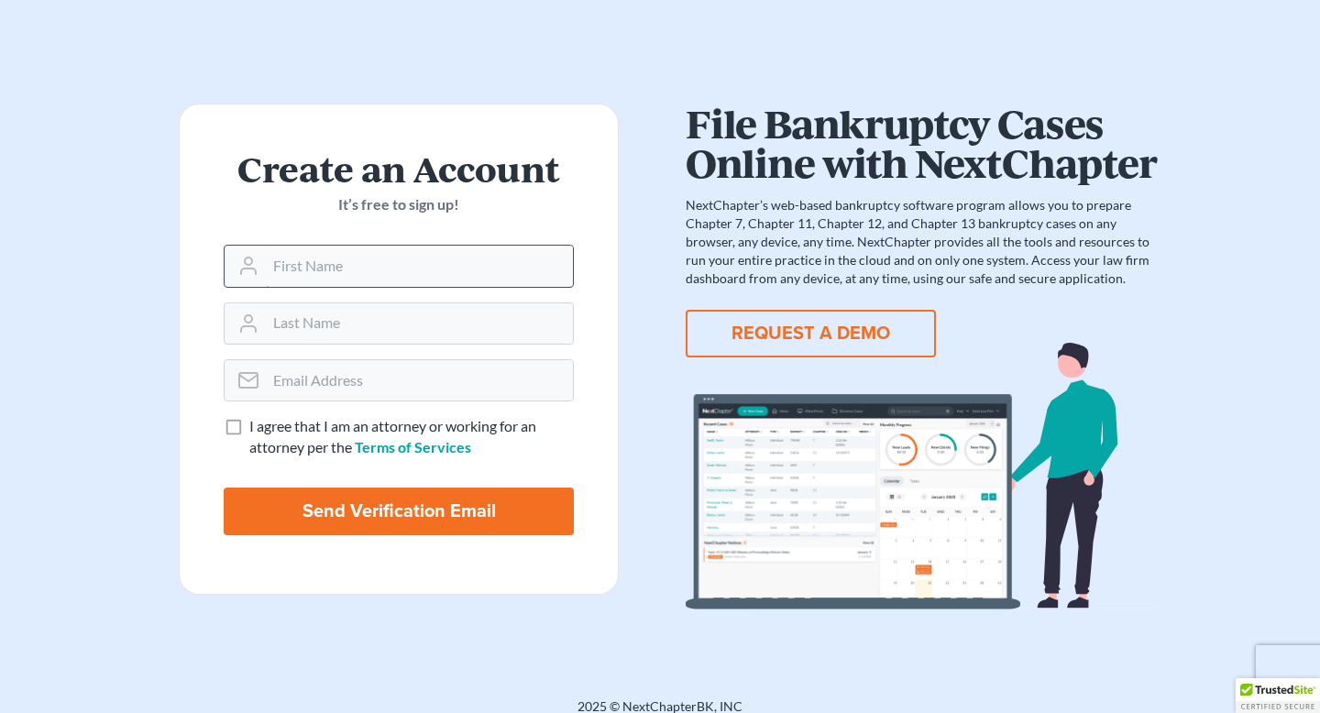
click at [361, 248] on input "text" at bounding box center [419, 266] width 307 height 40
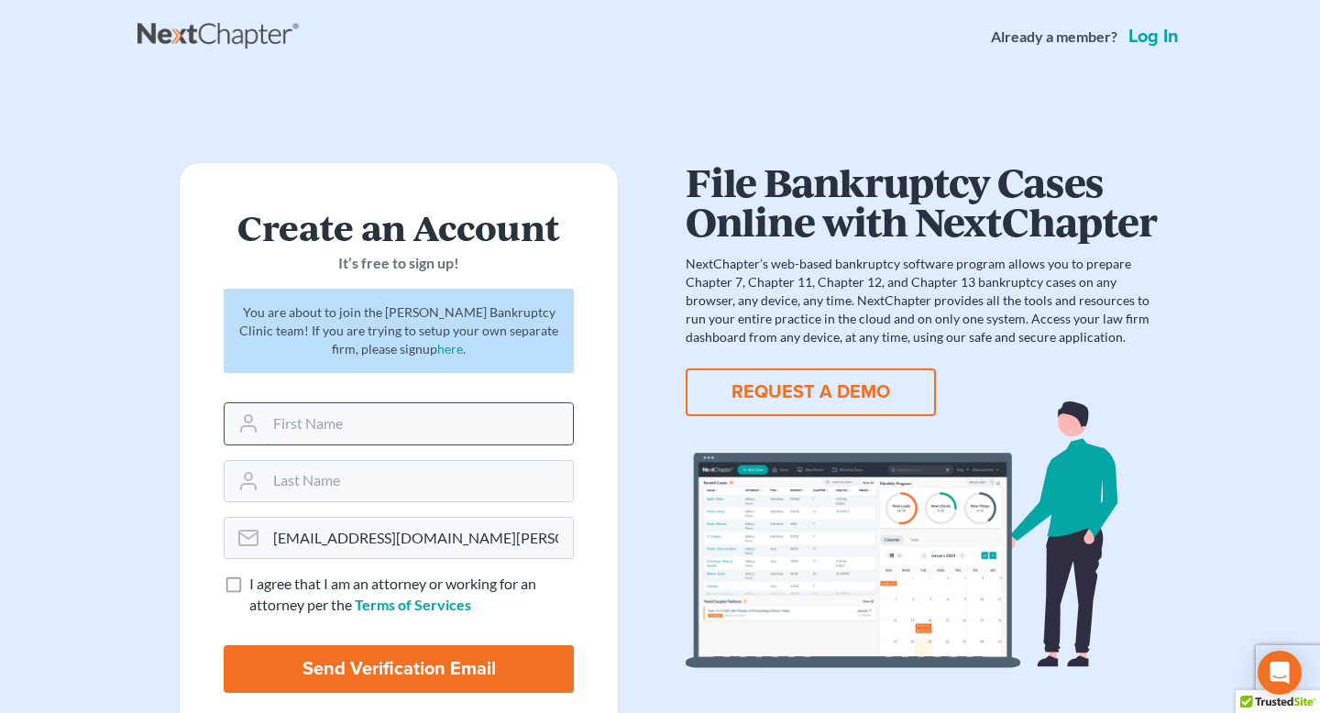
click at [361, 435] on input "text" at bounding box center [419, 423] width 307 height 40
type input "[PERSON_NAME]"
click at [270, 590] on span "I agree that I am an attorney or working for an attorney per the" at bounding box center [392, 594] width 287 height 39
click at [269, 586] on input "I agree that I am an attorney or working for an attorney per the Terms of Servi…" at bounding box center [263, 580] width 12 height 12
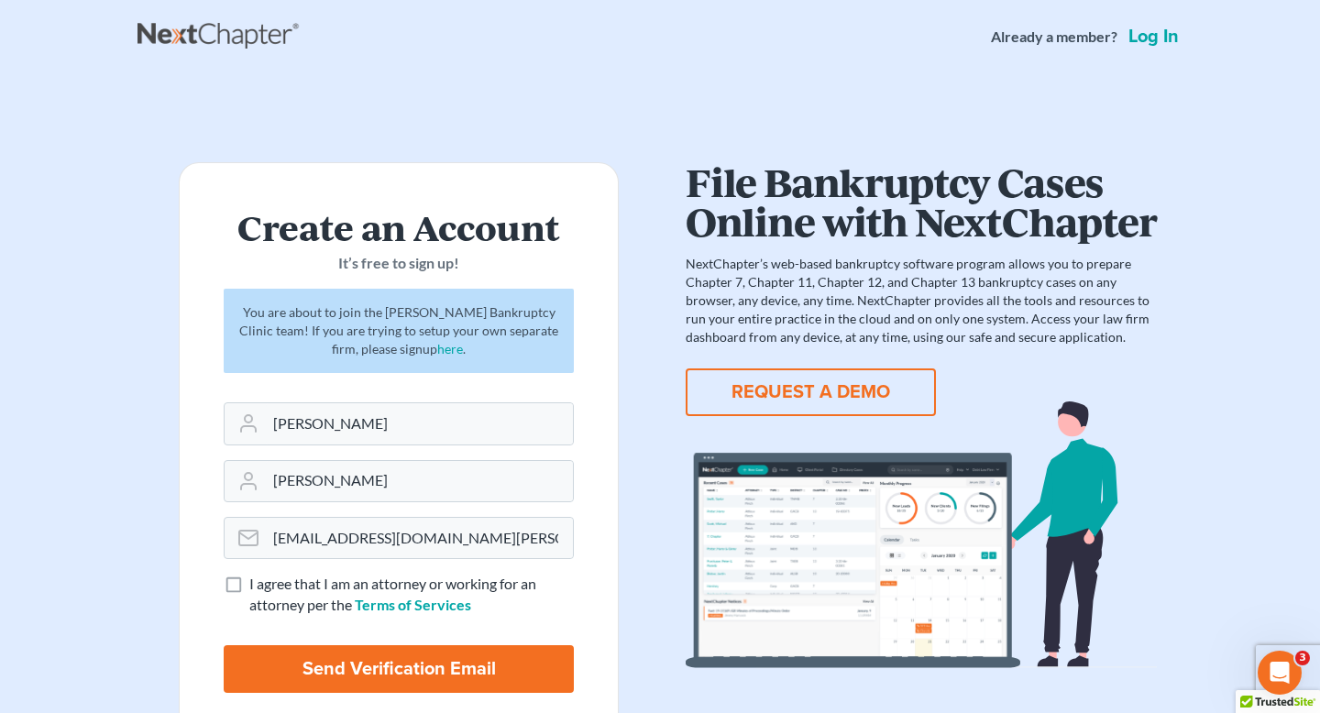
checkbox input "true"
click at [315, 684] on input "Send Verification Email" at bounding box center [399, 669] width 350 height 48
type input "Thinking..."
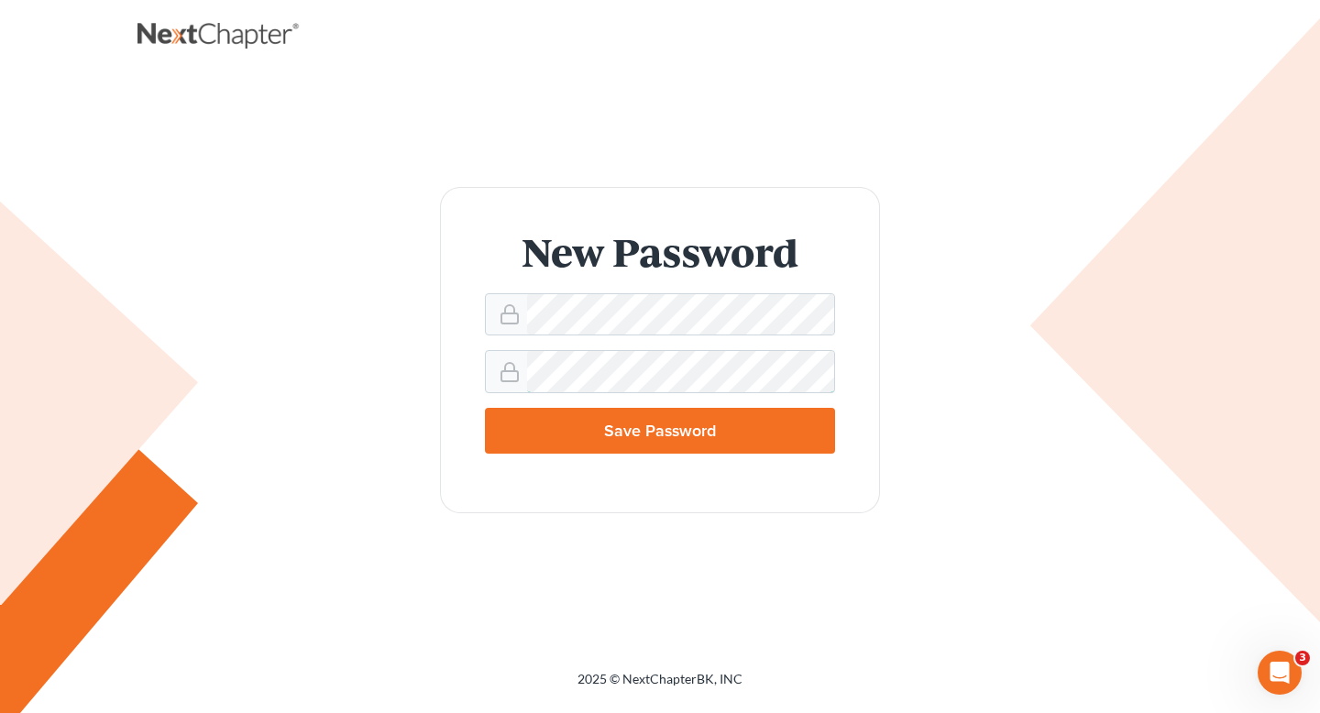
click at [485, 408] on input "Save Password" at bounding box center [660, 431] width 350 height 46
type input "Thinking..."
